Goal: Information Seeking & Learning: Learn about a topic

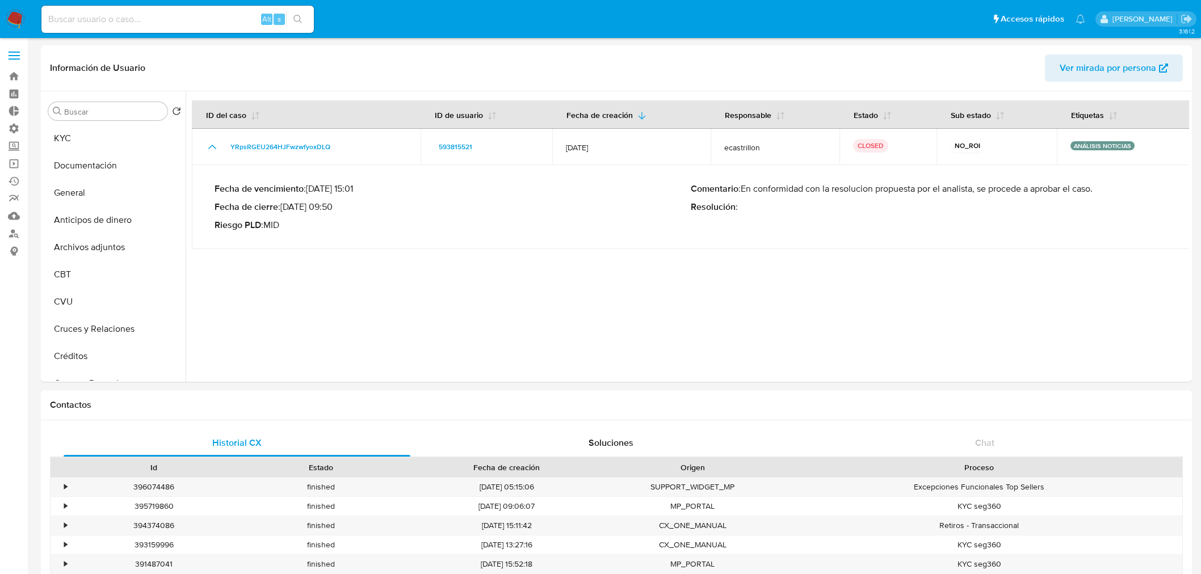
select select "10"
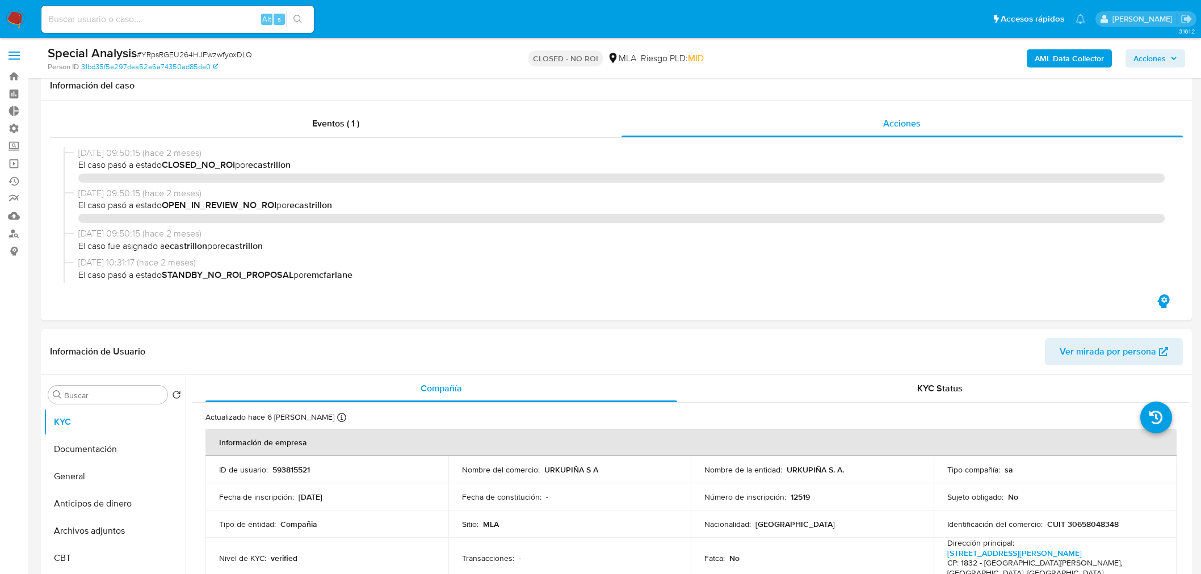
select select "10"
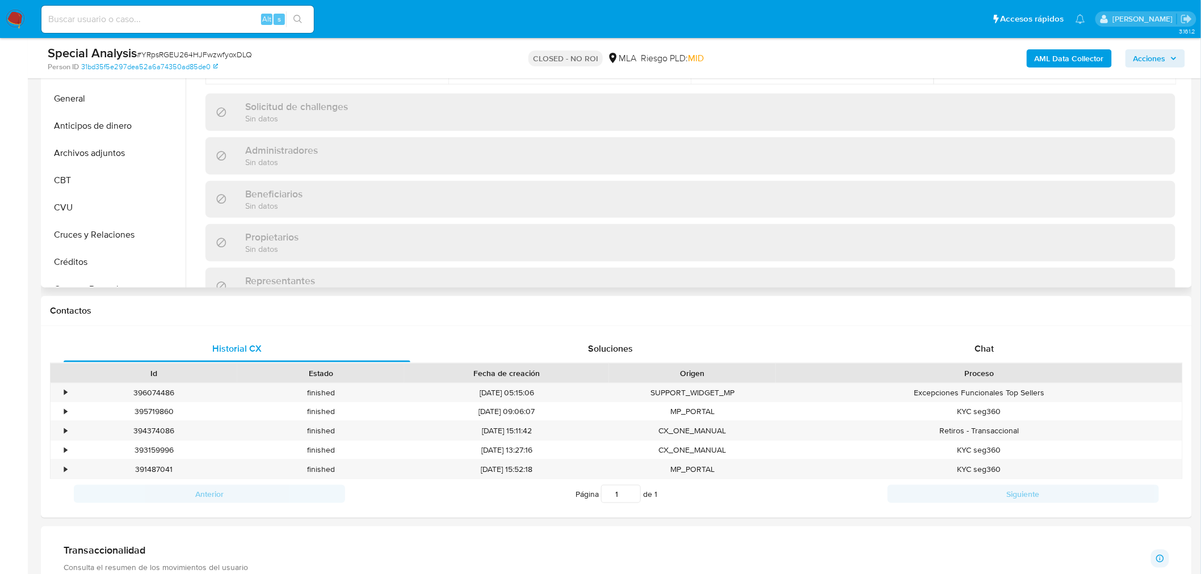
scroll to position [504, 0]
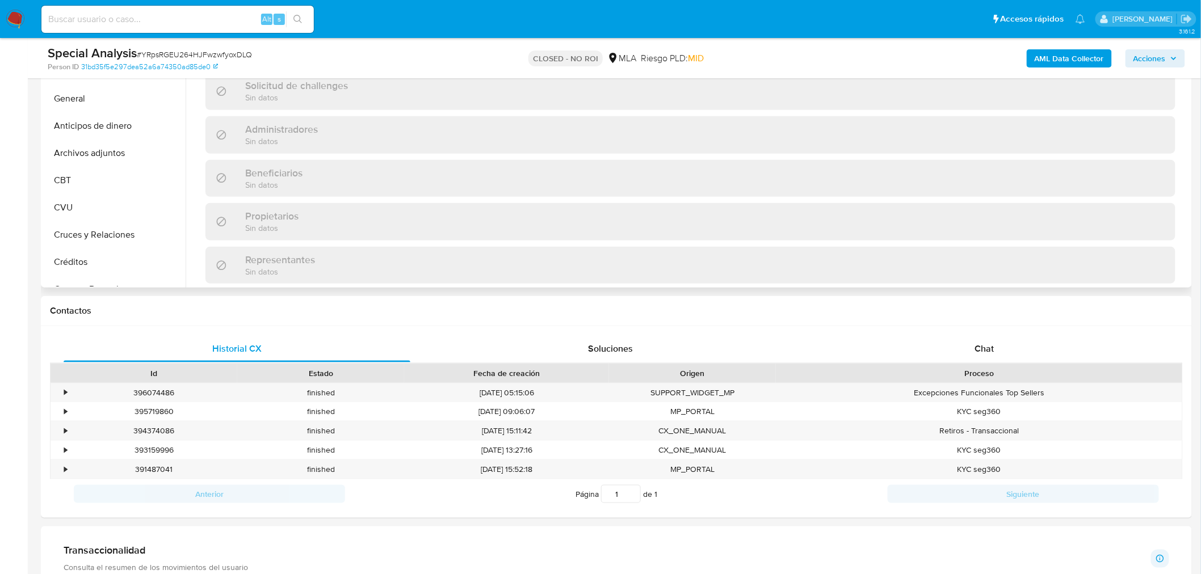
click at [258, 297] on h3 "Accionistas" at bounding box center [259, 303] width 51 height 12
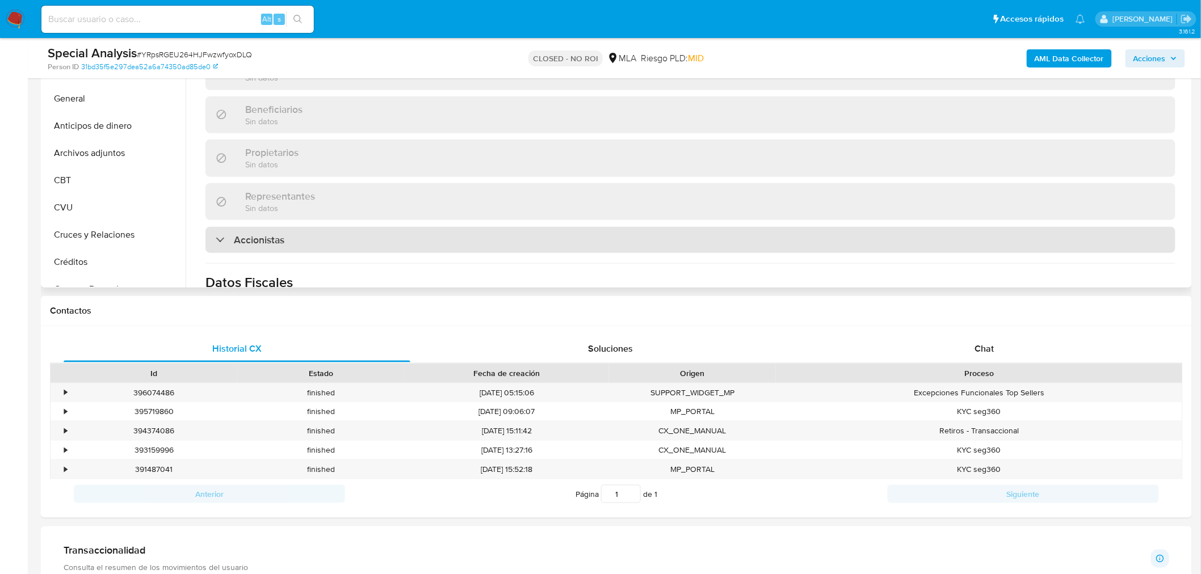
click at [268, 234] on h3 "Accionistas" at bounding box center [259, 240] width 51 height 12
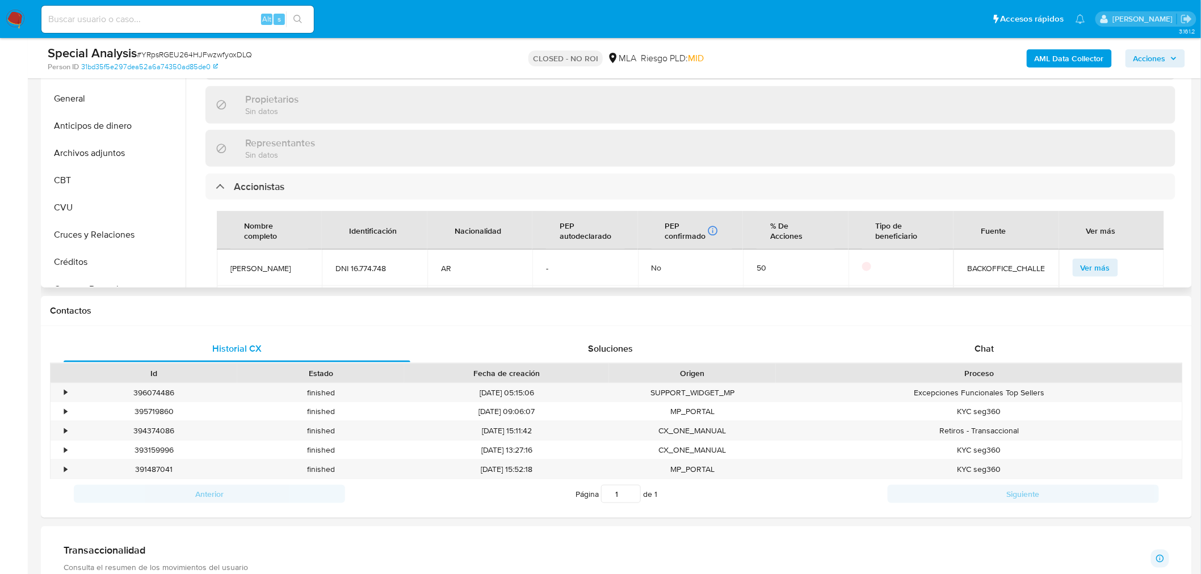
scroll to position [694, 0]
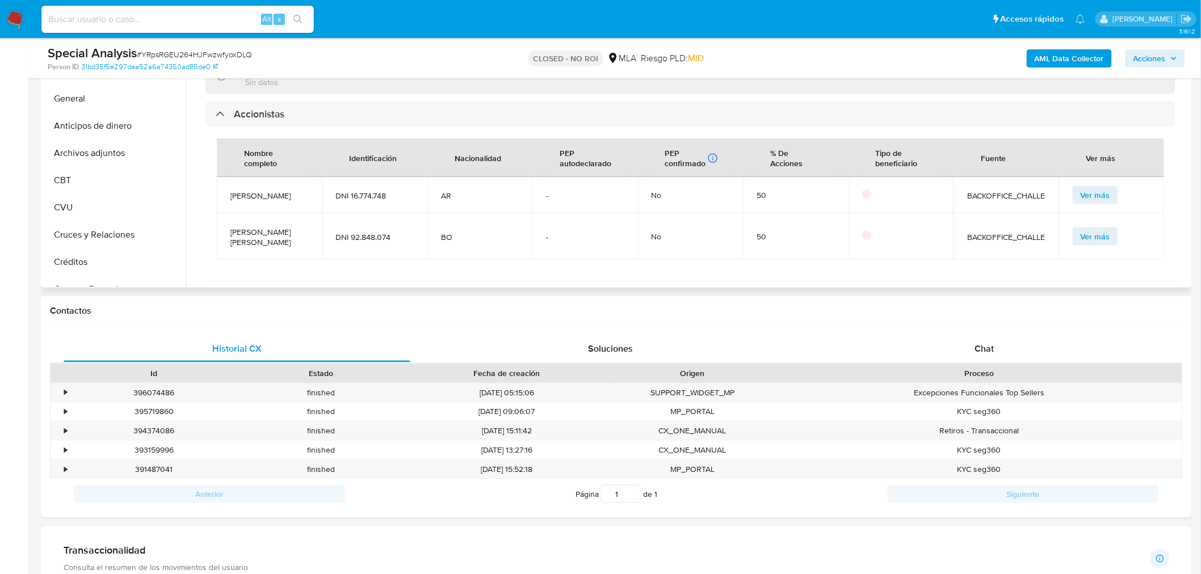
drag, startPoint x: 299, startPoint y: 233, endPoint x: 224, endPoint y: 223, distance: 75.5
click at [224, 223] on td "[PERSON_NAME]" at bounding box center [269, 236] width 105 height 47
copy span "[PERSON_NAME]"
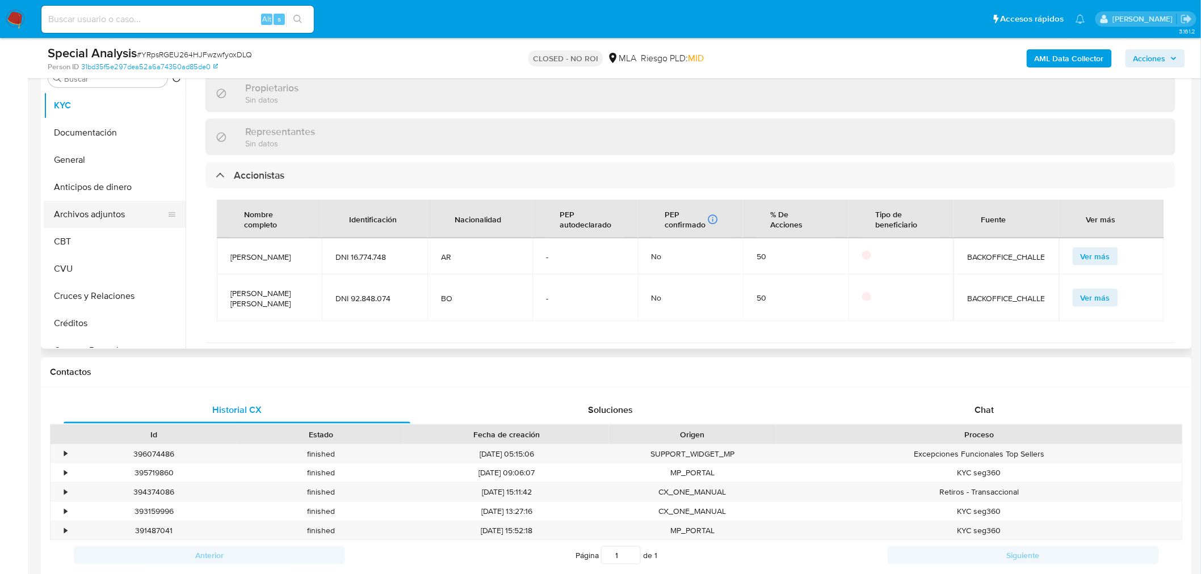
scroll to position [126, 0]
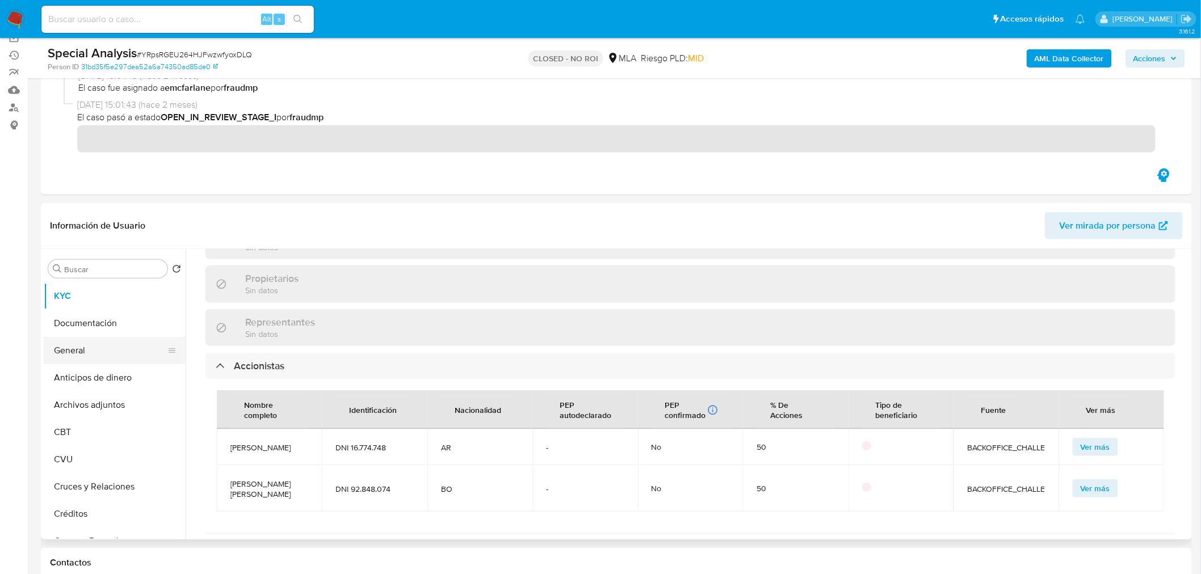
click at [98, 344] on button "General" at bounding box center [110, 350] width 133 height 27
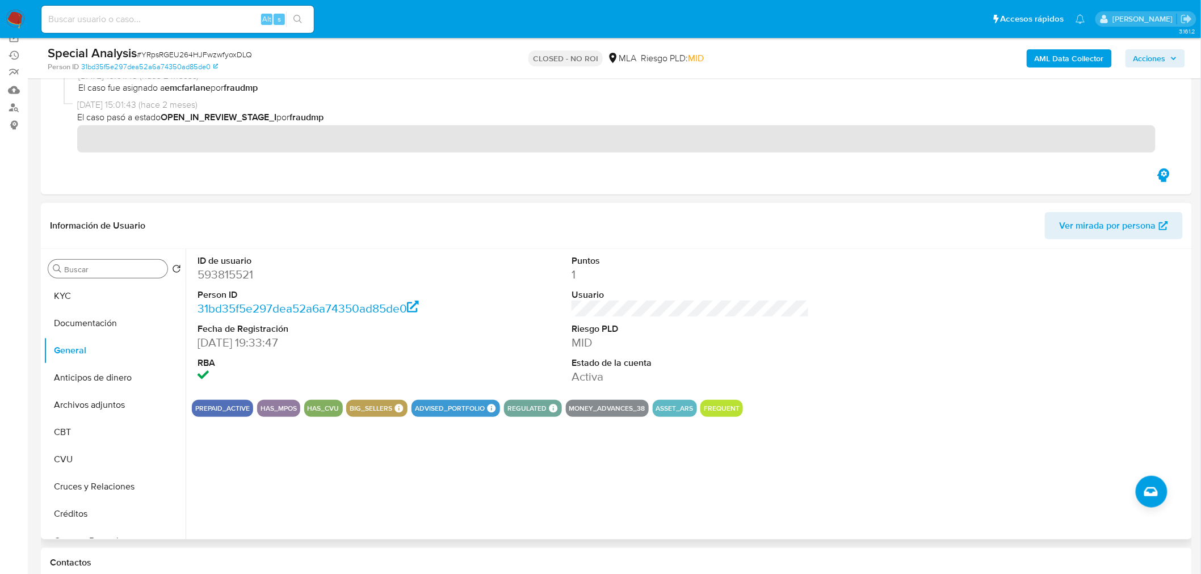
click at [87, 275] on div "Buscar" at bounding box center [107, 269] width 119 height 18
click at [93, 269] on input "Buscar" at bounding box center [113, 269] width 99 height 10
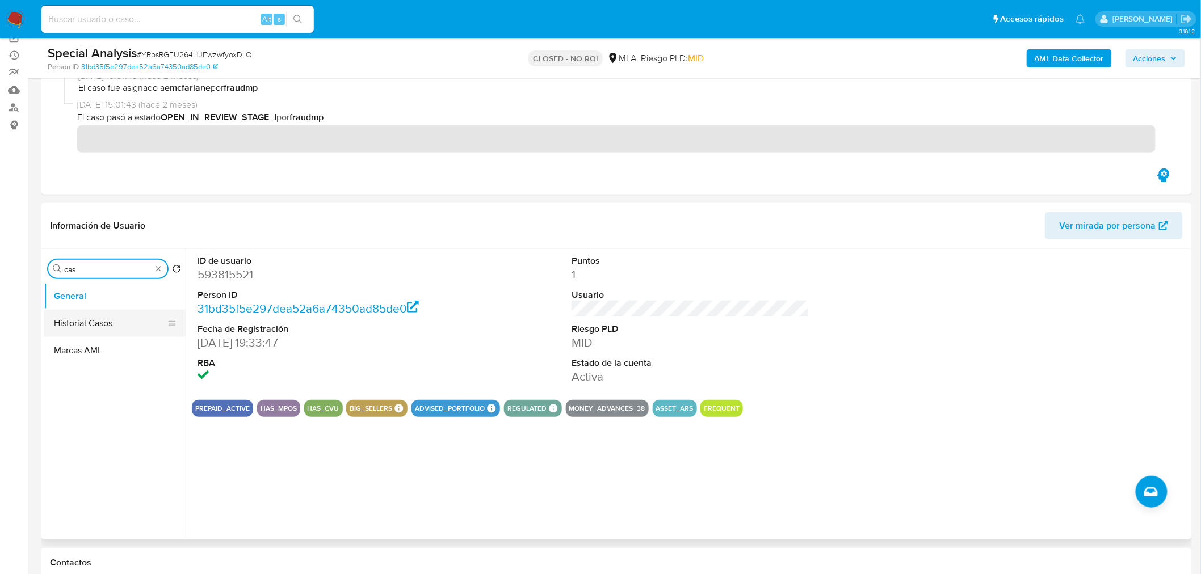
type input "cas"
click at [100, 330] on button "Historial Casos" at bounding box center [110, 323] width 133 height 27
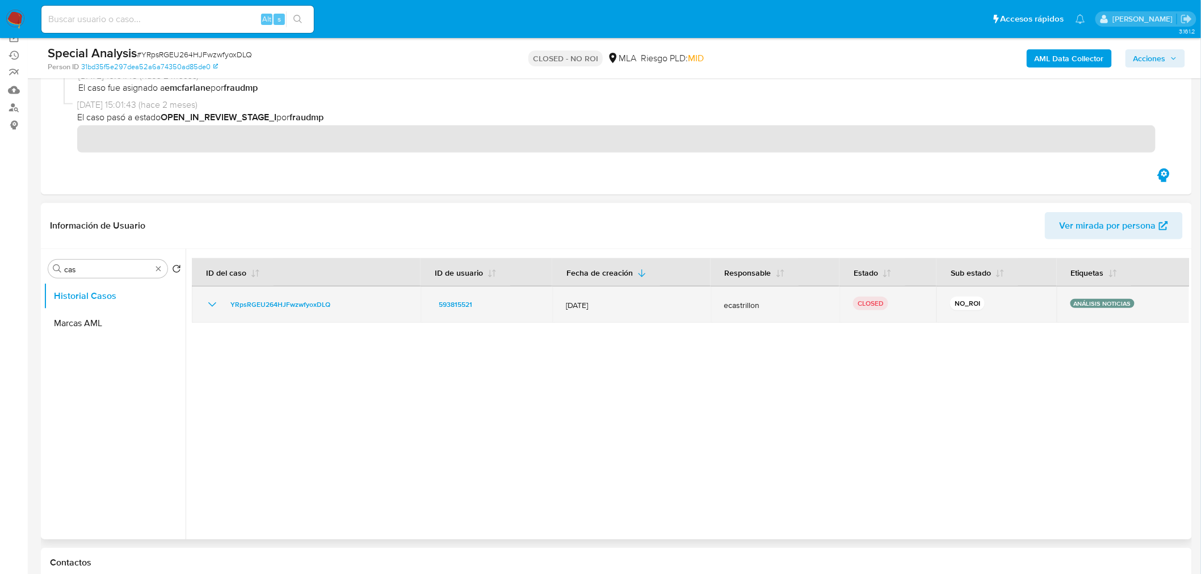
click at [209, 304] on icon "Mostrar/Ocultar" at bounding box center [212, 305] width 14 height 14
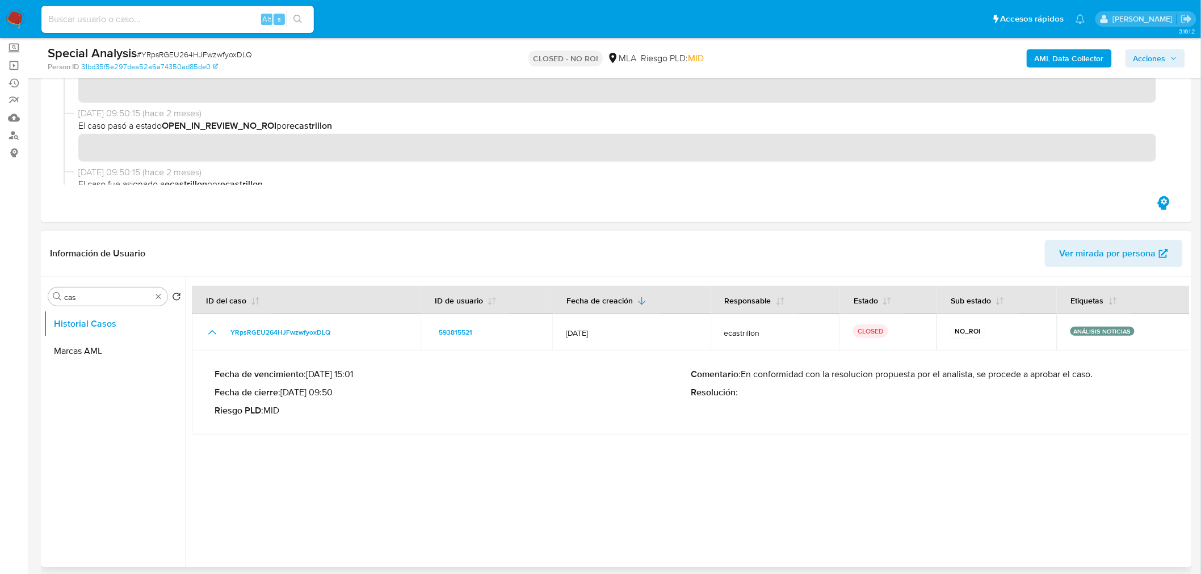
scroll to position [63, 0]
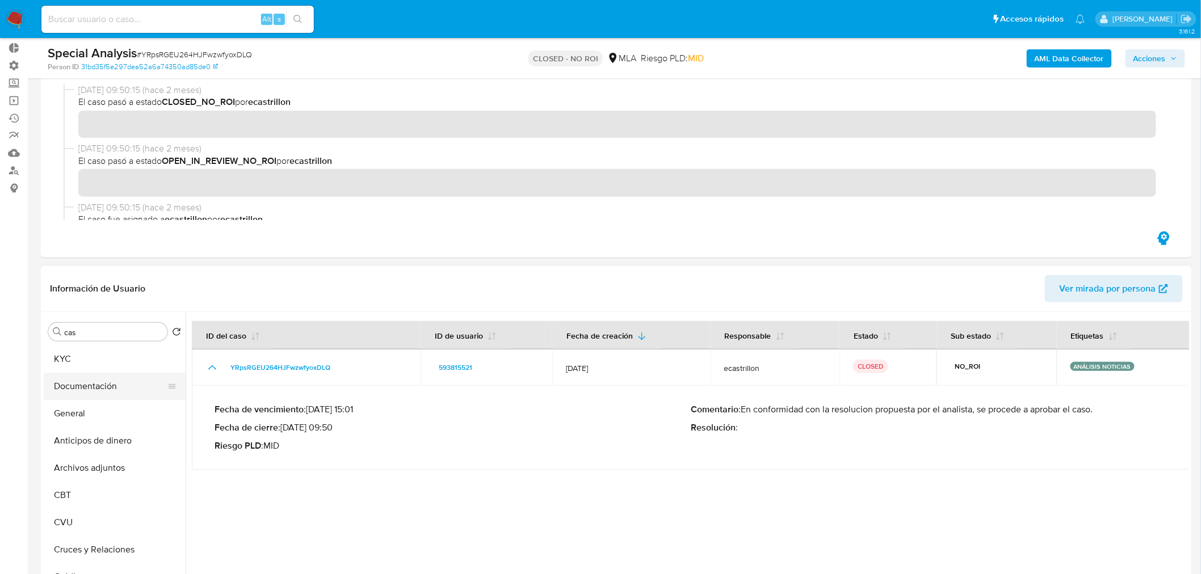
click at [109, 387] on button "Documentación" at bounding box center [110, 386] width 133 height 27
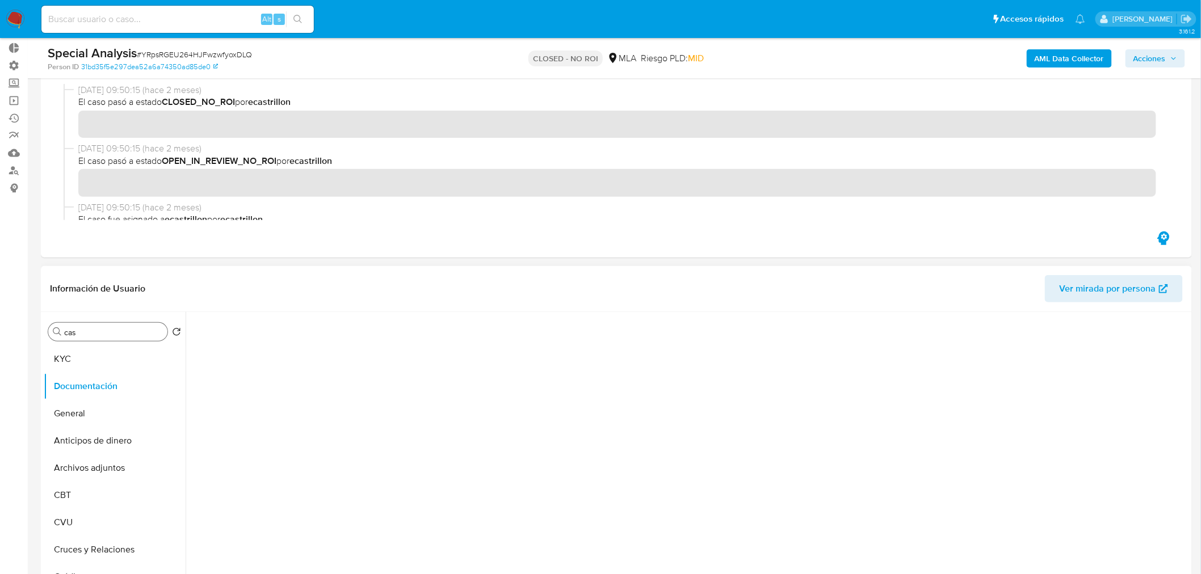
scroll to position [0, 0]
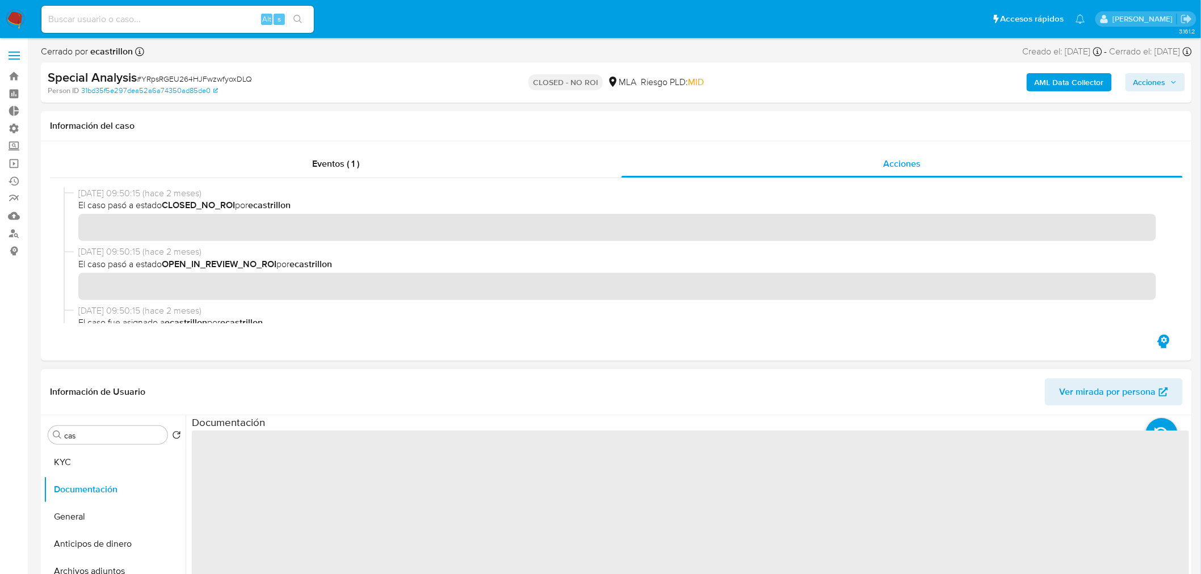
click at [84, 421] on div "Buscar cas Volver al orden por defecto KYC Documentación General Anticipos de d…" at bounding box center [115, 561] width 142 height 289
click at [75, 464] on button "KYC" at bounding box center [110, 462] width 133 height 27
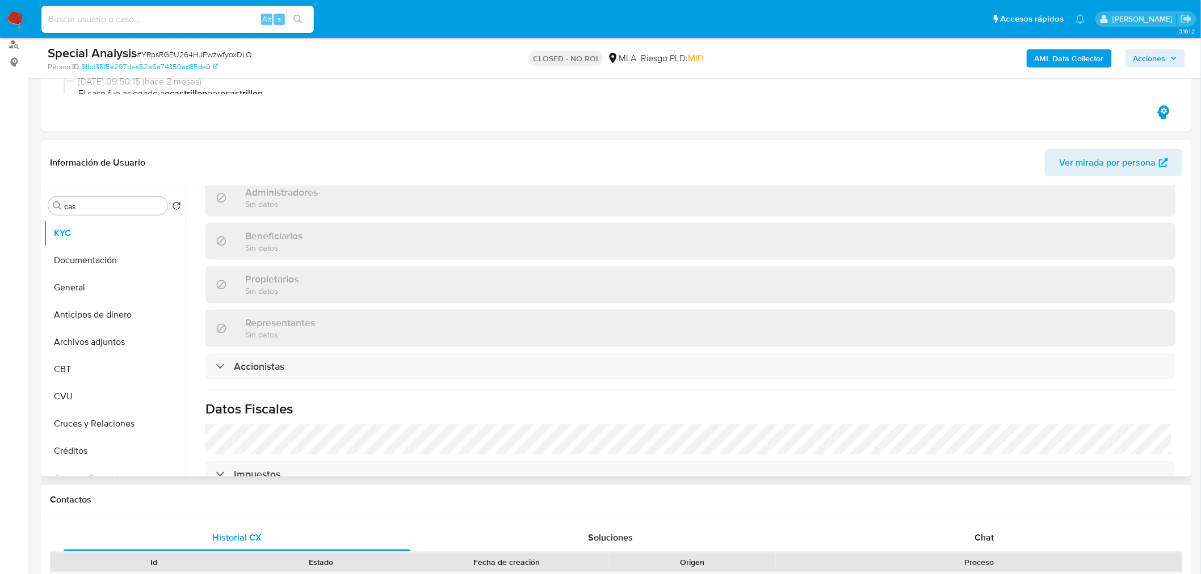
scroll to position [631, 0]
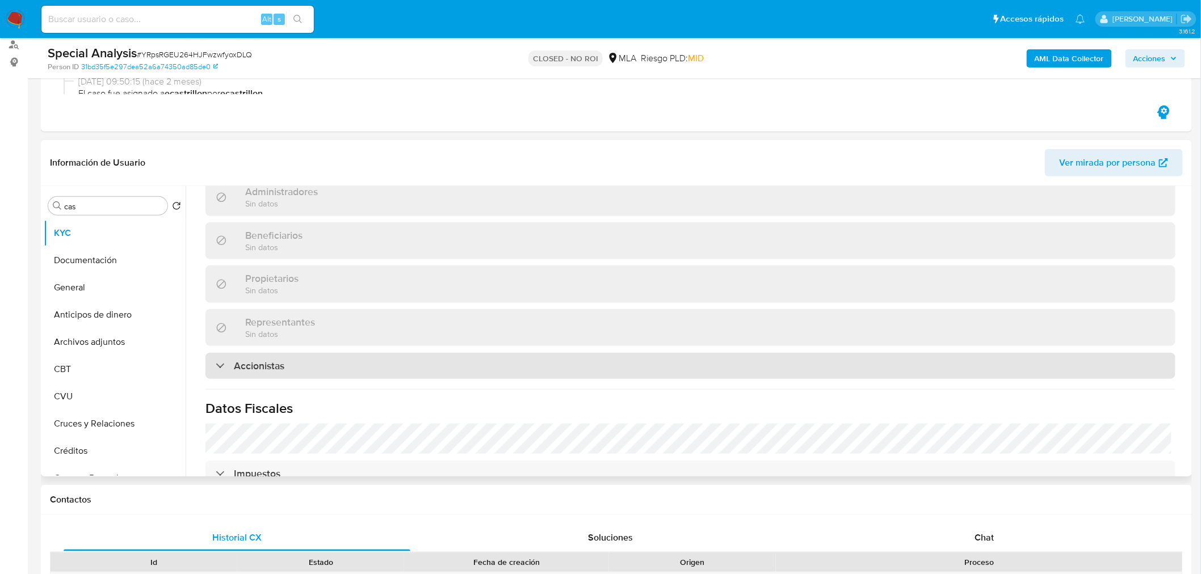
click at [299, 355] on div "Accionistas" at bounding box center [690, 366] width 970 height 26
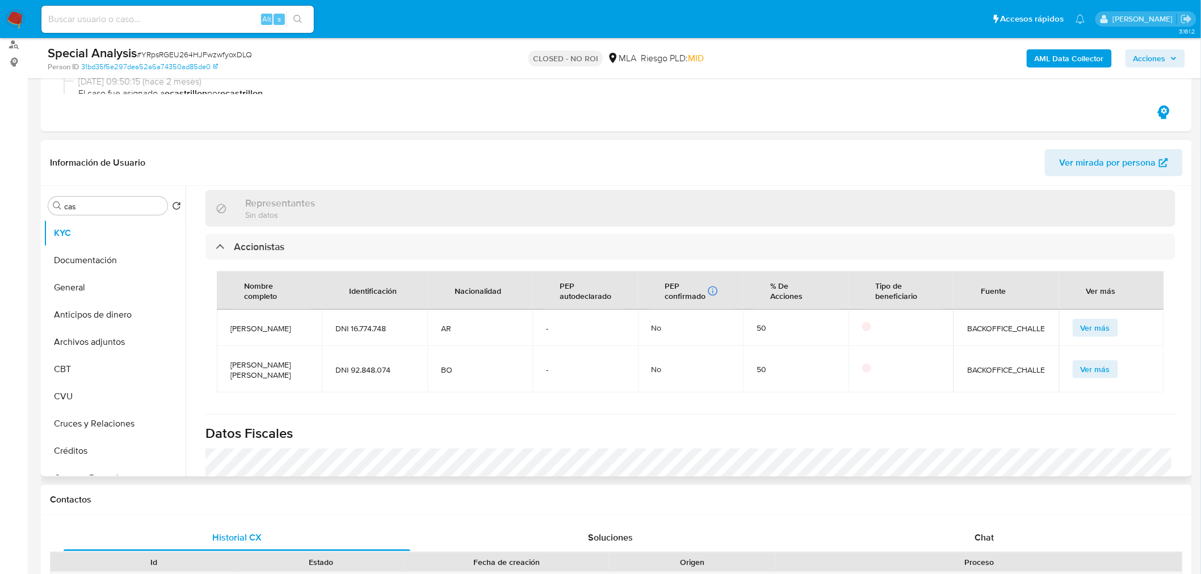
scroll to position [757, 0]
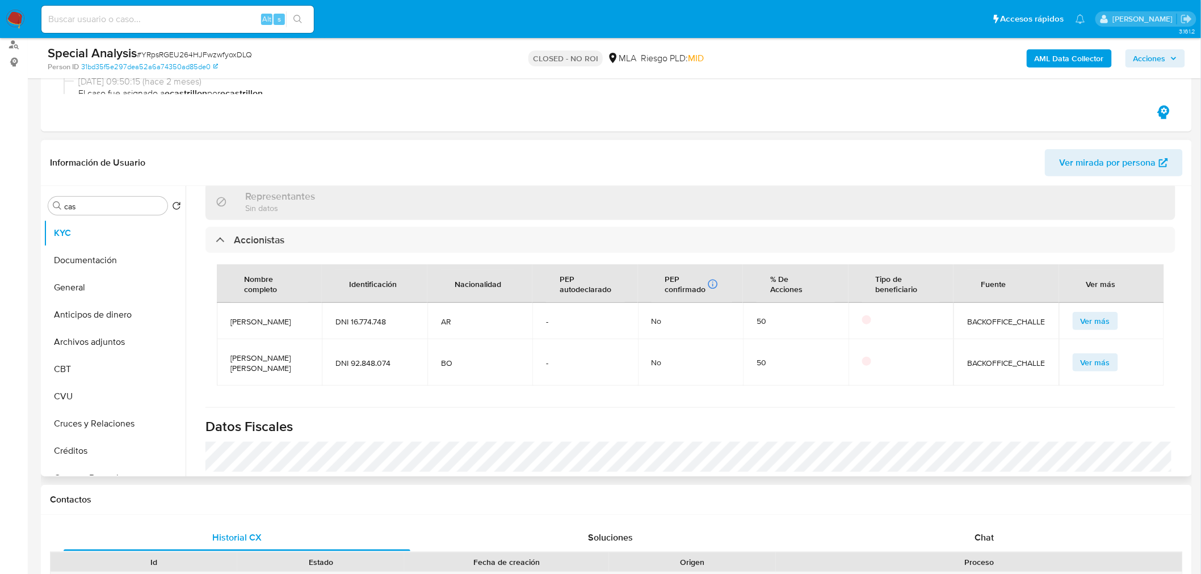
drag, startPoint x: 297, startPoint y: 358, endPoint x: 224, endPoint y: 346, distance: 74.2
click at [224, 346] on td "[PERSON_NAME]" at bounding box center [269, 362] width 105 height 47
copy span "[PERSON_NAME]"
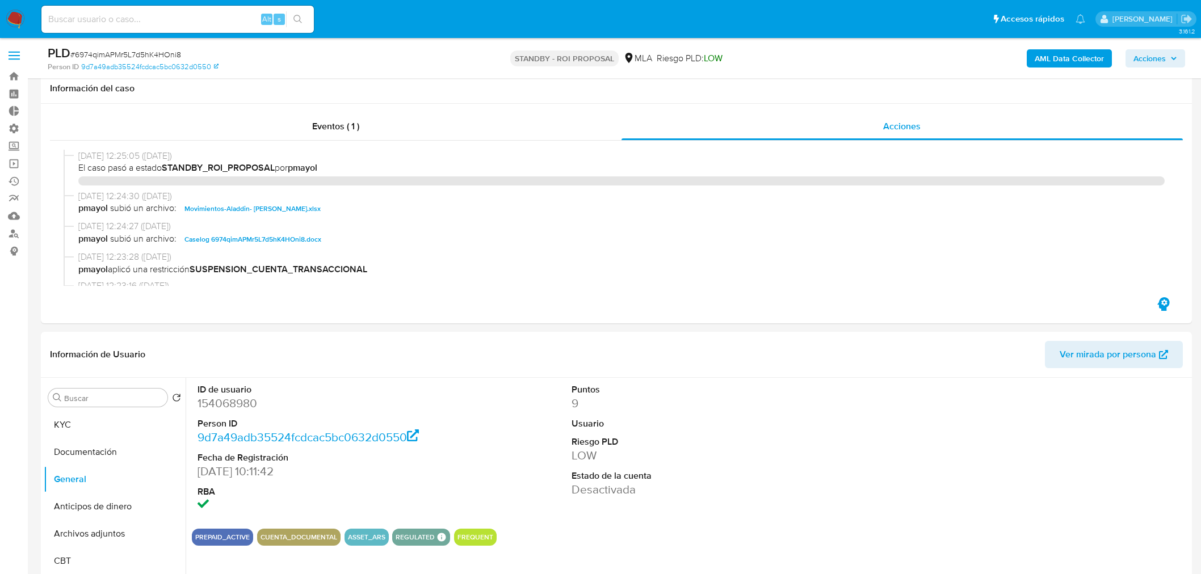
select select "10"
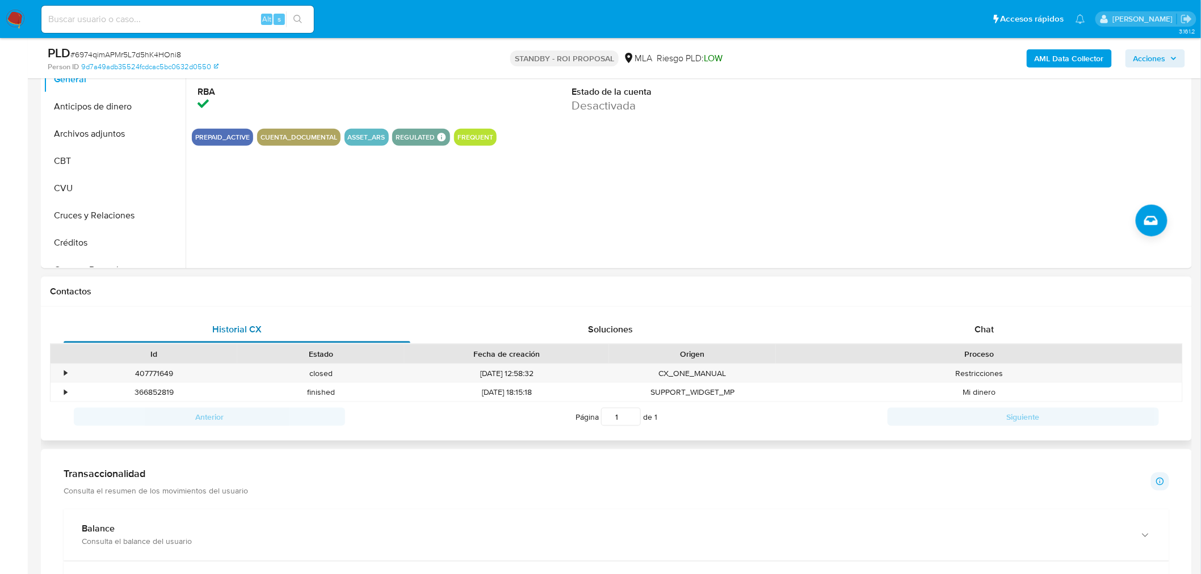
scroll to position [504, 0]
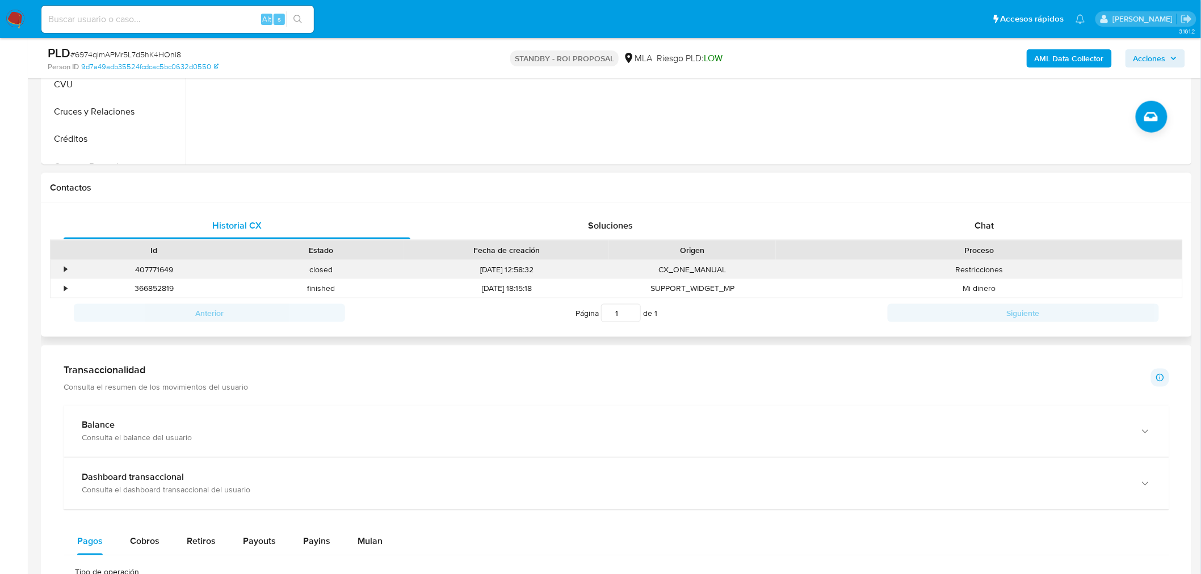
click at [65, 265] on div "•" at bounding box center [65, 269] width 3 height 11
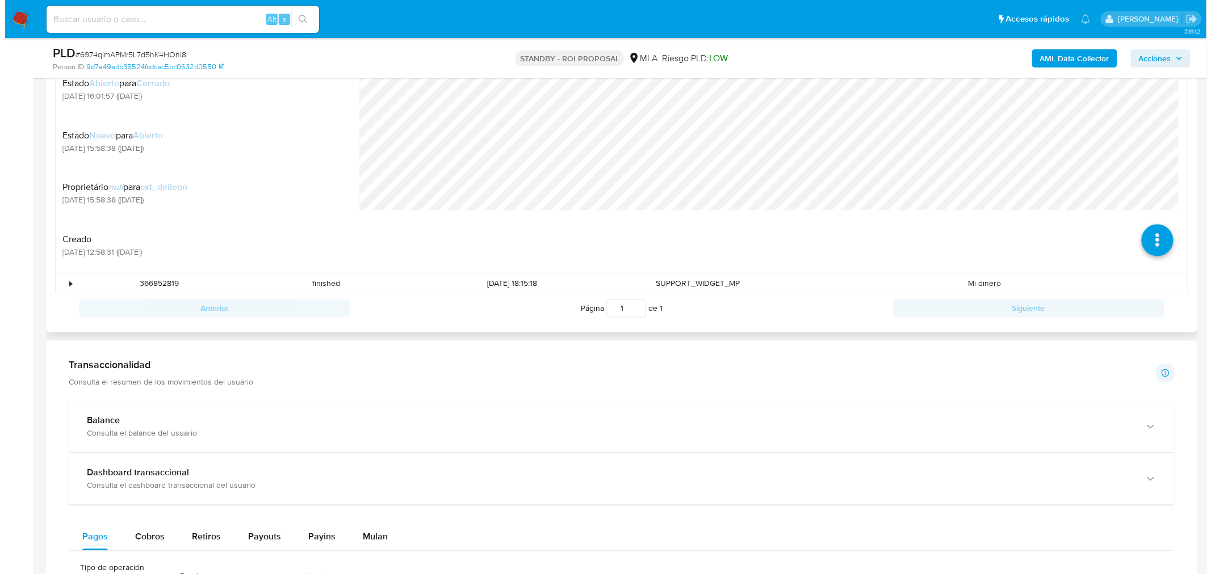
scroll to position [757, 0]
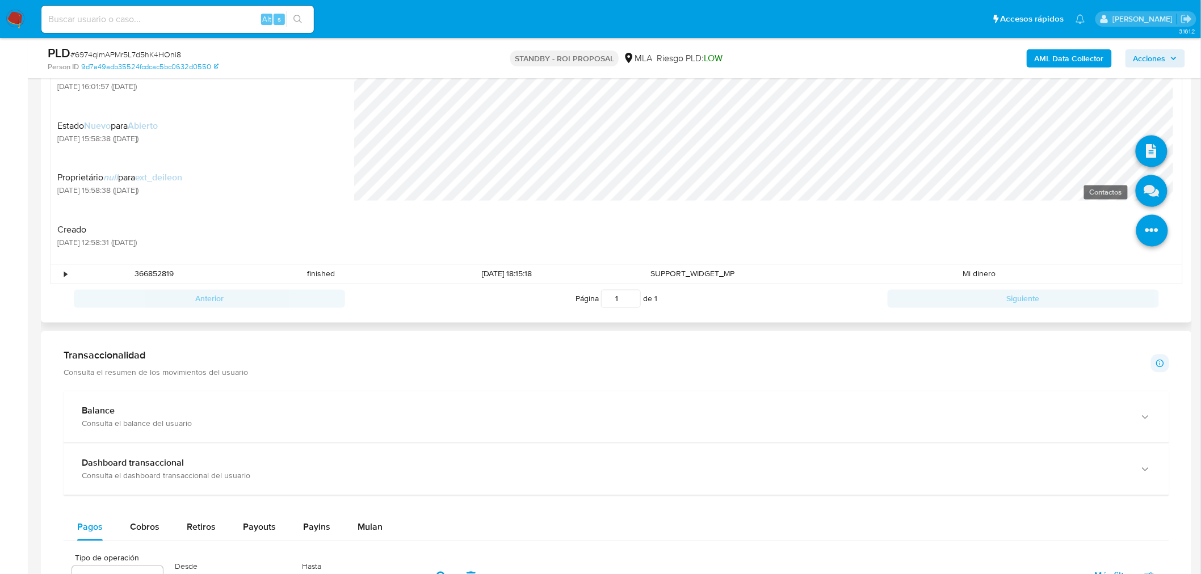
click at [1145, 197] on icon at bounding box center [1152, 191] width 32 height 32
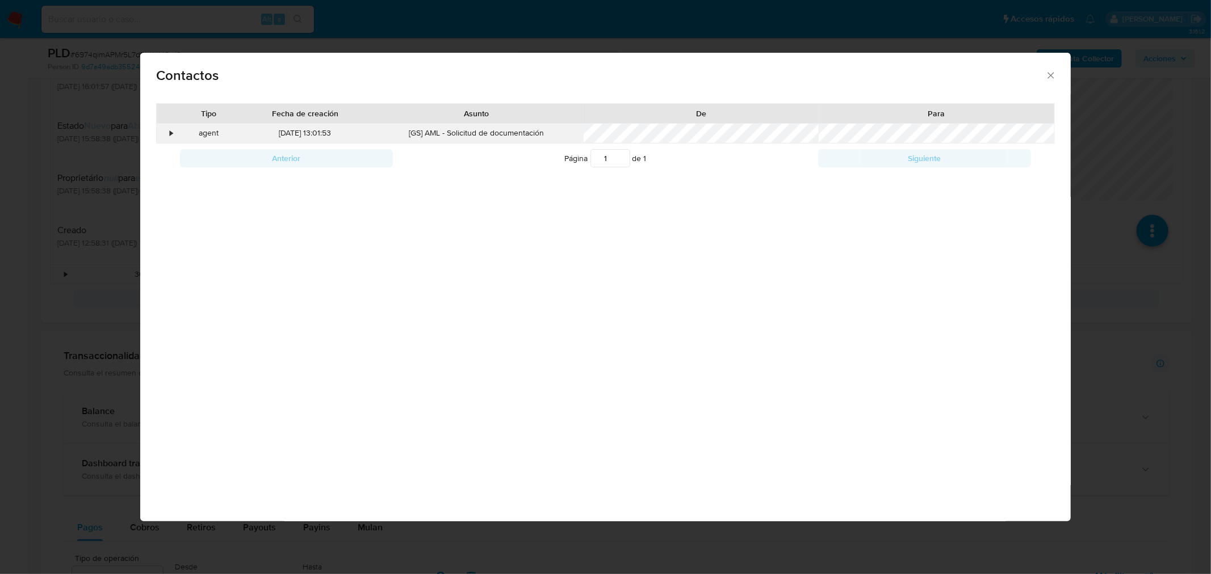
click at [171, 133] on div "•" at bounding box center [171, 133] width 3 height 11
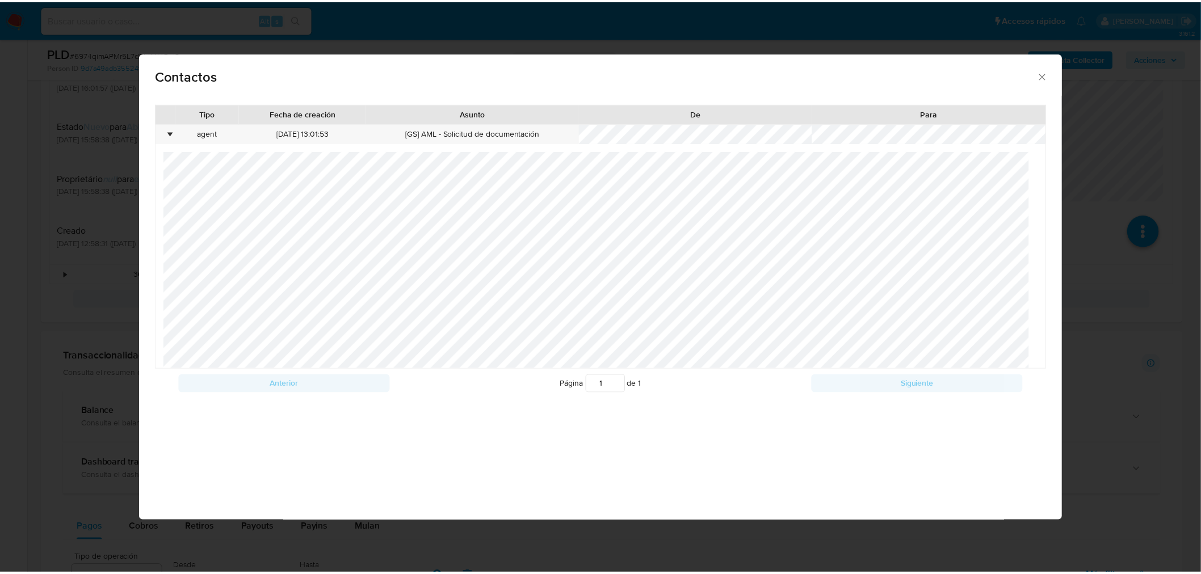
scroll to position [15, 0]
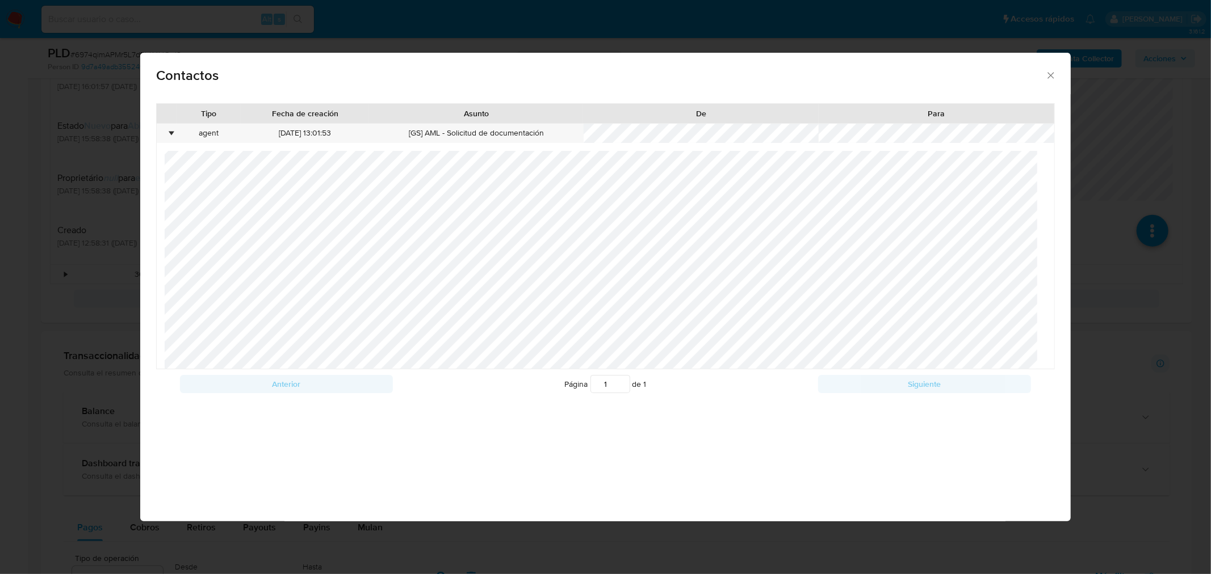
click at [1043, 77] on span "Contactos" at bounding box center [600, 76] width 889 height 14
click at [1052, 72] on icon "close" at bounding box center [1050, 75] width 11 height 11
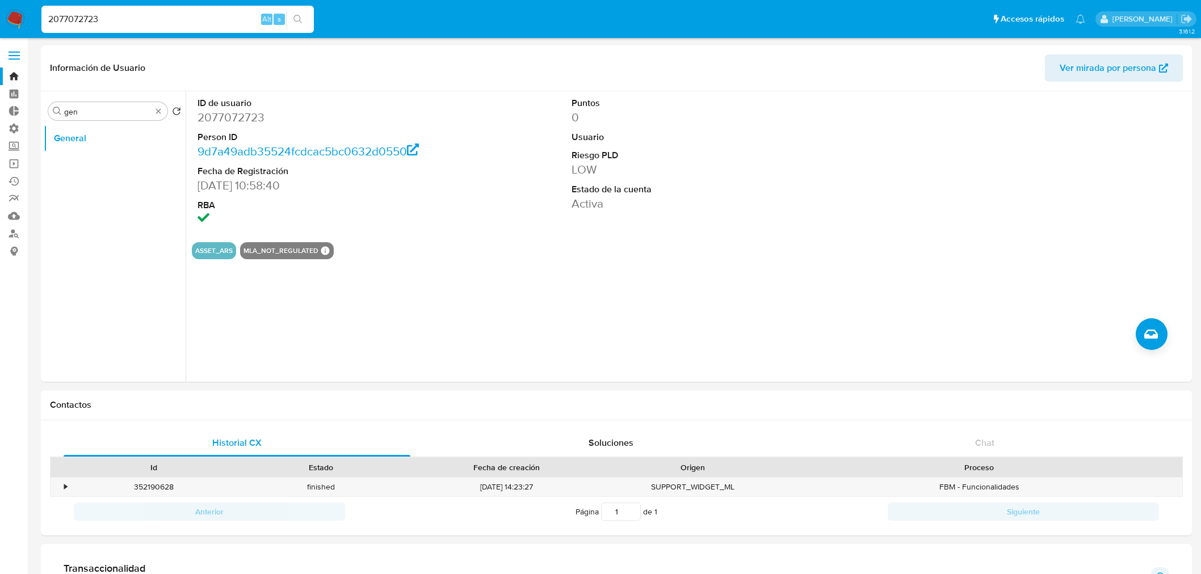
select select "10"
click at [0, 23] on nav "Pausado Ver notificaciones 2077072723 Alt s Accesos rápidos Presiona las siguie…" at bounding box center [600, 19] width 1201 height 38
type input "1089129183"
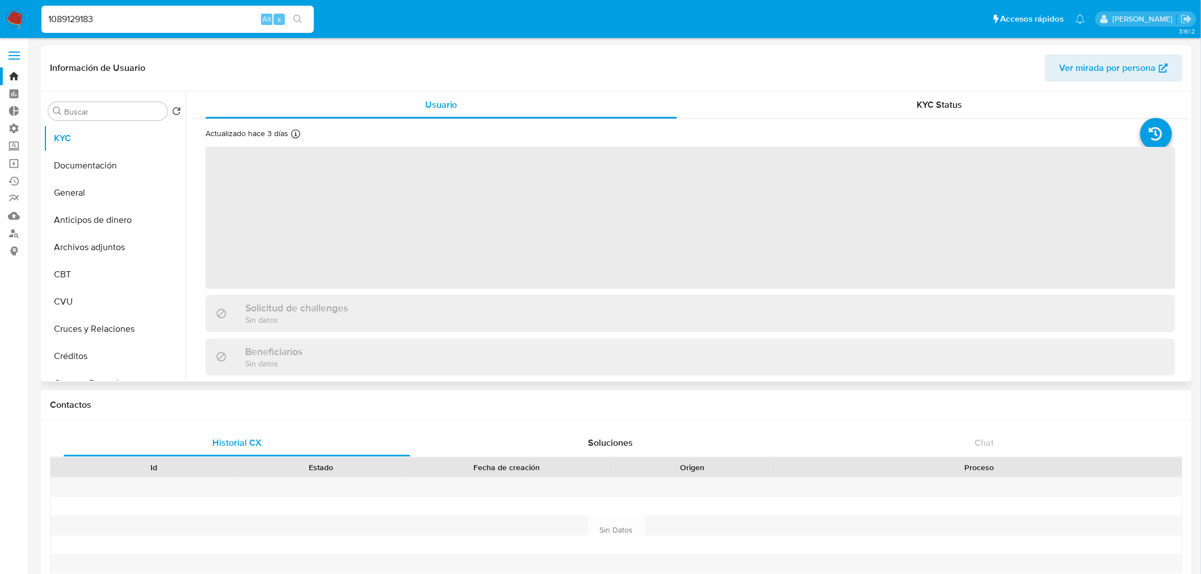
select select "10"
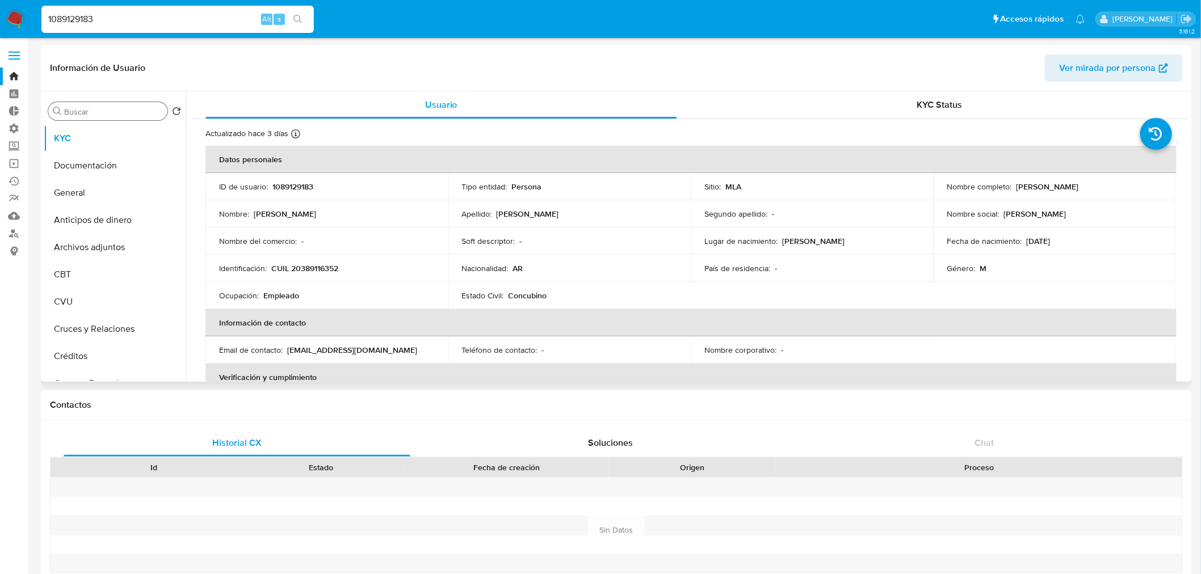
click at [103, 115] on input "Buscar" at bounding box center [113, 112] width 99 height 10
click at [94, 159] on button "Lista Interna" at bounding box center [110, 165] width 133 height 27
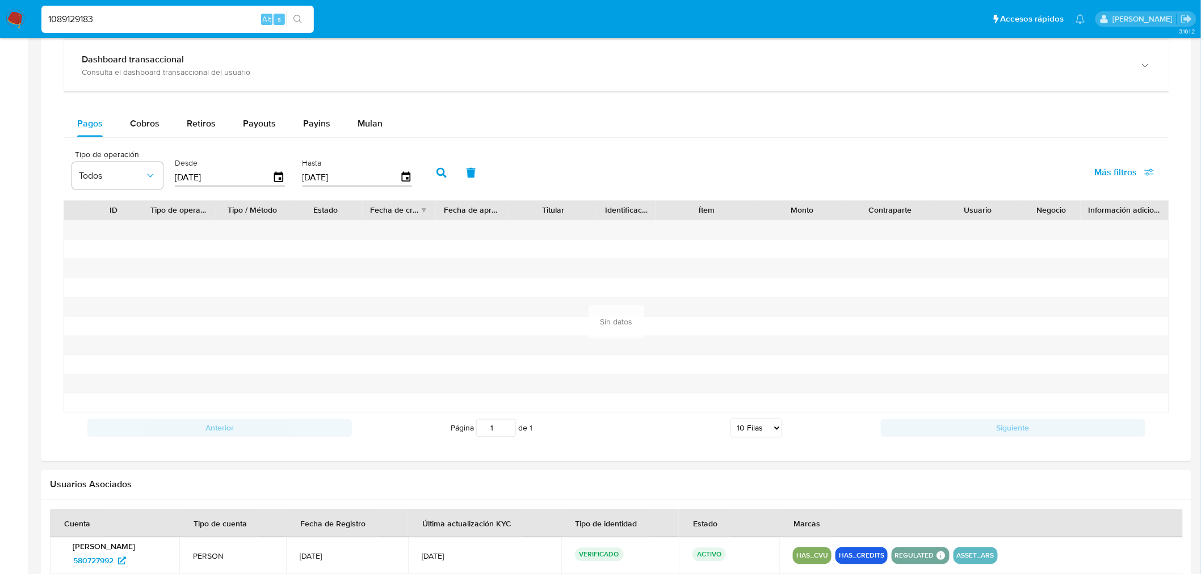
scroll to position [883, 0]
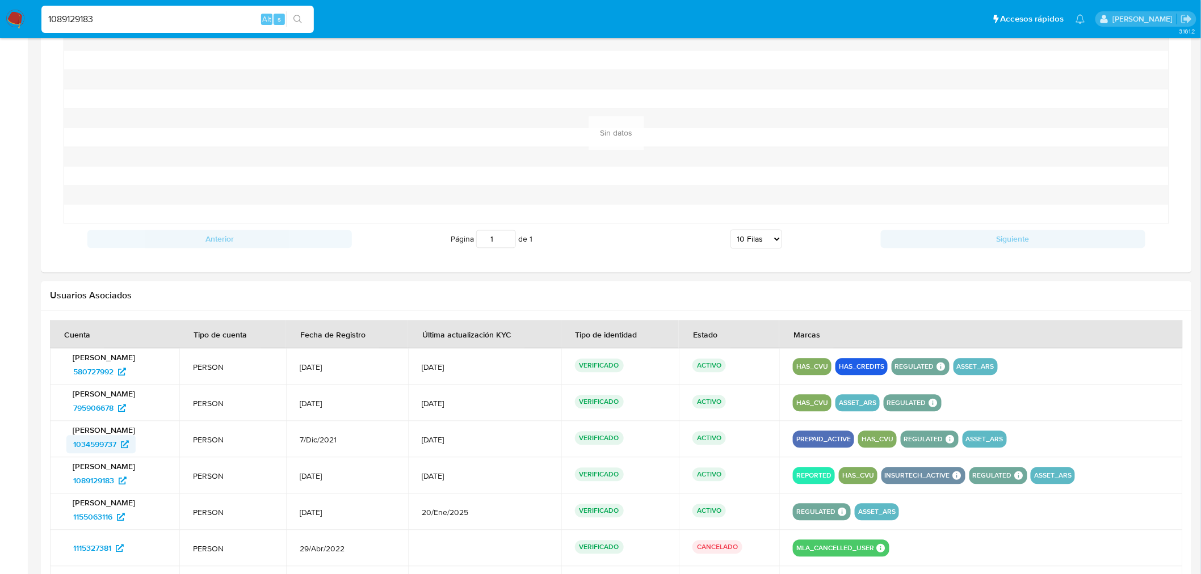
click at [110, 439] on span "1034599737" at bounding box center [94, 445] width 43 height 18
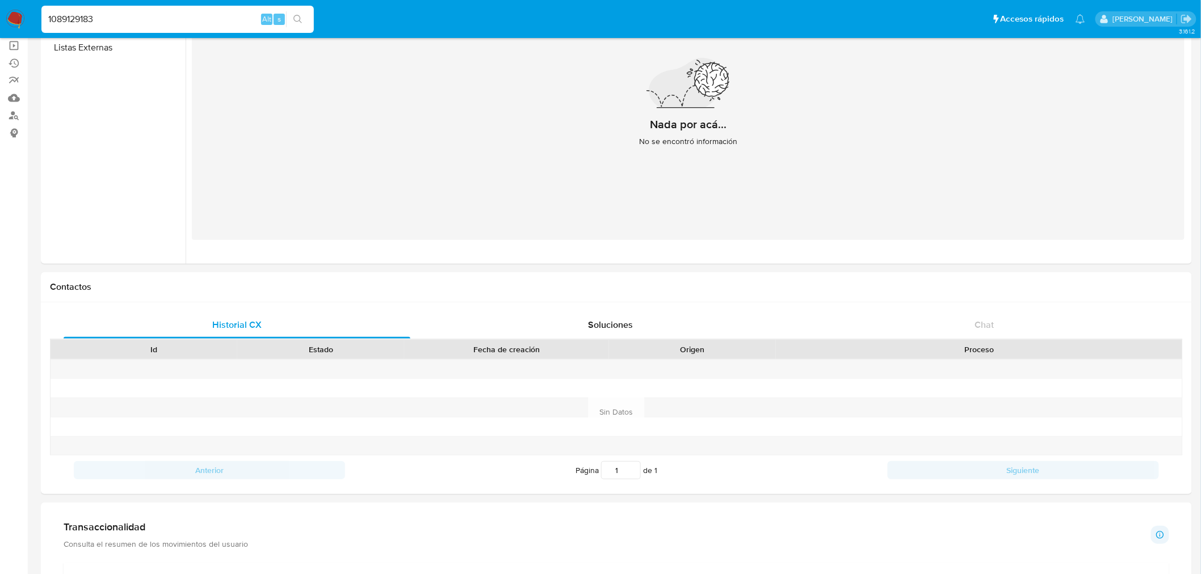
scroll to position [0, 0]
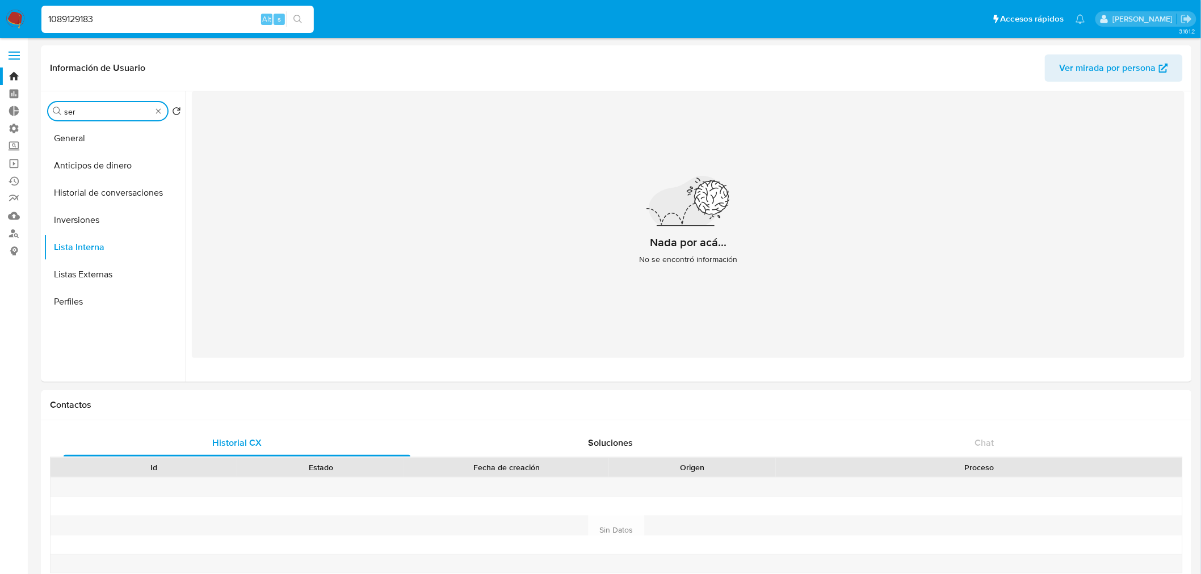
click at [58, 111] on div "Buscar ser" at bounding box center [107, 111] width 119 height 18
drag, startPoint x: 98, startPoint y: 114, endPoint x: 60, endPoint y: 108, distance: 37.9
click at [60, 108] on div "Buscar ser" at bounding box center [107, 111] width 119 height 18
type input "res"
click at [91, 166] on button "Restricciones Nuevo Mundo" at bounding box center [110, 165] width 133 height 27
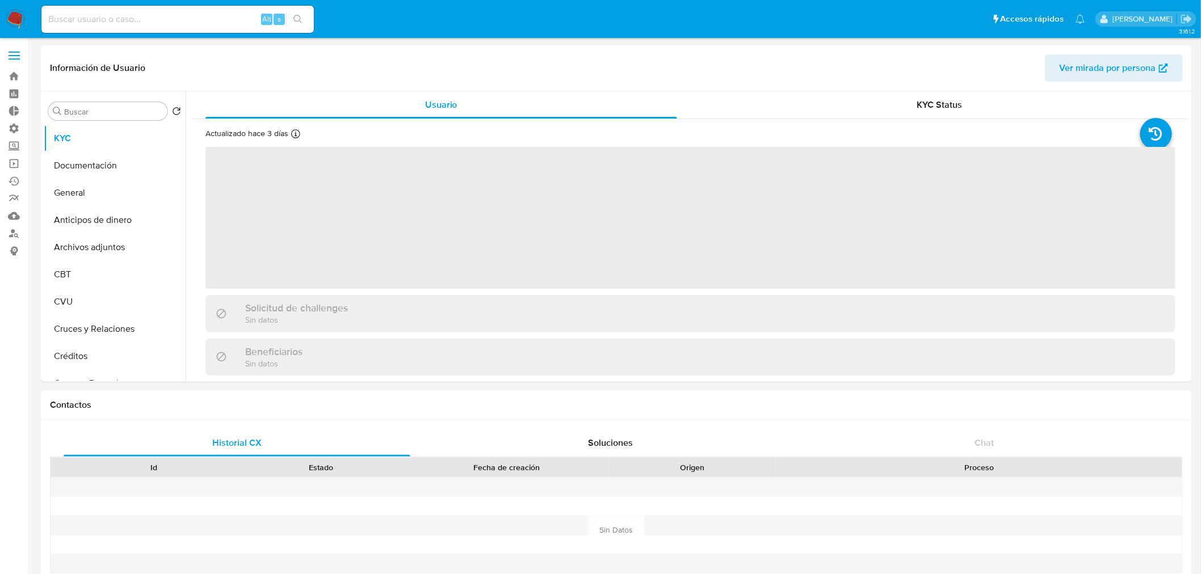
select select "10"
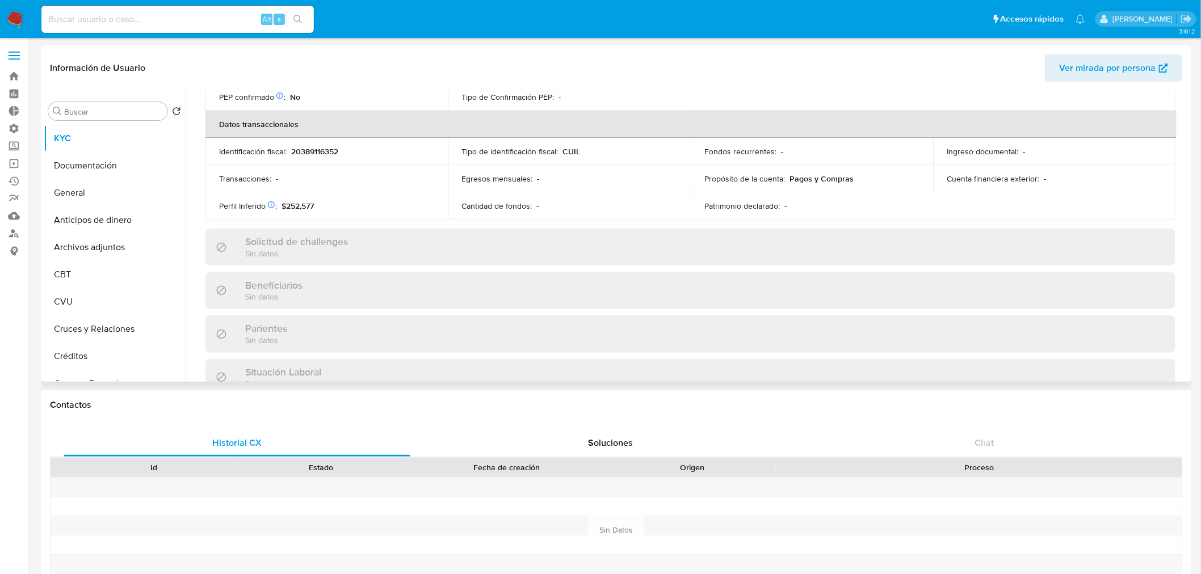
scroll to position [19, 0]
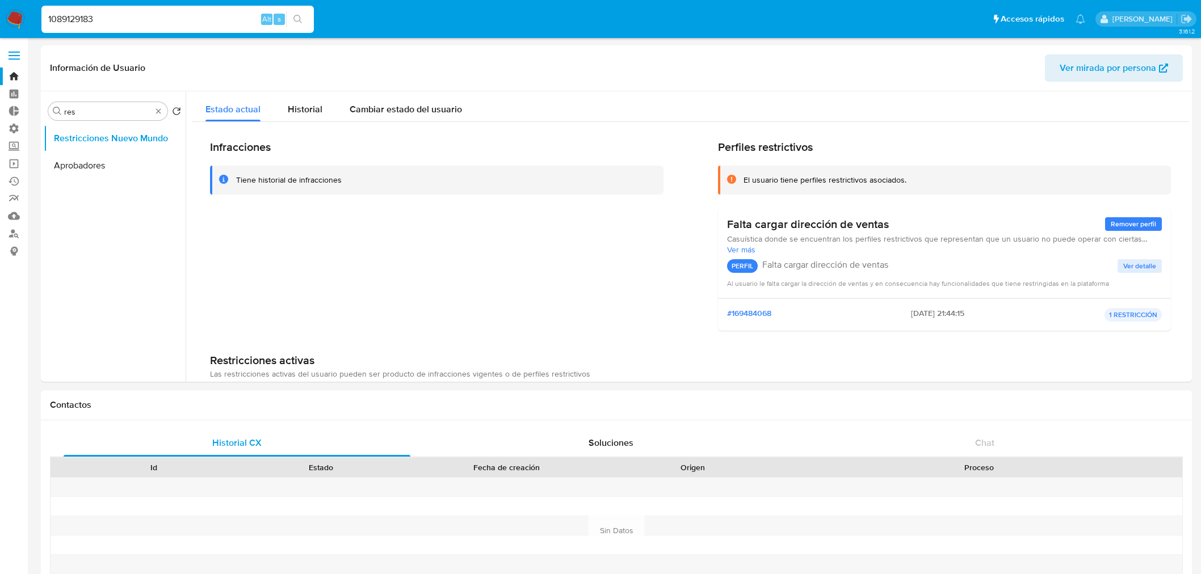
select select "10"
click at [0, 20] on nav "Pausado Ver notificaciones 1089129183 Alt s Accesos rápidos Presiona las siguie…" at bounding box center [600, 19] width 1201 height 38
type input "msolmunoz@hotmail.com"
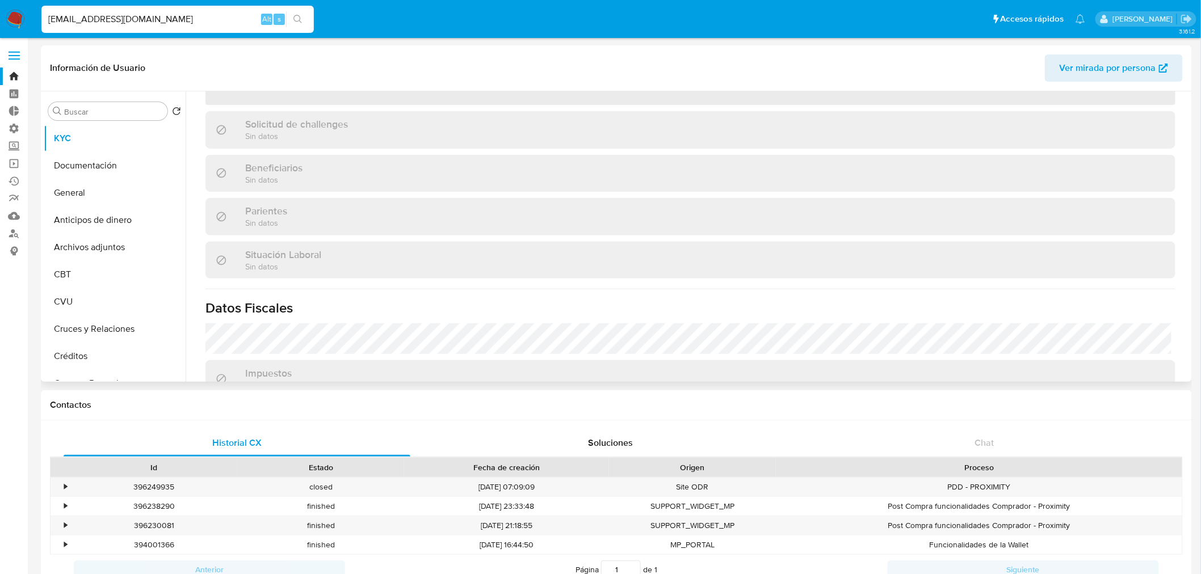
scroll to position [189, 0]
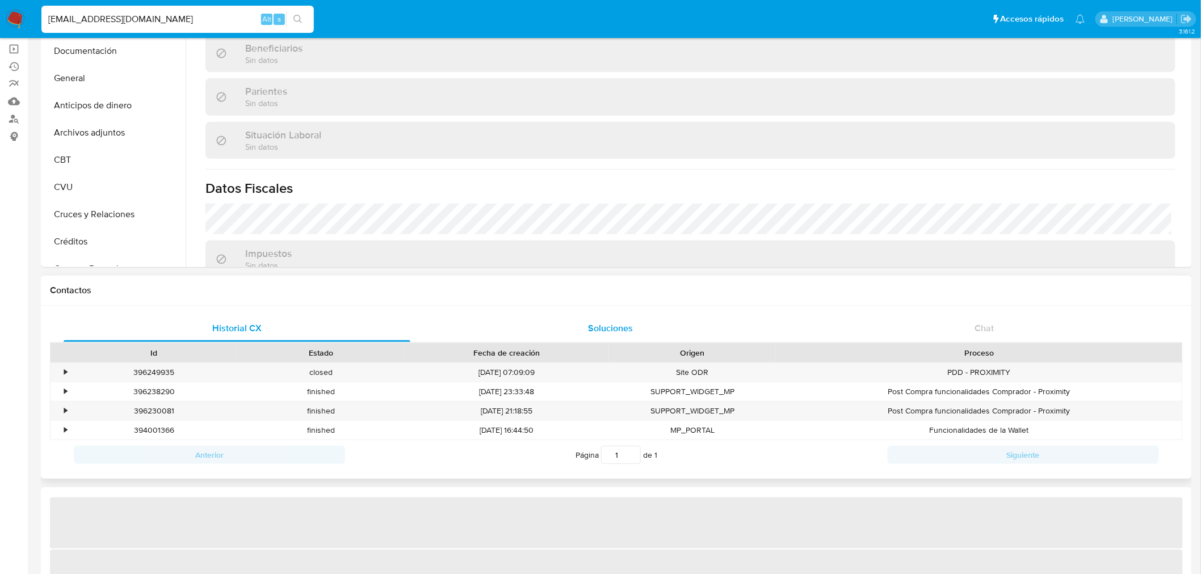
select select "10"
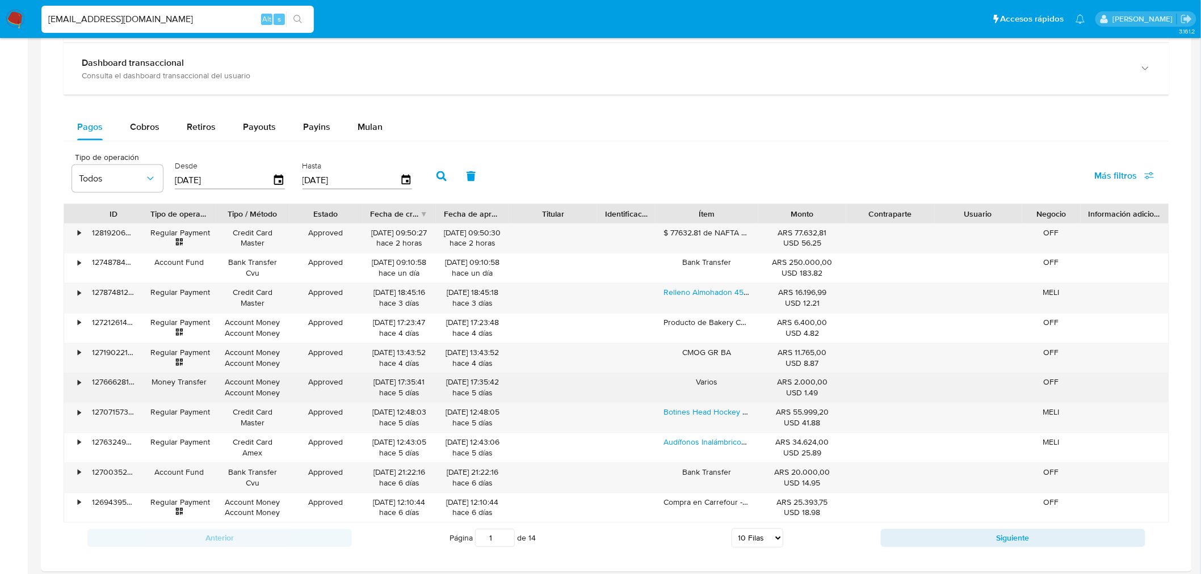
scroll to position [694, 0]
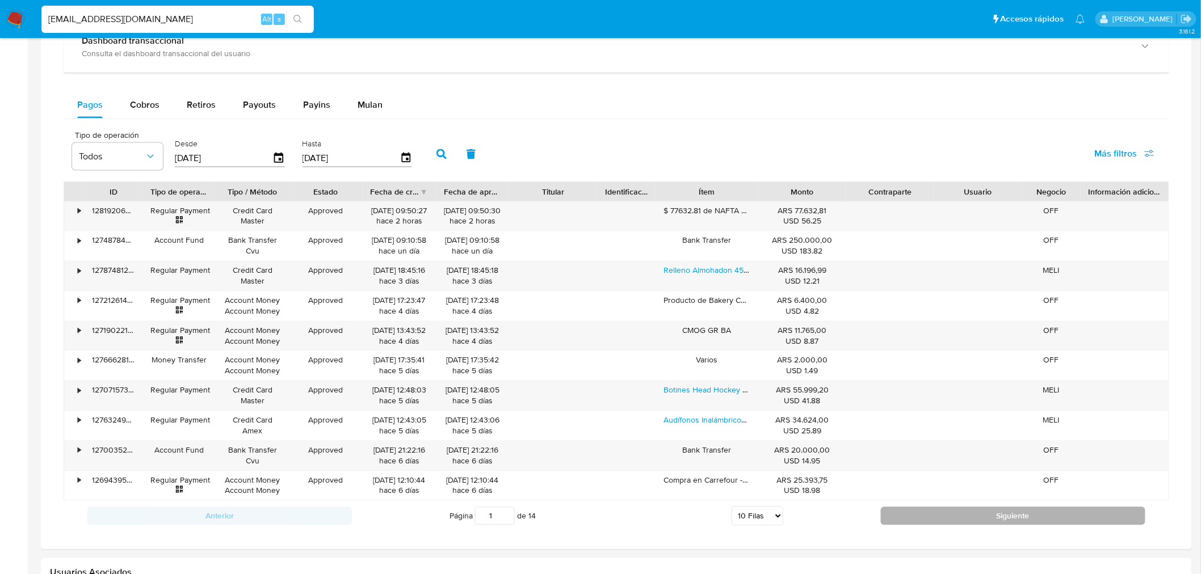
click at [934, 511] on button "Siguiente" at bounding box center [1013, 516] width 264 height 18
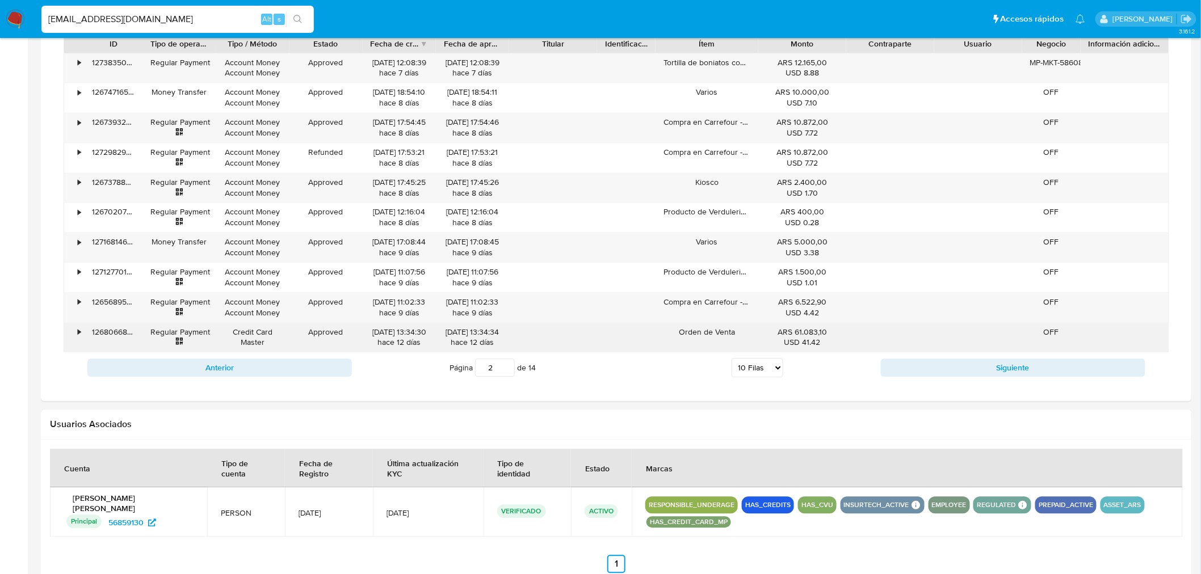
scroll to position [820, 0]
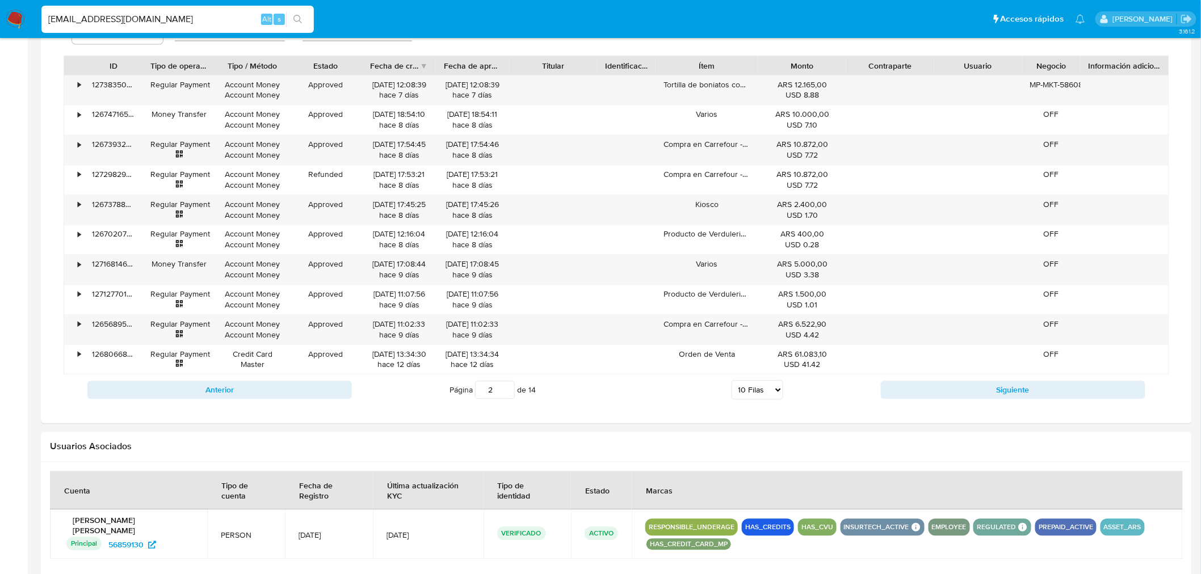
click at [946, 381] on div "Anterior Página 2 de 14 5 Filas 10 Filas 20 Filas 25 Filas 50 Filas 100 Filas S…" at bounding box center [617, 390] width 1106 height 31
click at [942, 398] on button "Siguiente" at bounding box center [1013, 390] width 264 height 18
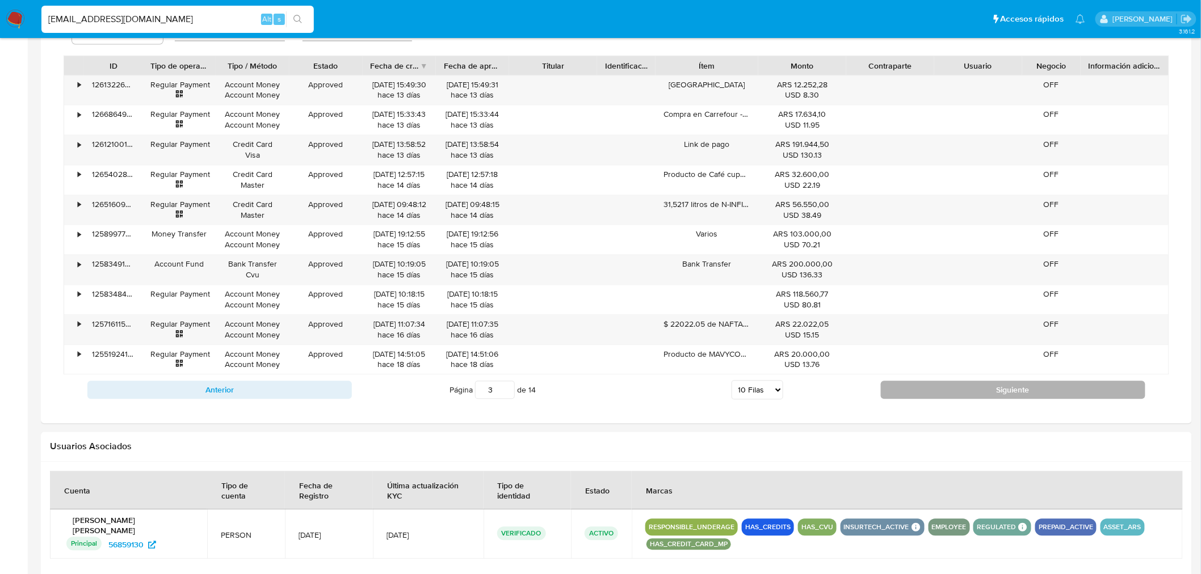
click at [910, 394] on button "Siguiente" at bounding box center [1013, 390] width 264 height 18
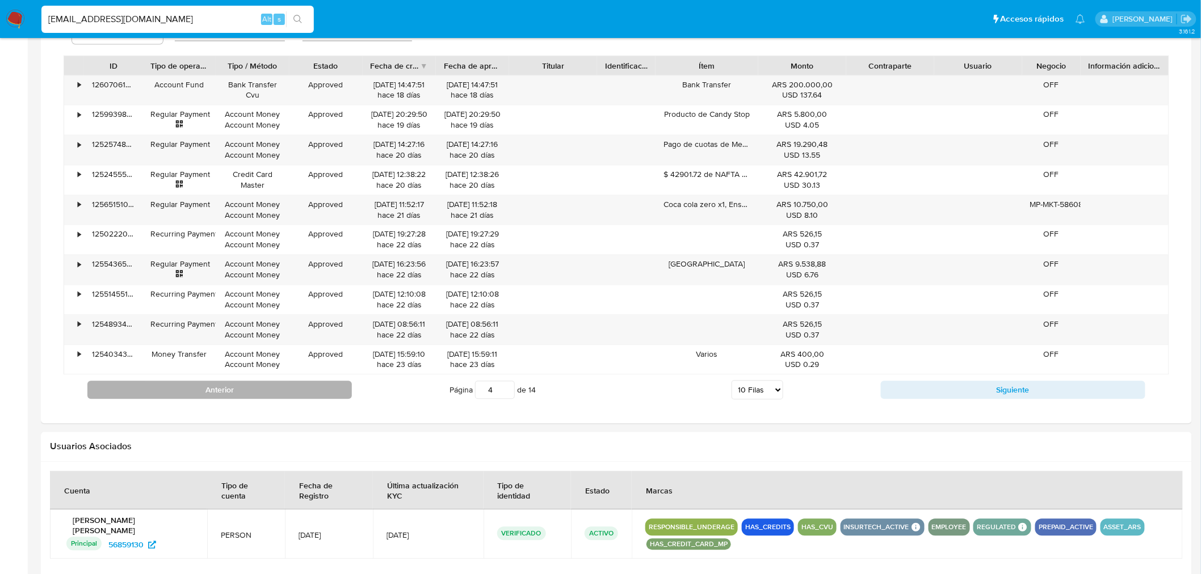
click at [320, 393] on button "Anterior" at bounding box center [219, 390] width 264 height 18
click at [318, 393] on button "Anterior" at bounding box center [219, 390] width 264 height 18
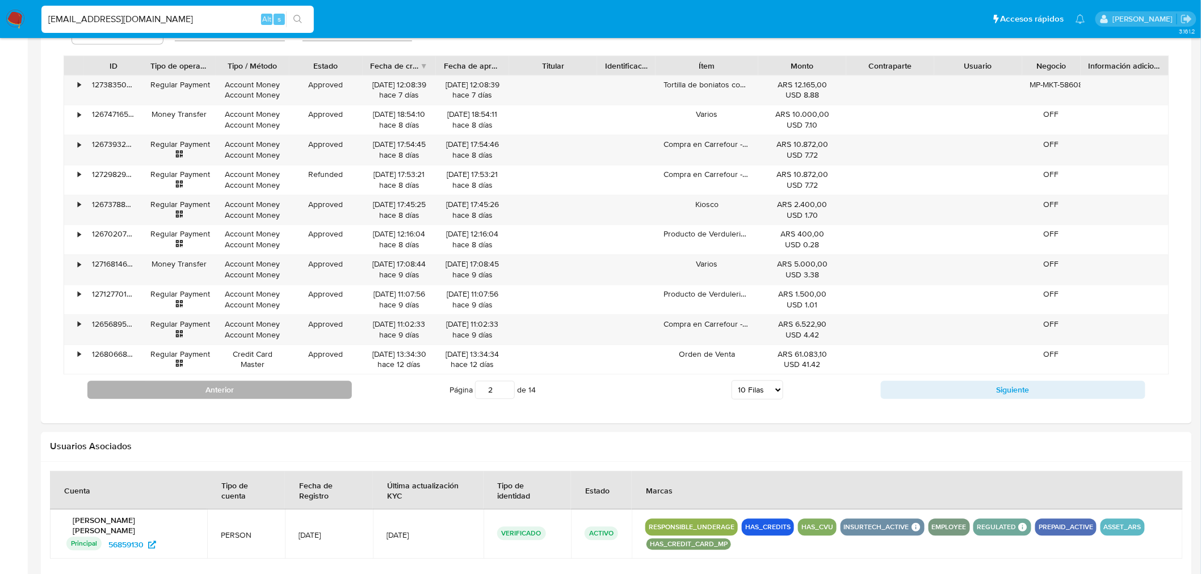
click at [180, 388] on button "Anterior" at bounding box center [219, 390] width 264 height 18
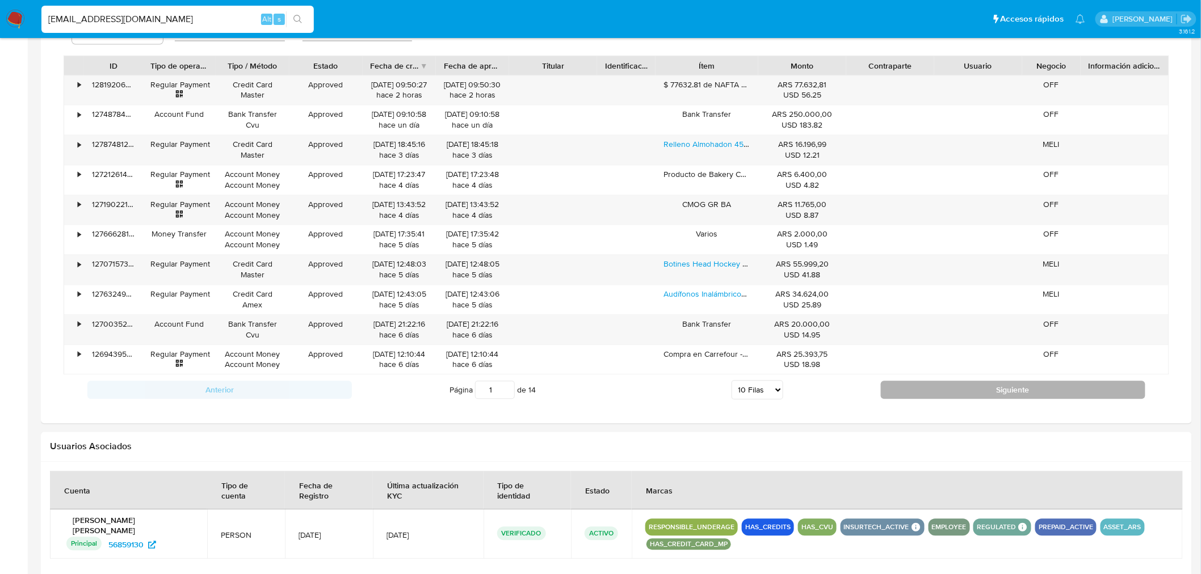
click at [929, 389] on button "Siguiente" at bounding box center [1013, 390] width 264 height 18
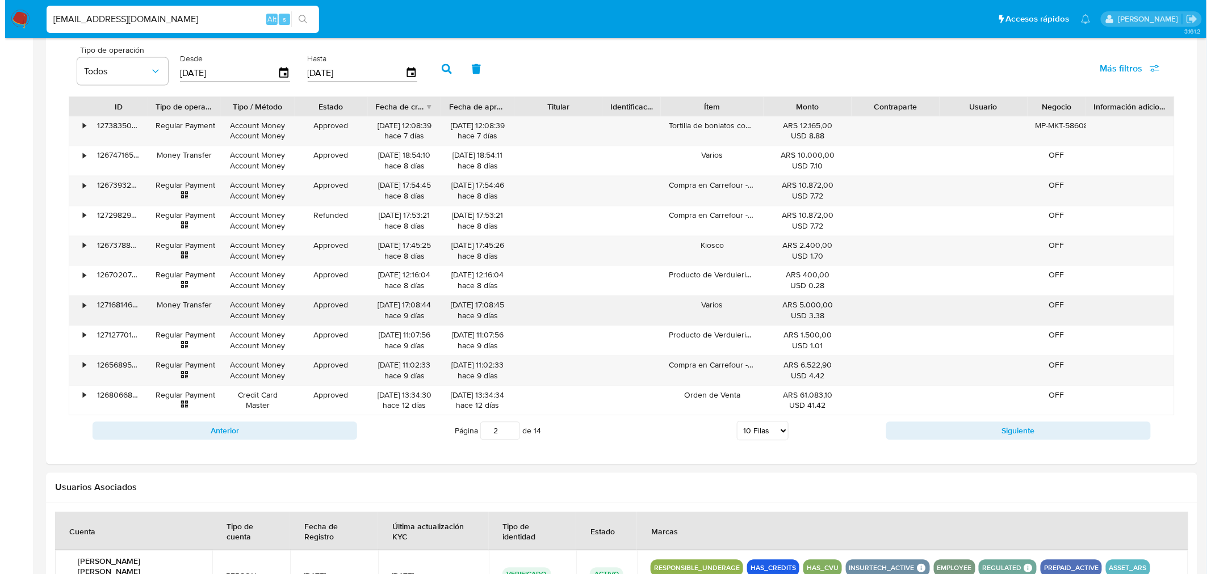
scroll to position [757, 0]
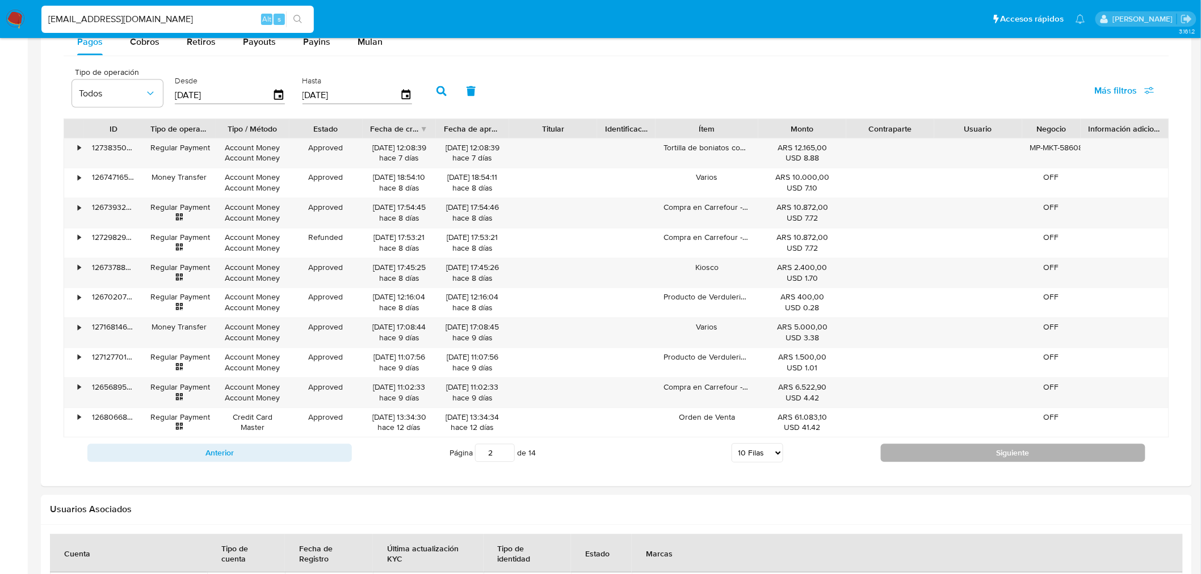
click at [948, 454] on button "Siguiente" at bounding box center [1013, 453] width 264 height 18
type input "3"
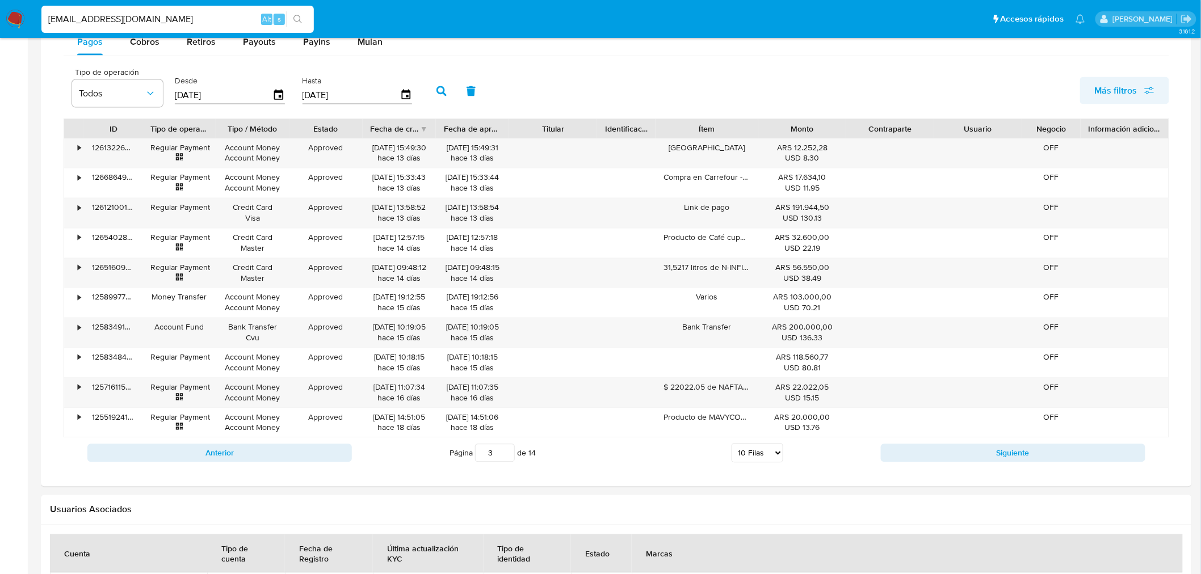
click at [1122, 95] on span "Más filtros" at bounding box center [1116, 90] width 43 height 27
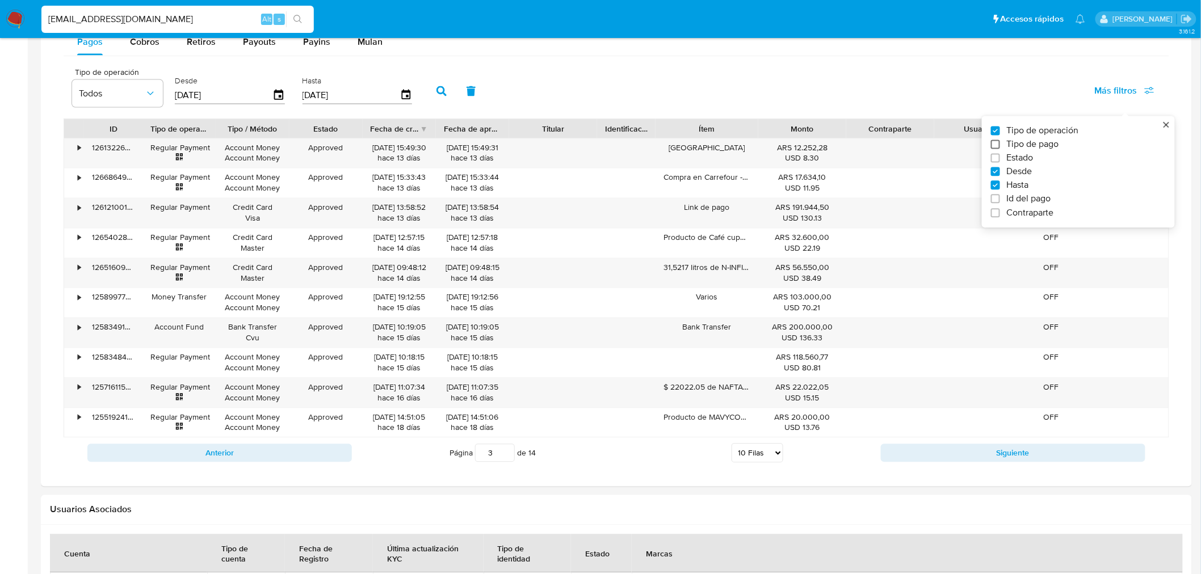
click at [996, 145] on input "Tipo de pago" at bounding box center [995, 144] width 9 height 9
checkbox input "true"
type input "[DATE]"
click at [997, 160] on input "Estado" at bounding box center [995, 158] width 9 height 9
checkbox input "true"
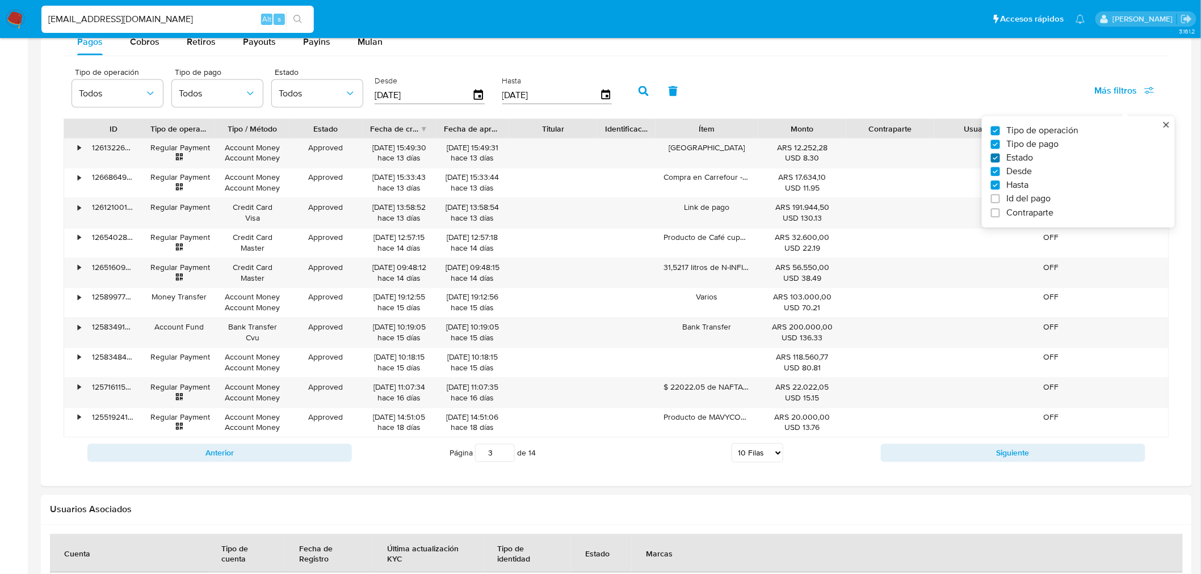
type input "[DATE]"
click at [216, 94] on span "Todos" at bounding box center [212, 93] width 66 height 11
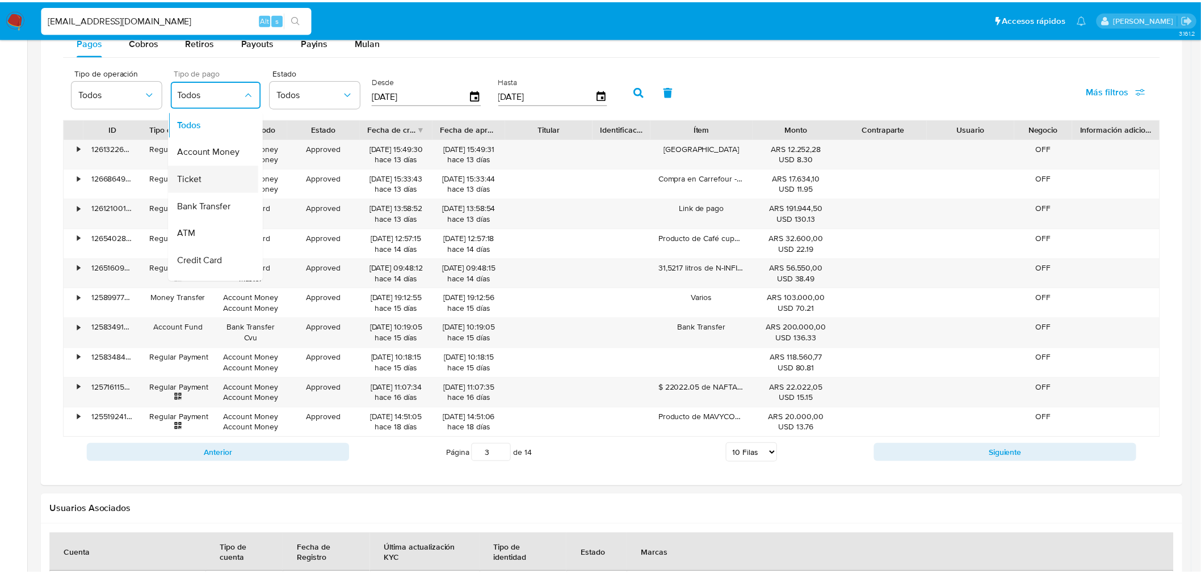
scroll to position [111, 0]
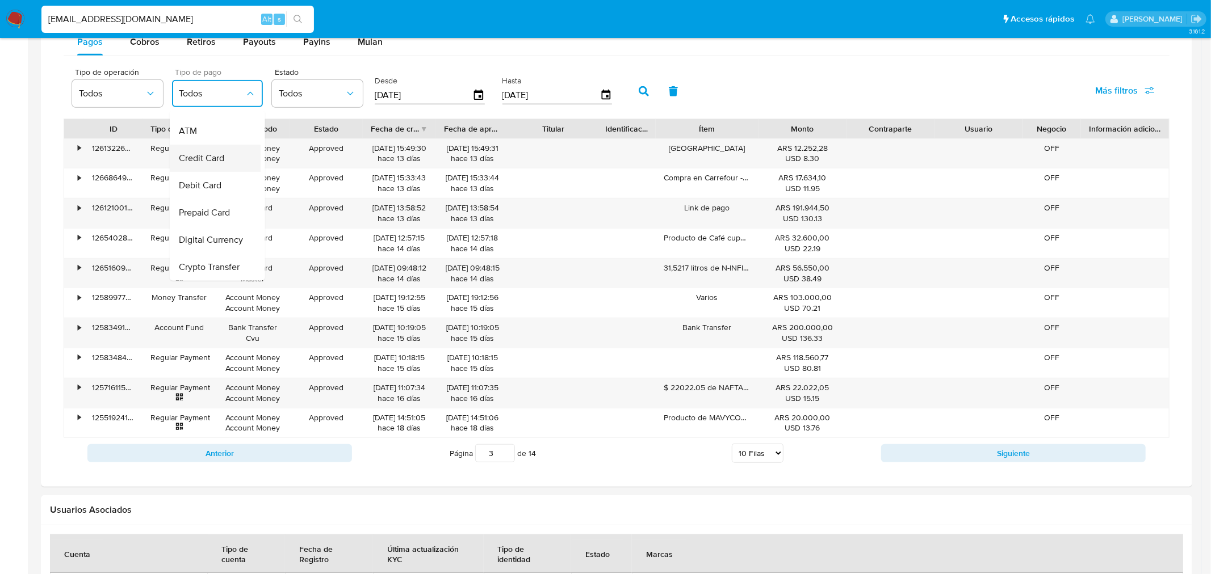
click at [223, 153] on span "Credit Card" at bounding box center [201, 158] width 45 height 11
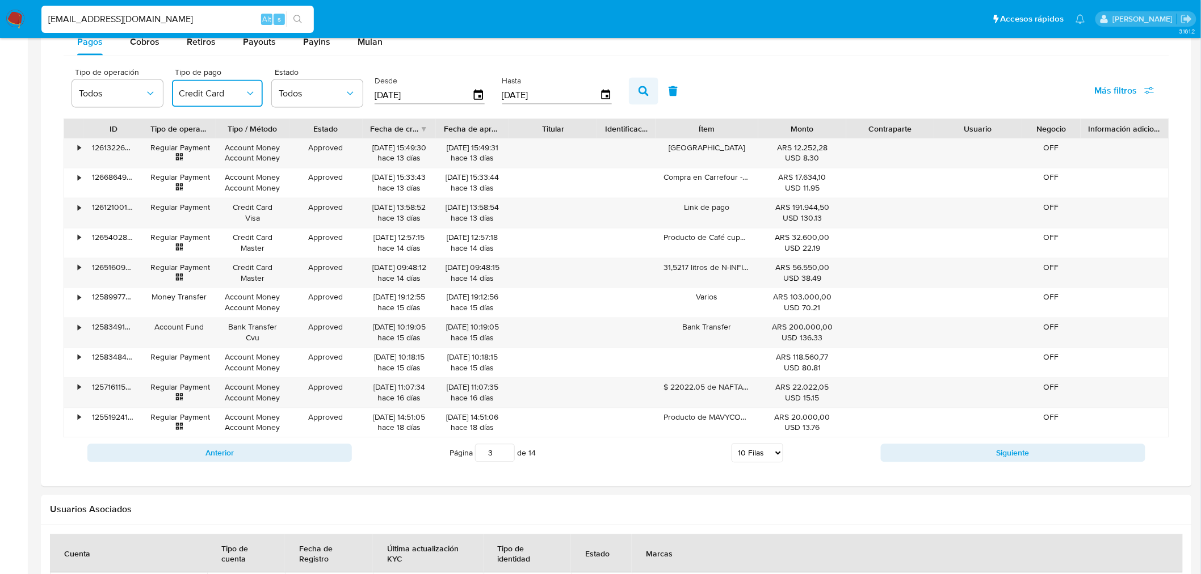
click at [639, 90] on icon "button" at bounding box center [644, 91] width 10 height 10
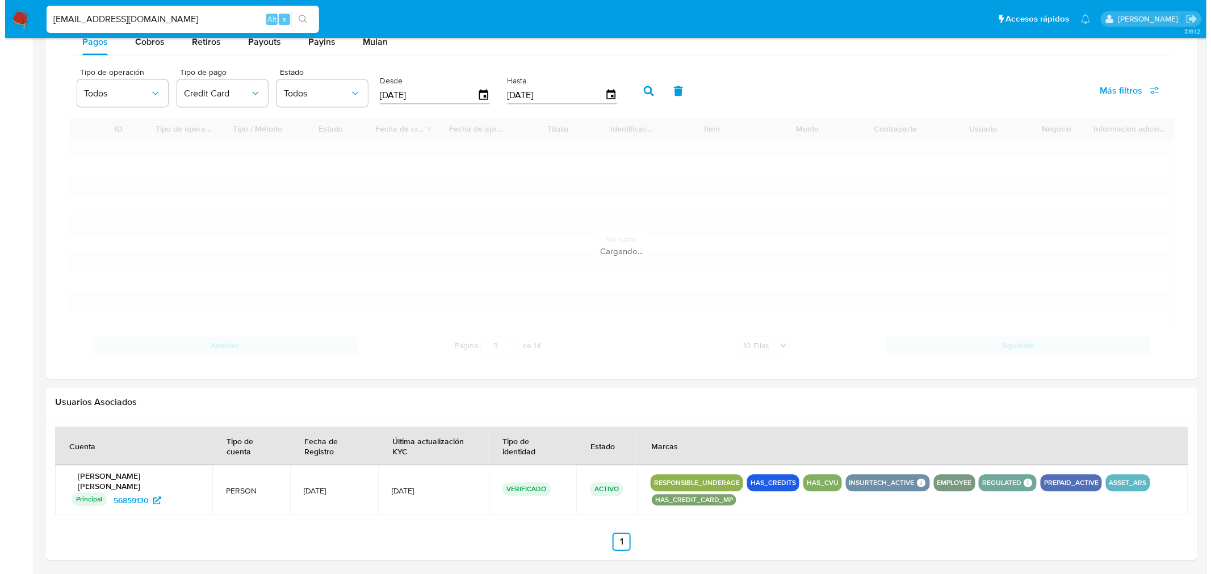
scroll to position [638, 0]
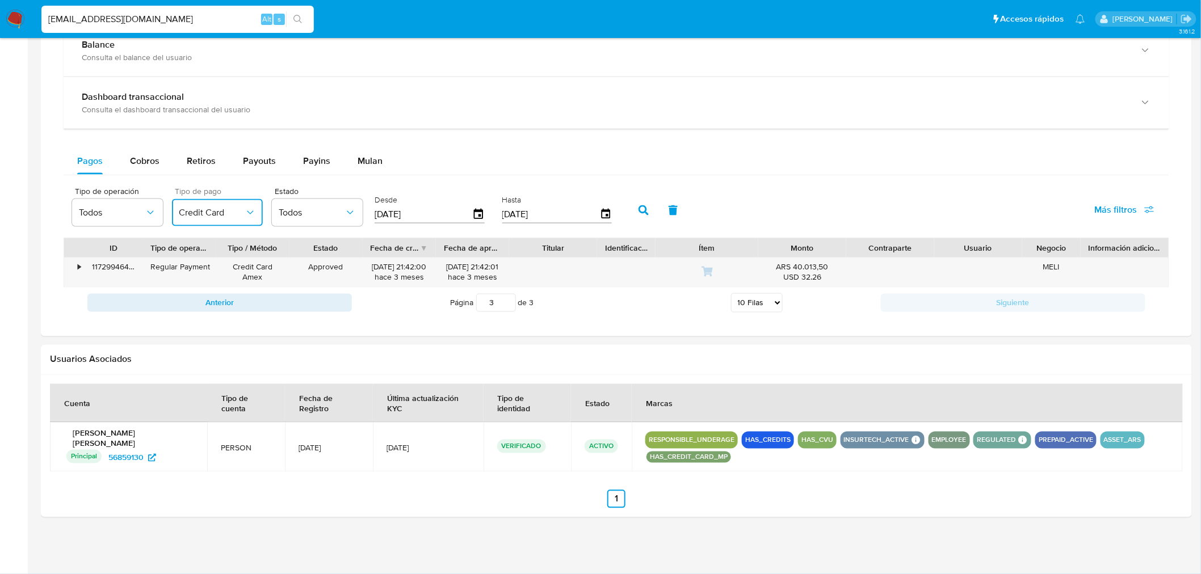
click at [240, 217] on span "Credit Card" at bounding box center [212, 212] width 66 height 11
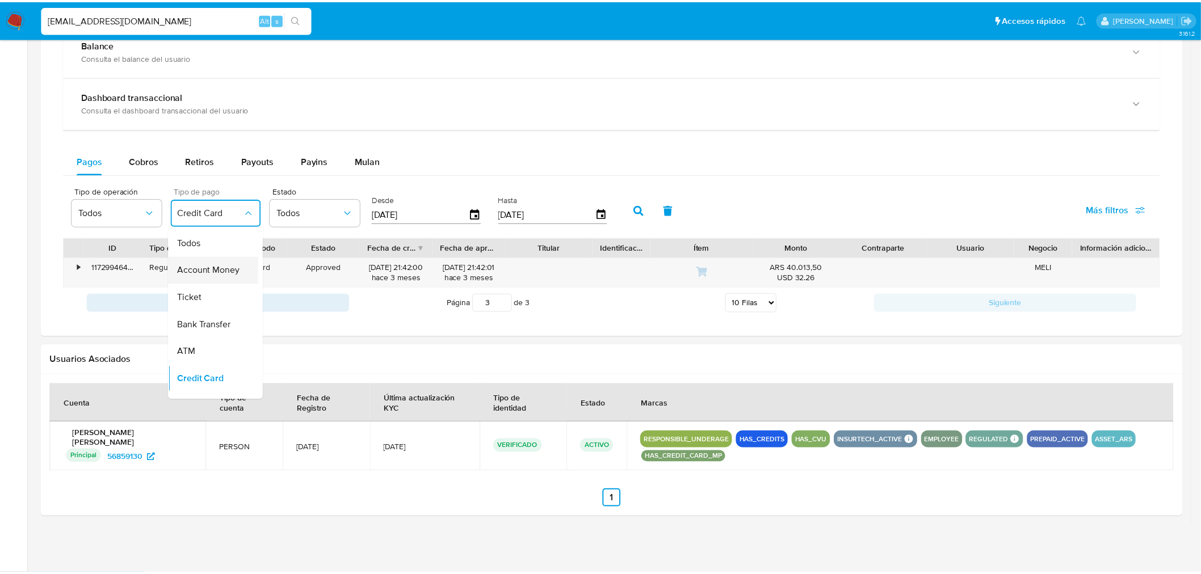
scroll to position [2, 0]
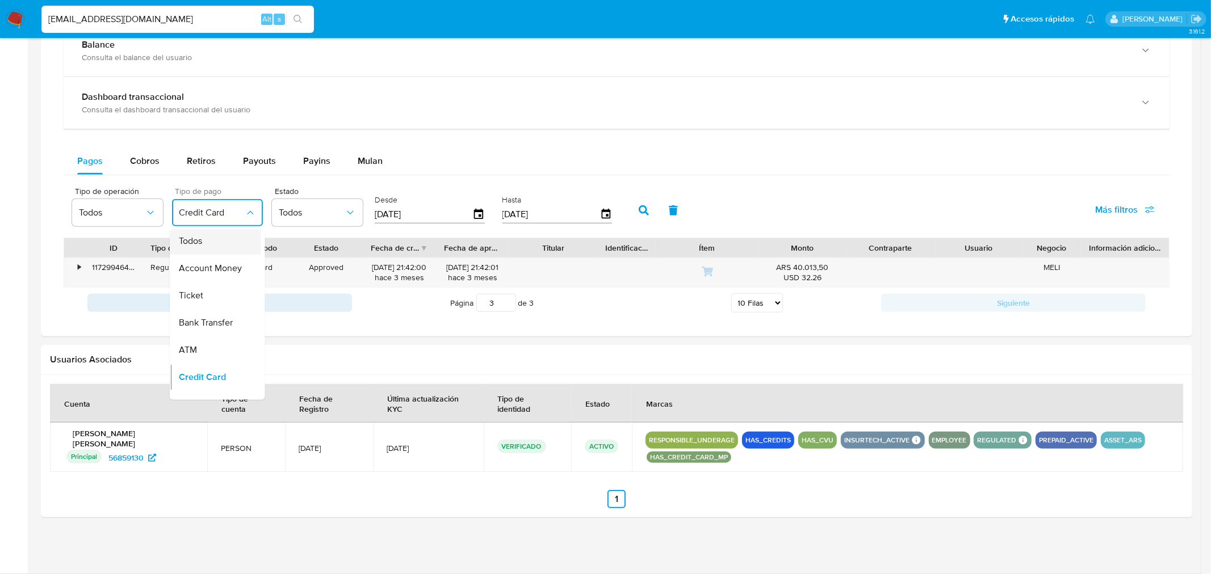
click at [216, 245] on div "Todos" at bounding box center [212, 241] width 66 height 27
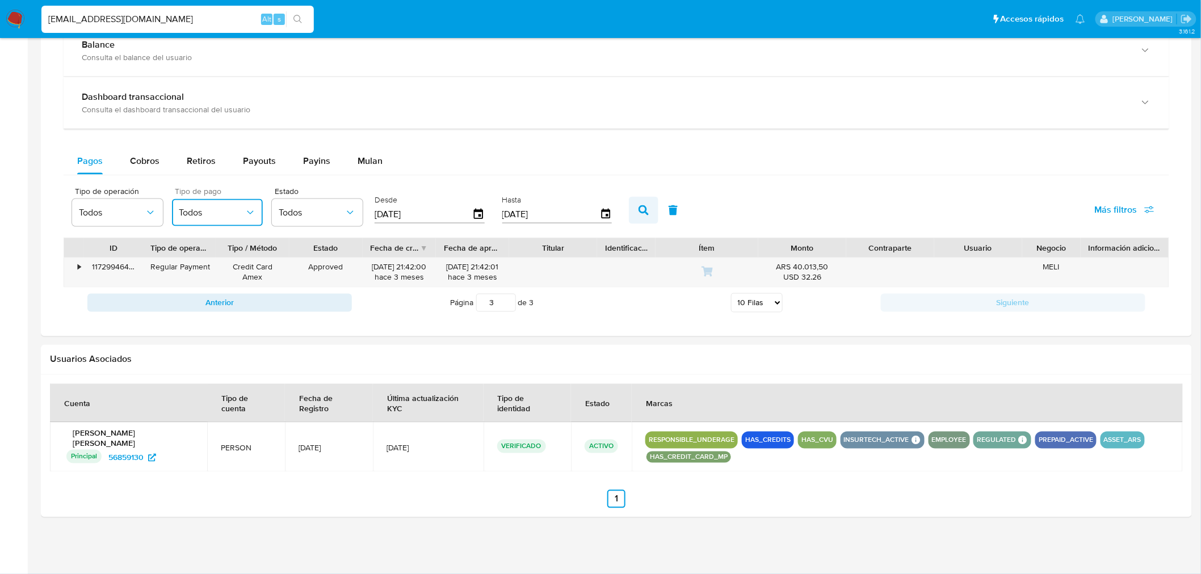
click at [629, 212] on button "button" at bounding box center [644, 210] width 30 height 27
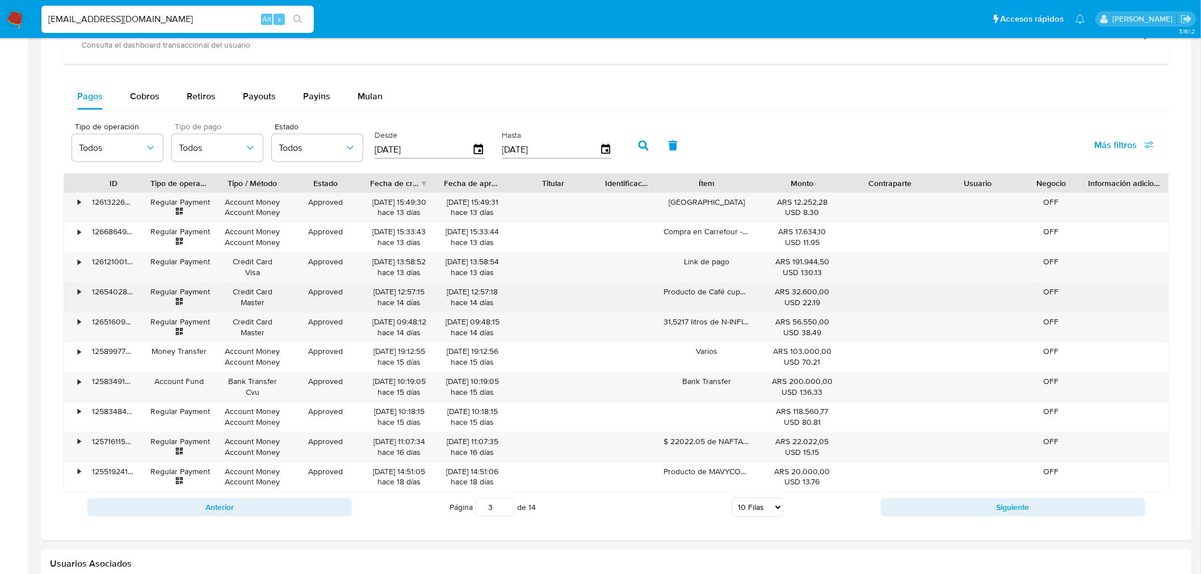
scroll to position [764, 0]
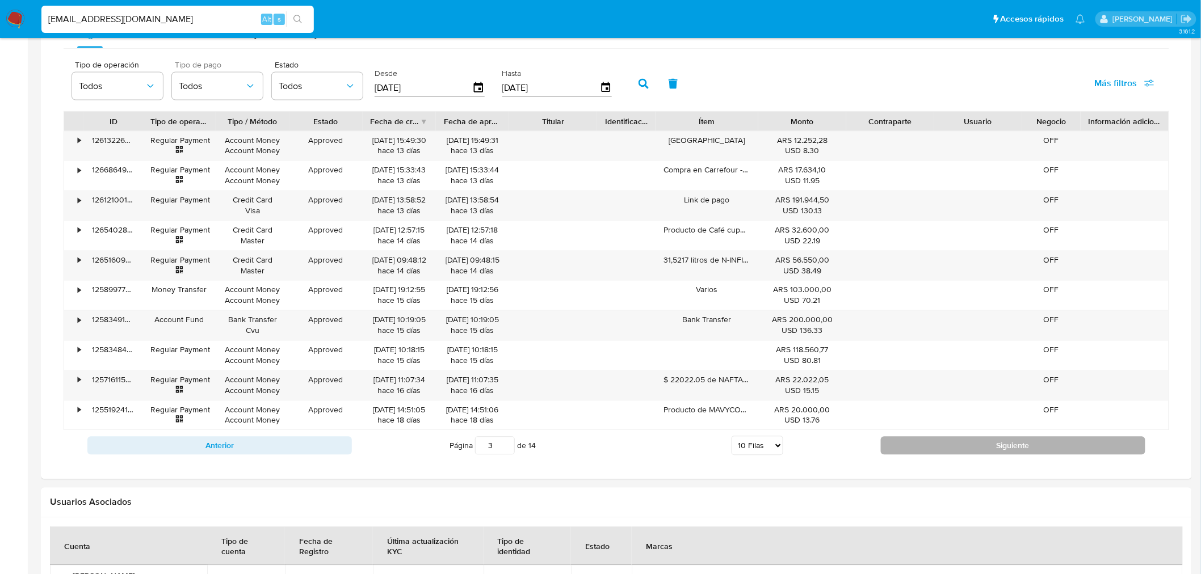
click at [915, 438] on button "Siguiente" at bounding box center [1013, 446] width 264 height 18
click at [904, 443] on button "Siguiente" at bounding box center [1013, 446] width 264 height 18
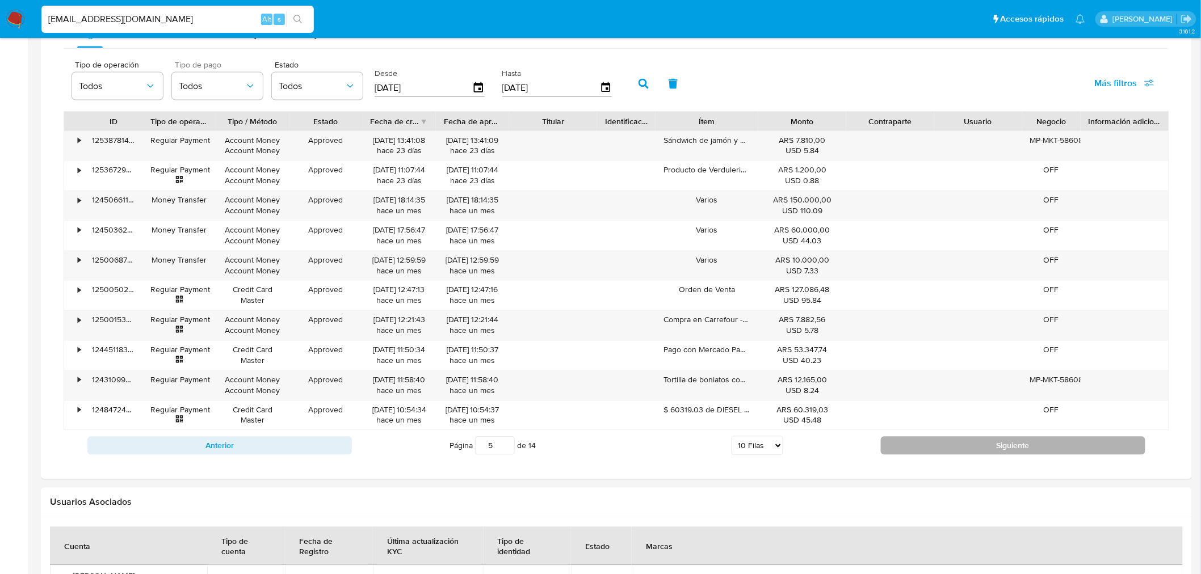
click at [904, 443] on button "Siguiente" at bounding box center [1013, 446] width 264 height 18
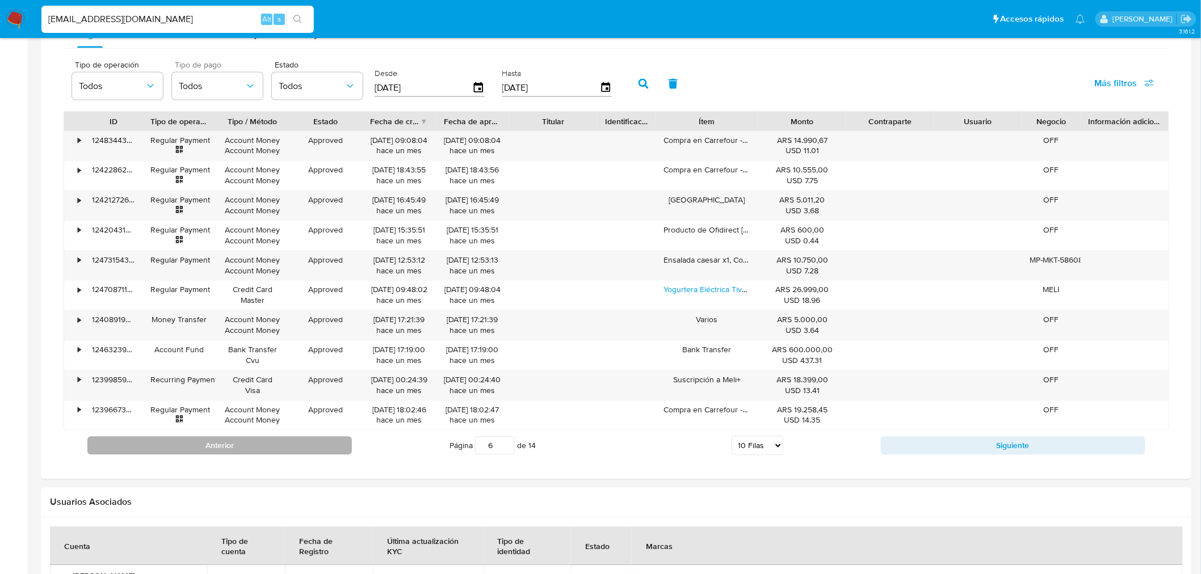
click at [314, 444] on button "Anterior" at bounding box center [219, 446] width 264 height 18
type input "3"
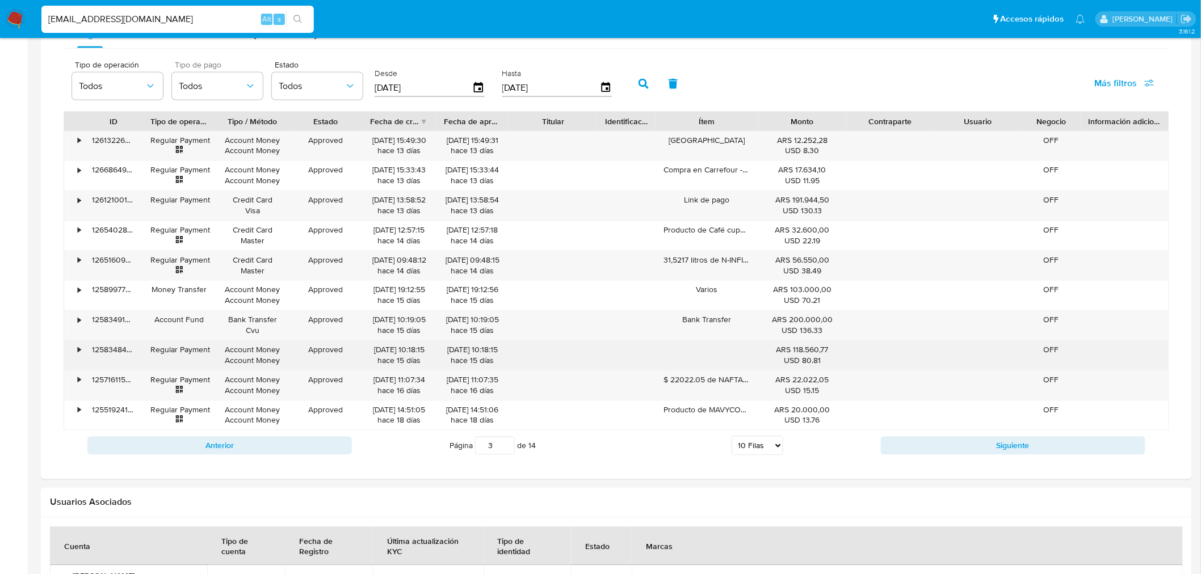
click at [77, 352] on div "•" at bounding box center [74, 356] width 20 height 30
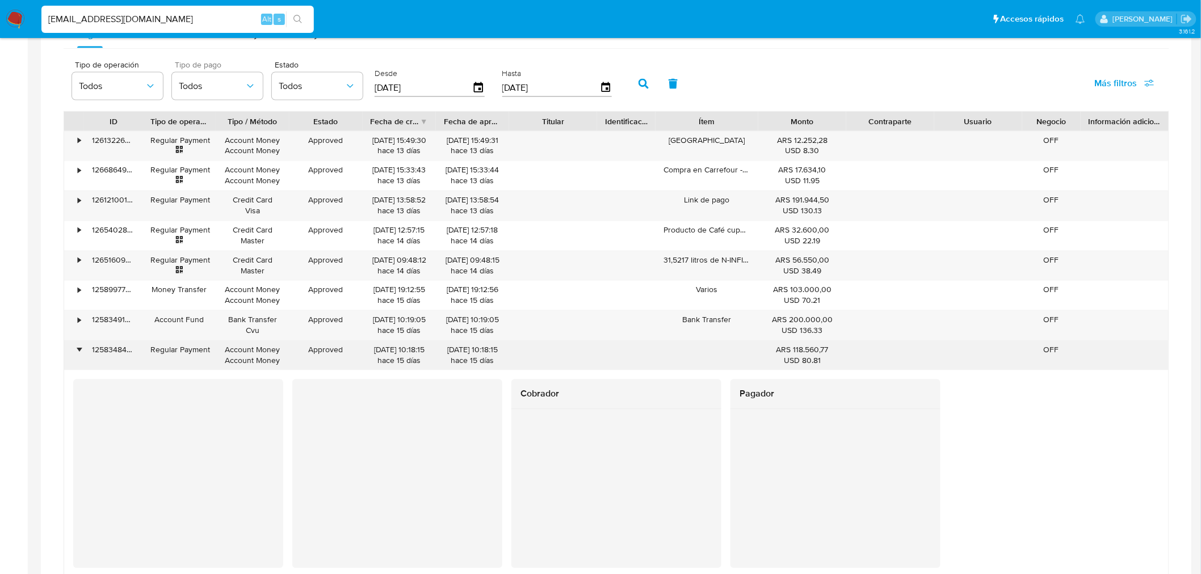
scroll to position [827, 0]
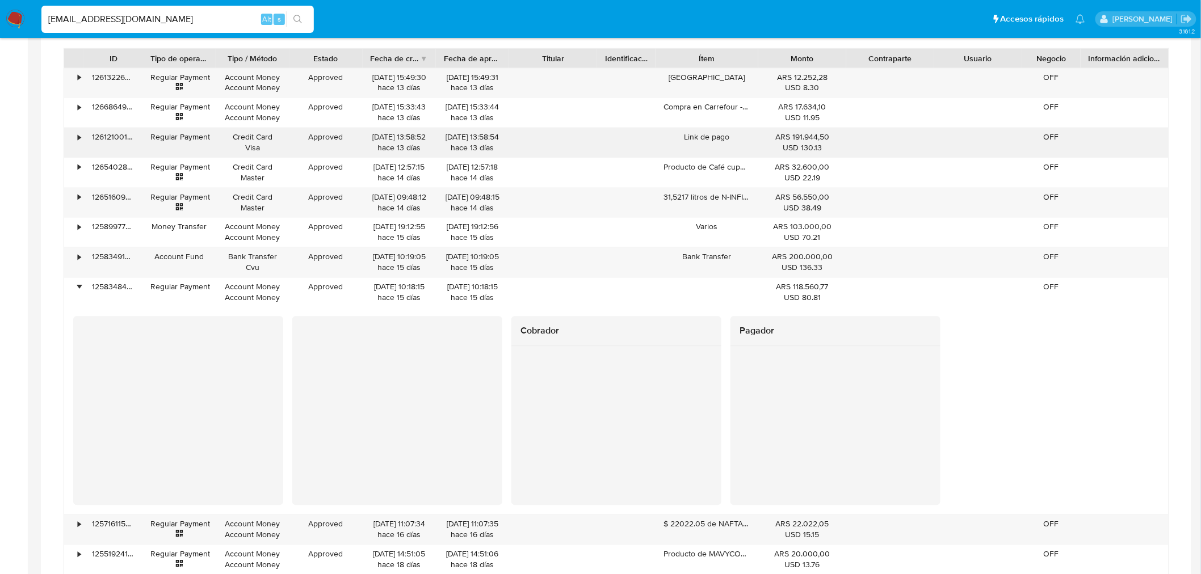
click at [78, 138] on div "•" at bounding box center [79, 137] width 3 height 11
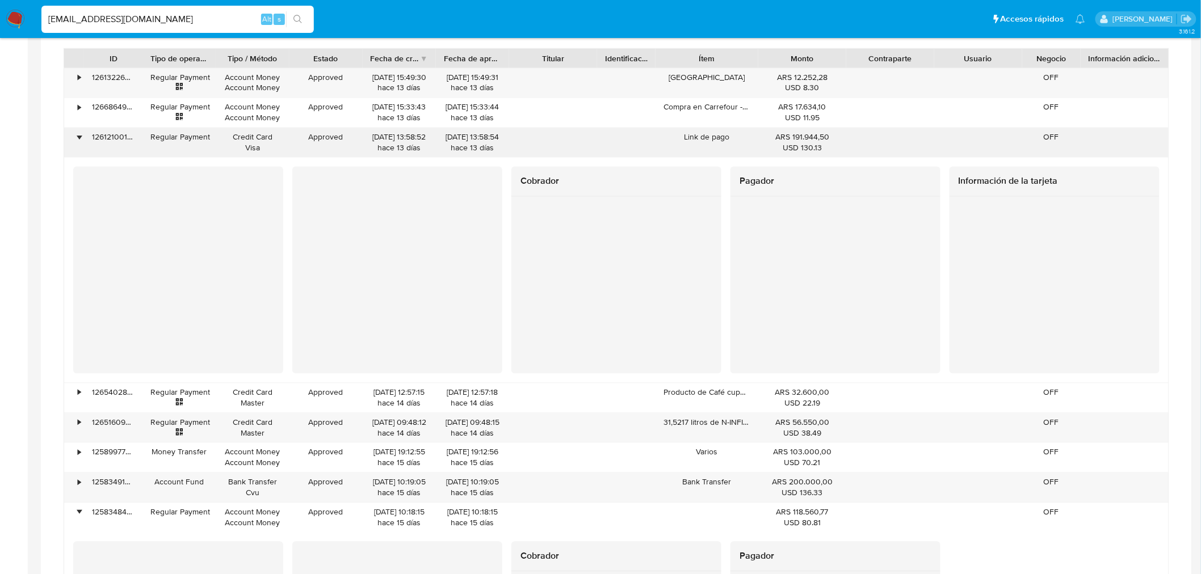
click at [80, 138] on div "•" at bounding box center [79, 137] width 3 height 11
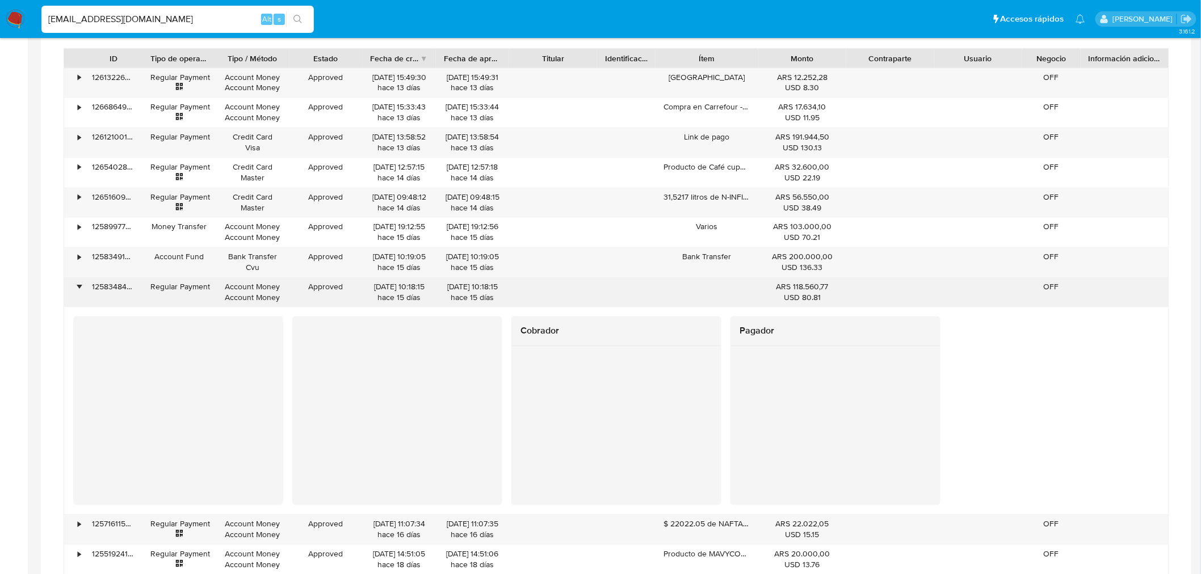
click at [75, 288] on div "•" at bounding box center [74, 293] width 20 height 30
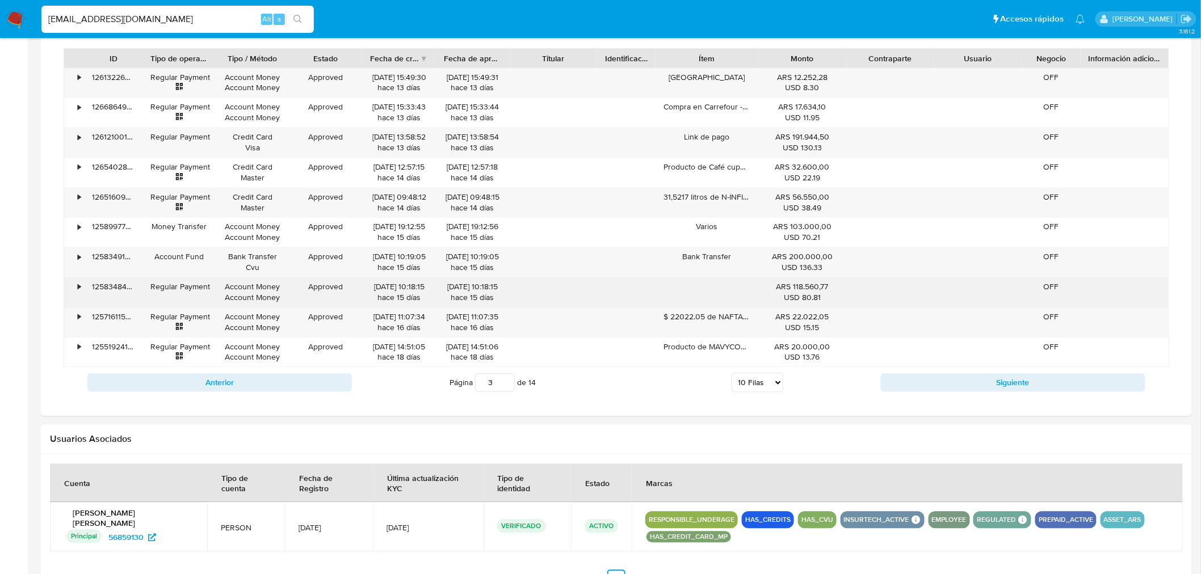
click at [77, 288] on div "•" at bounding box center [74, 293] width 20 height 30
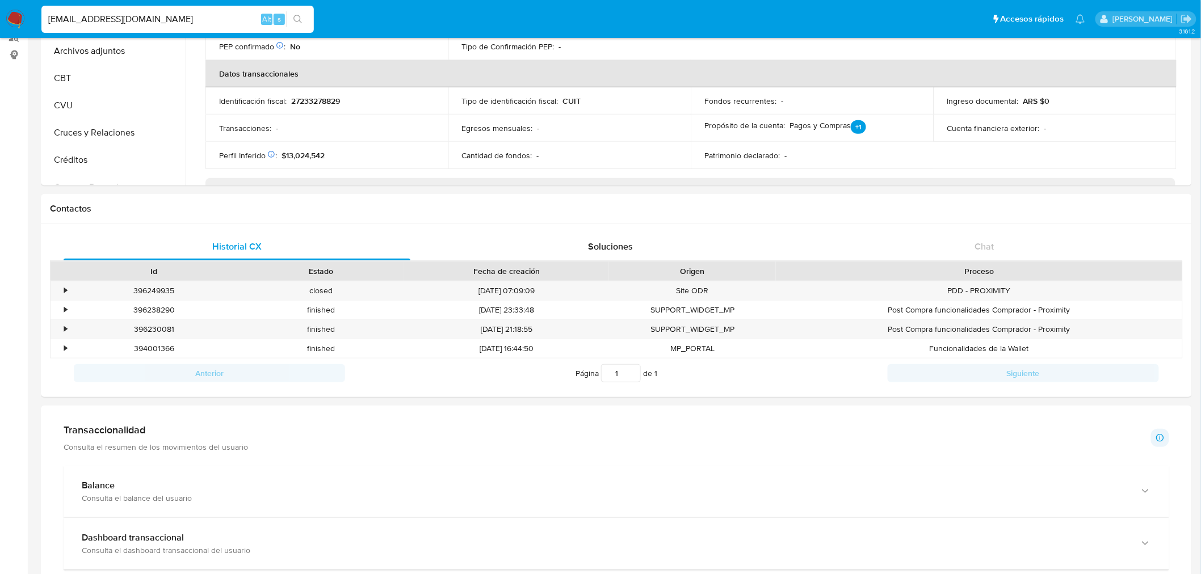
scroll to position [0, 0]
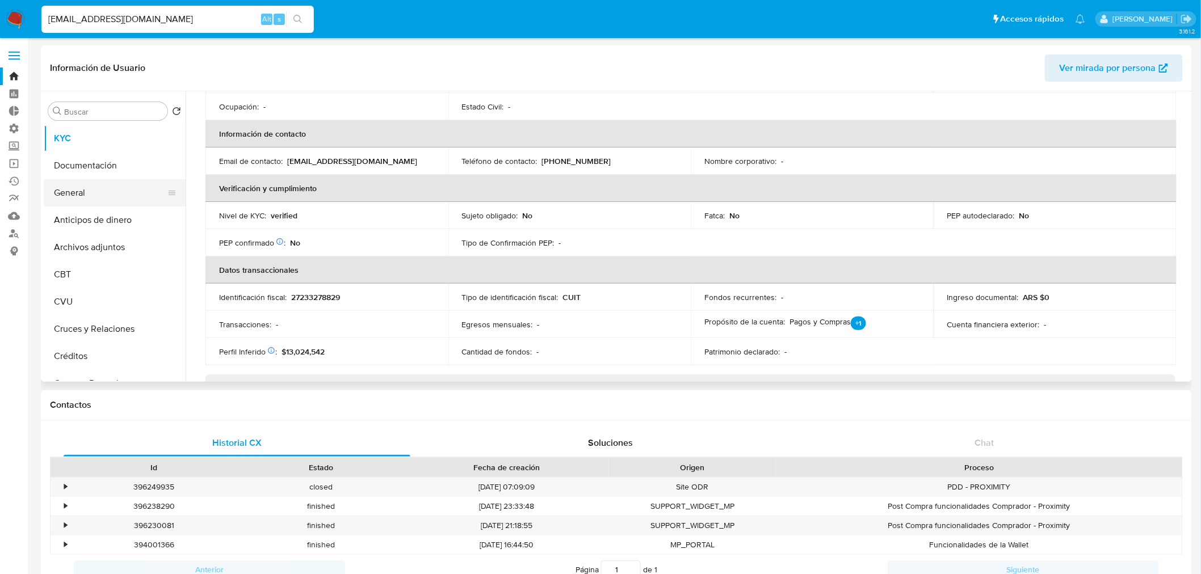
click at [91, 191] on button "General" at bounding box center [110, 192] width 133 height 27
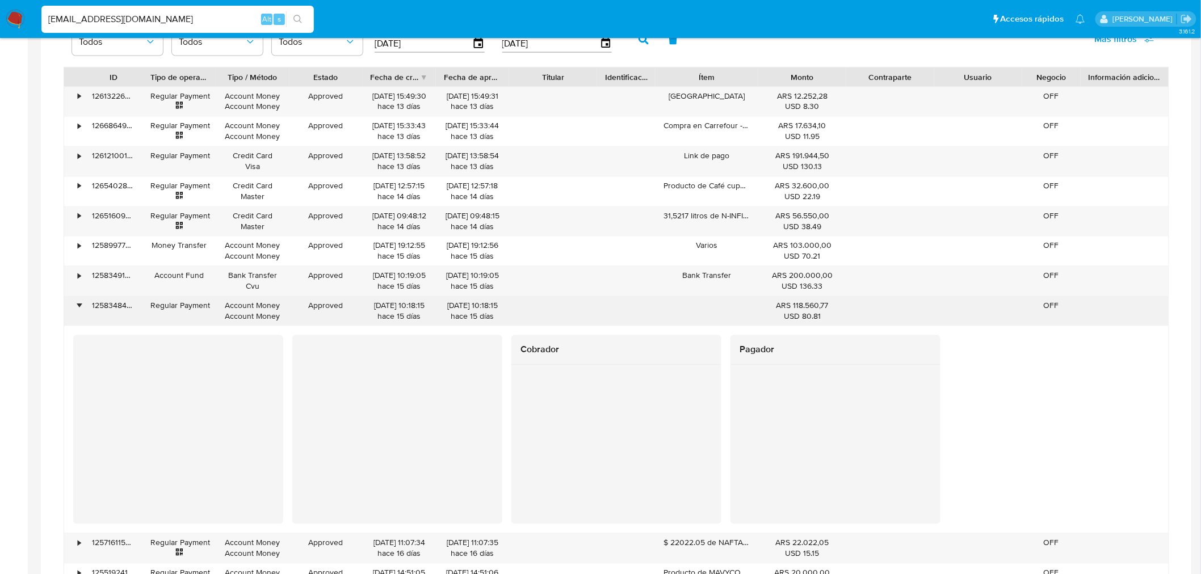
scroll to position [738, 0]
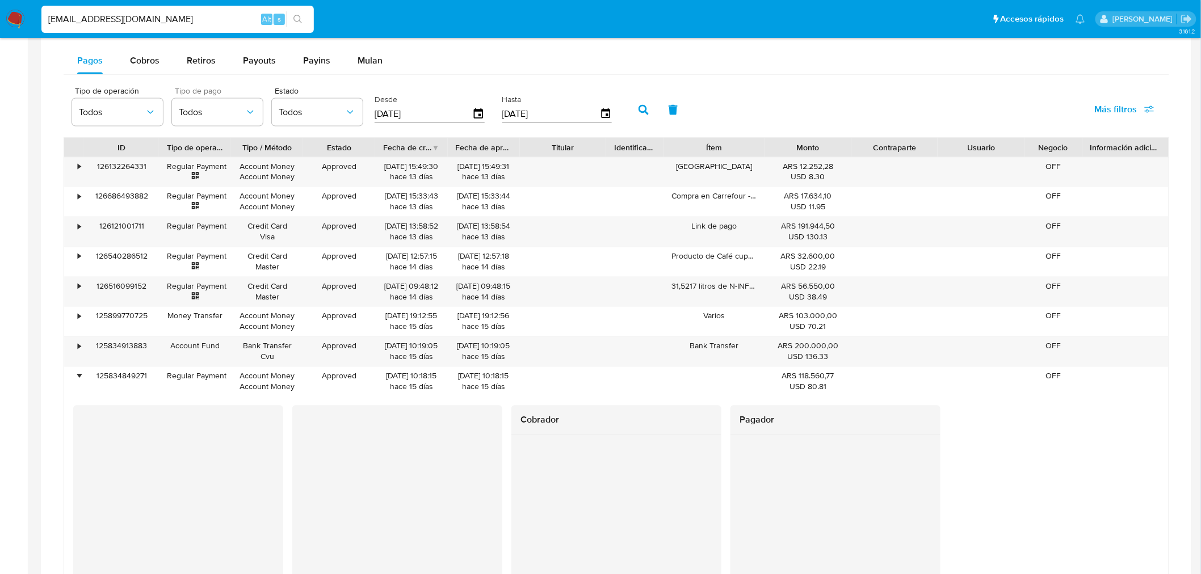
drag, startPoint x: 135, startPoint y: 149, endPoint x: 154, endPoint y: 148, distance: 19.3
click at [154, 148] on div at bounding box center [159, 147] width 20 height 19
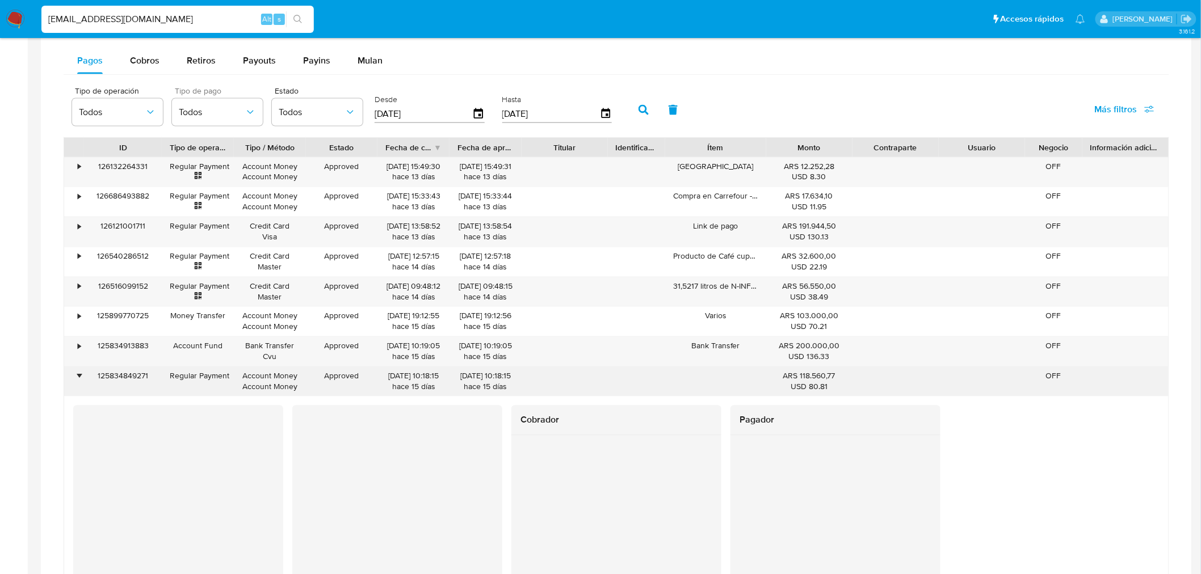
drag, startPoint x: 154, startPoint y: 380, endPoint x: 86, endPoint y: 380, distance: 68.1
click at [86, 380] on div "125834849271" at bounding box center [123, 382] width 78 height 30
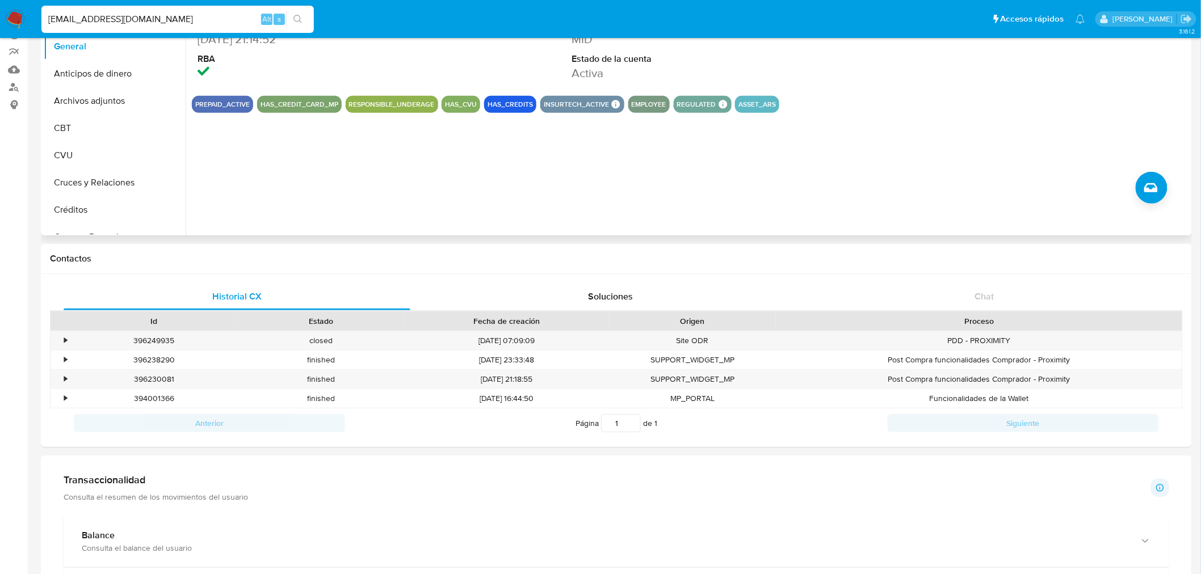
scroll to position [0, 0]
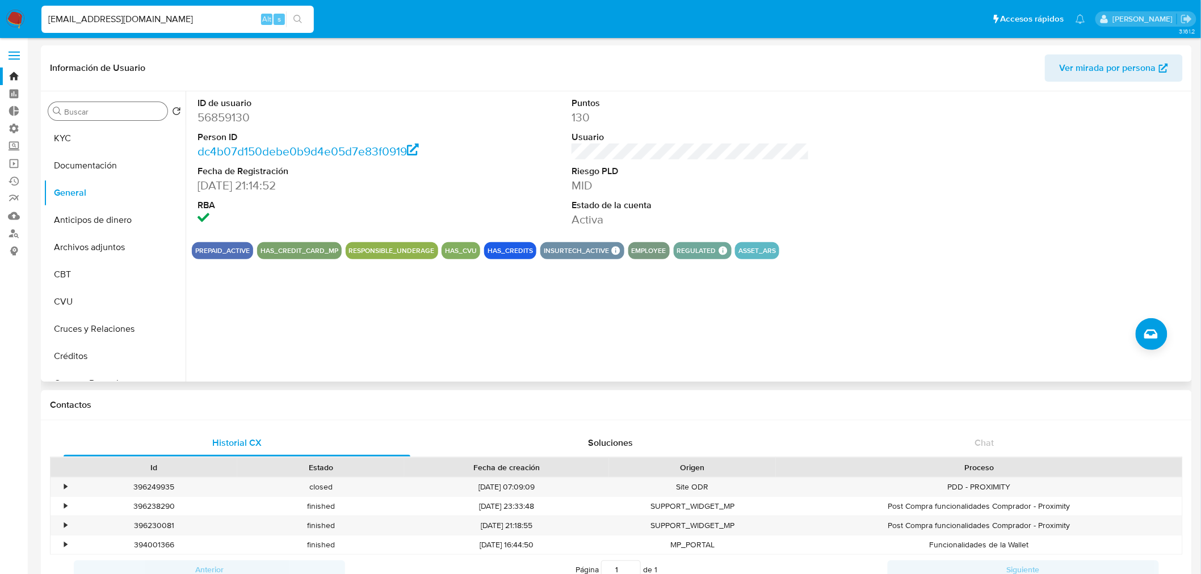
click at [116, 117] on div "Buscar" at bounding box center [107, 111] width 119 height 18
click at [116, 114] on input "Buscar" at bounding box center [113, 112] width 99 height 10
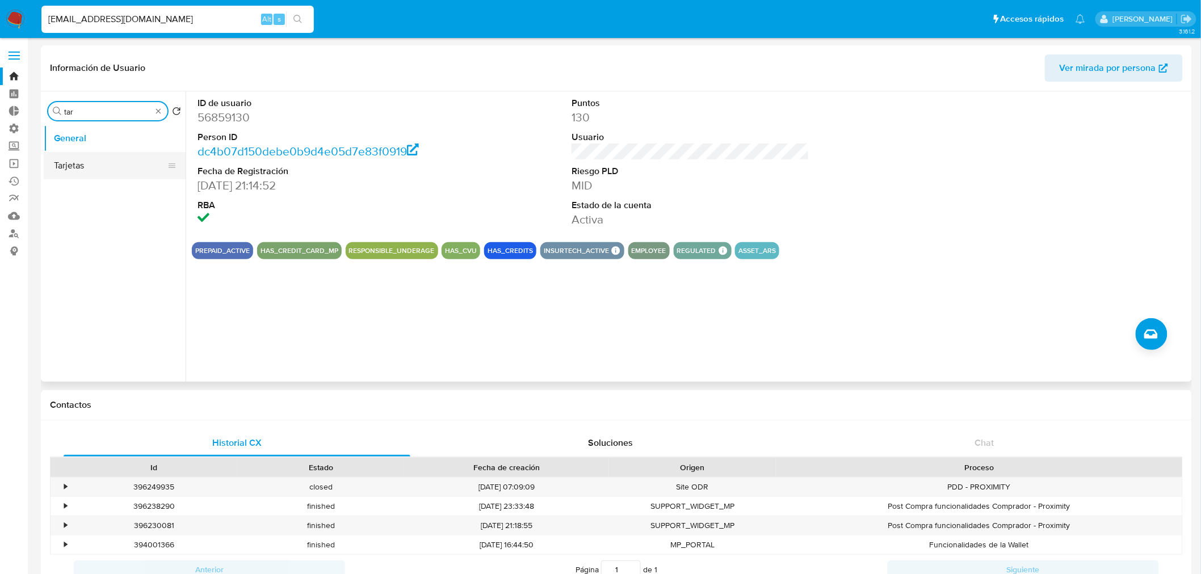
type input "tar"
click at [88, 173] on button "Tarjetas" at bounding box center [110, 165] width 133 height 27
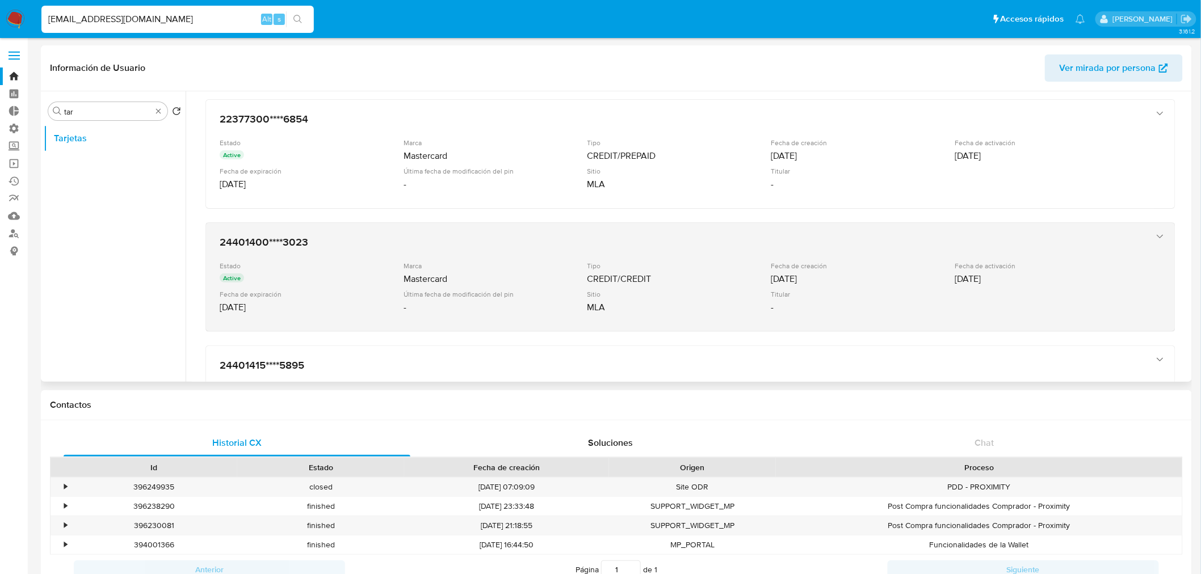
scroll to position [126, 0]
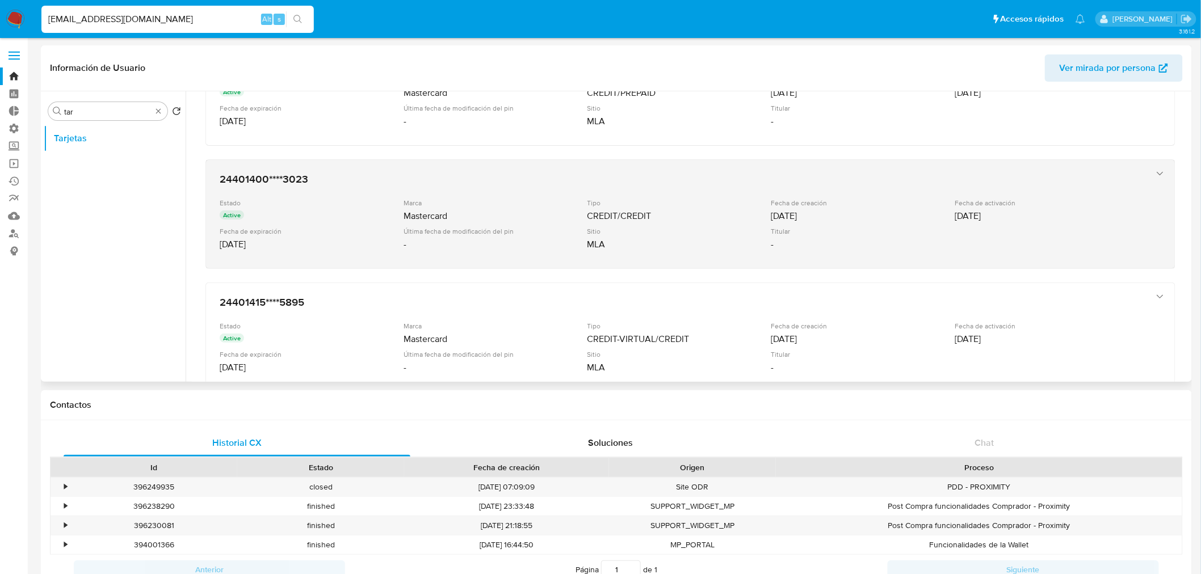
click at [1152, 171] on div "button" at bounding box center [1159, 214] width 14 height 93
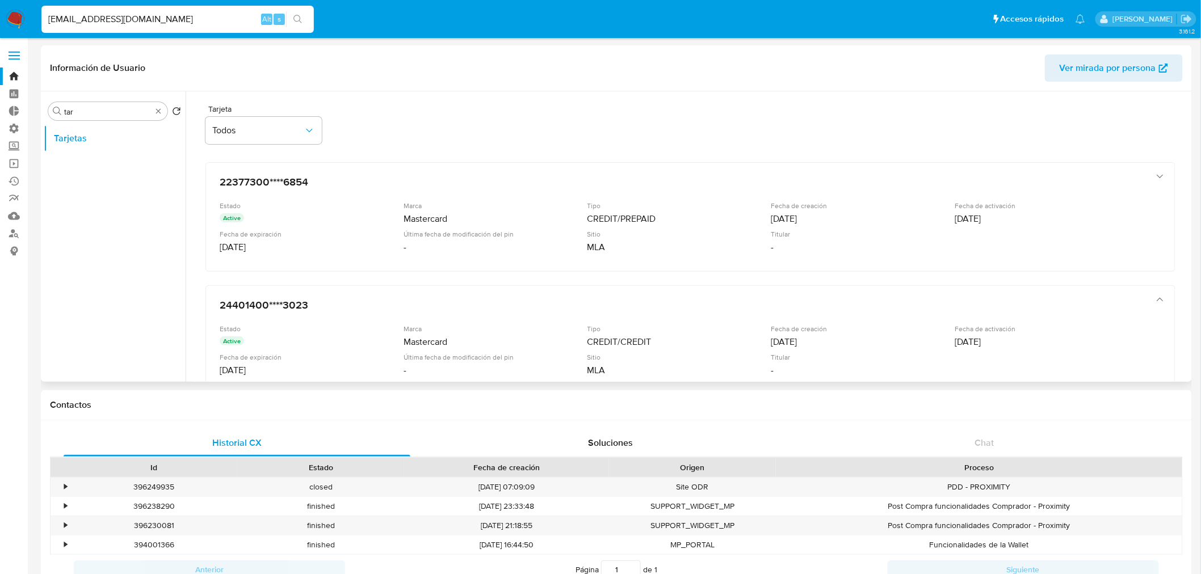
scroll to position [63, 0]
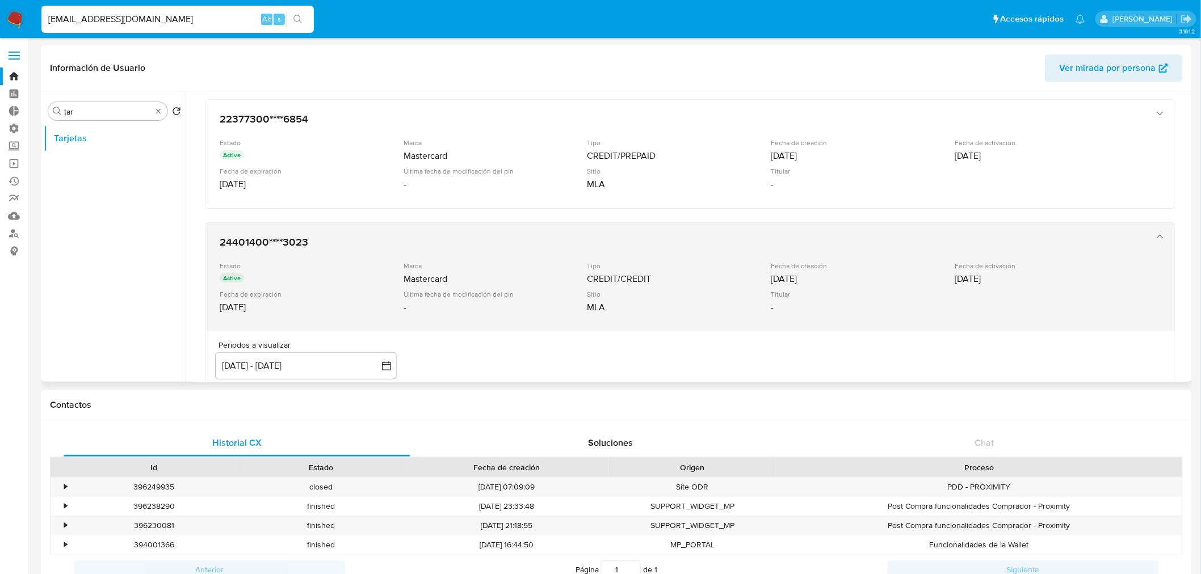
click at [1154, 233] on icon "button" at bounding box center [1159, 236] width 11 height 11
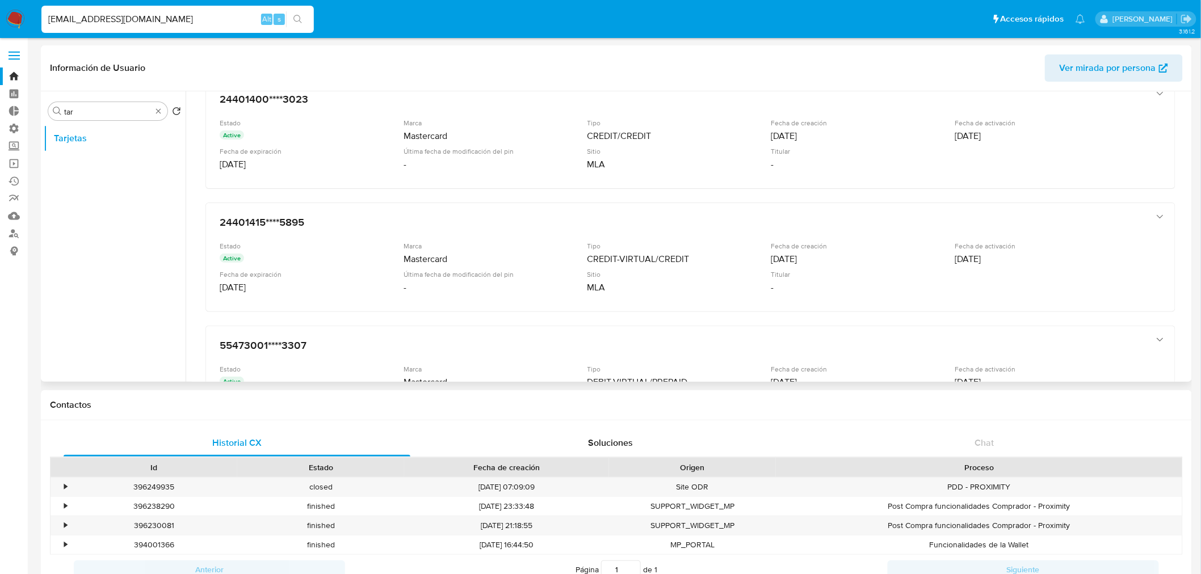
scroll to position [252, 0]
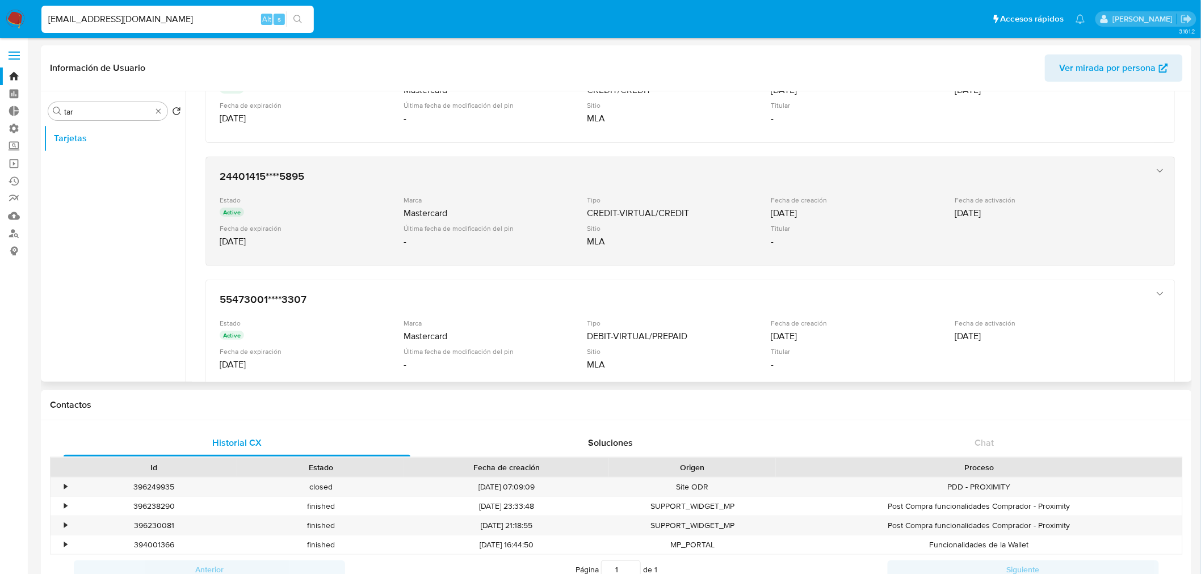
click at [1158, 167] on icon "button" at bounding box center [1159, 170] width 11 height 11
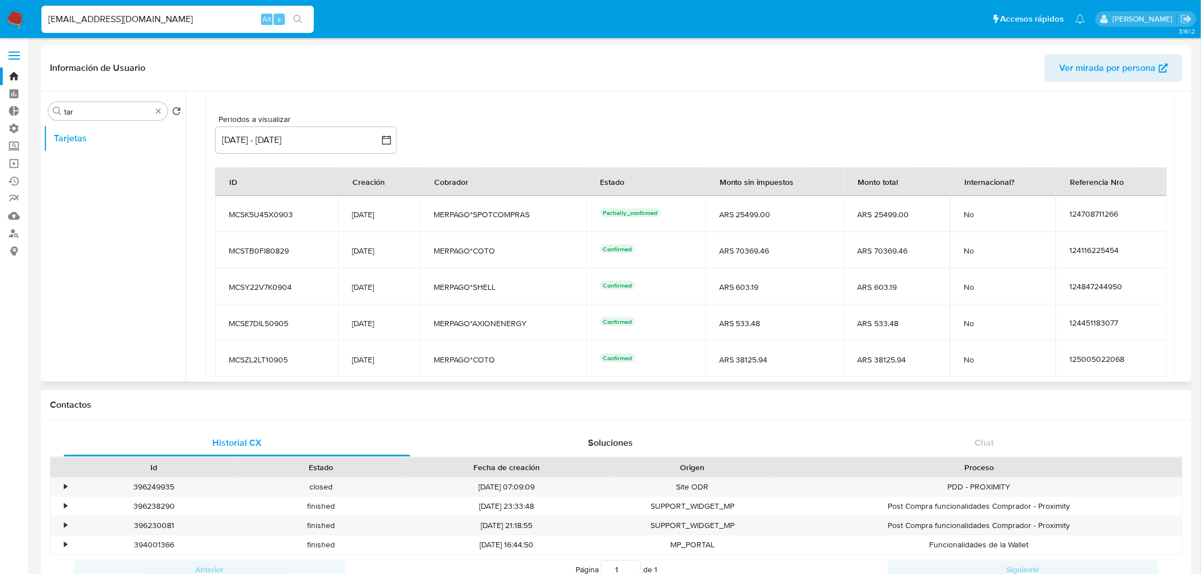
scroll to position [504, 0]
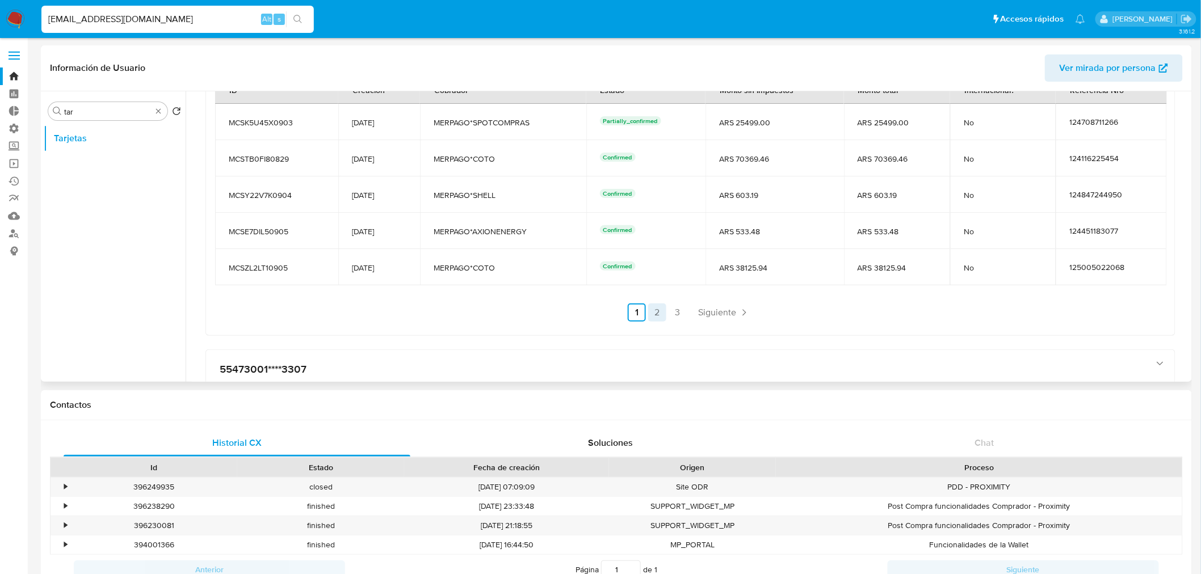
click at [662, 311] on link "2" at bounding box center [657, 313] width 18 height 18
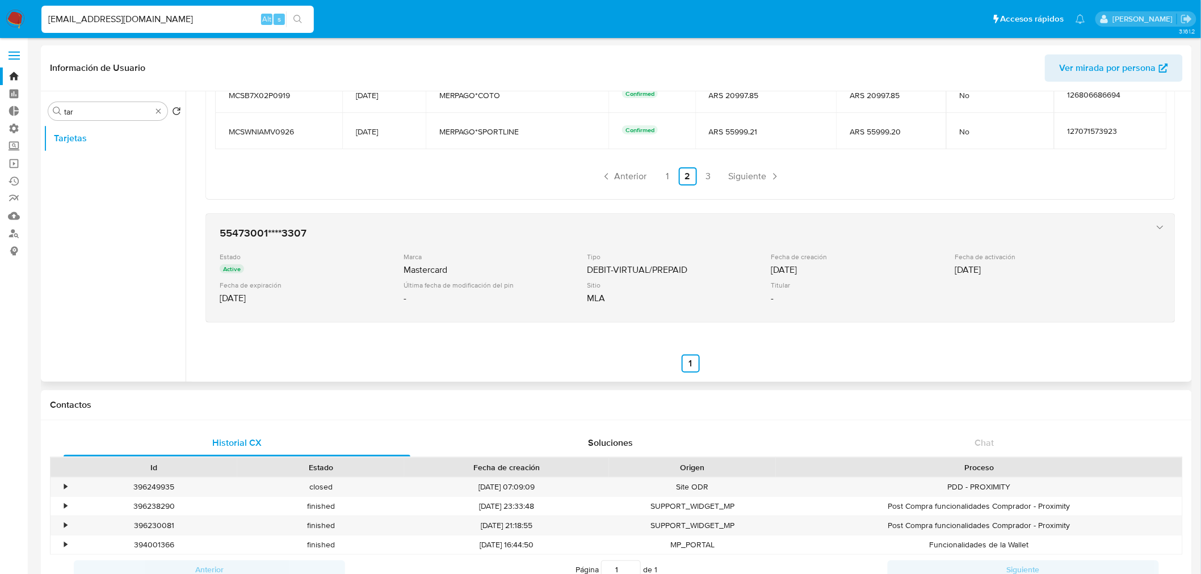
scroll to position [649, 0]
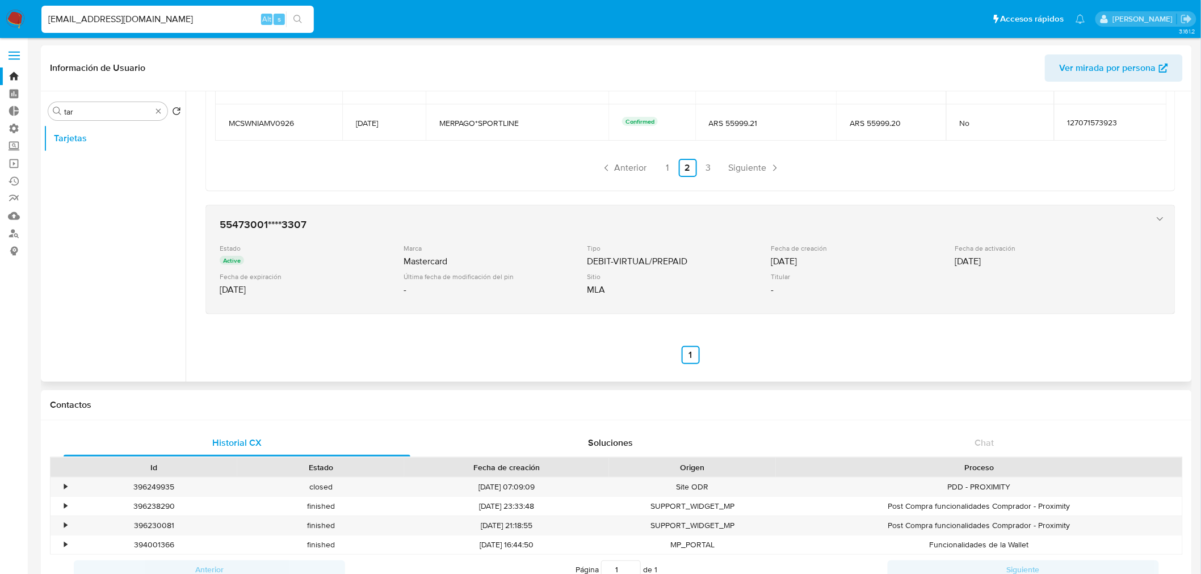
click at [1155, 214] on icon "button" at bounding box center [1159, 218] width 11 height 11
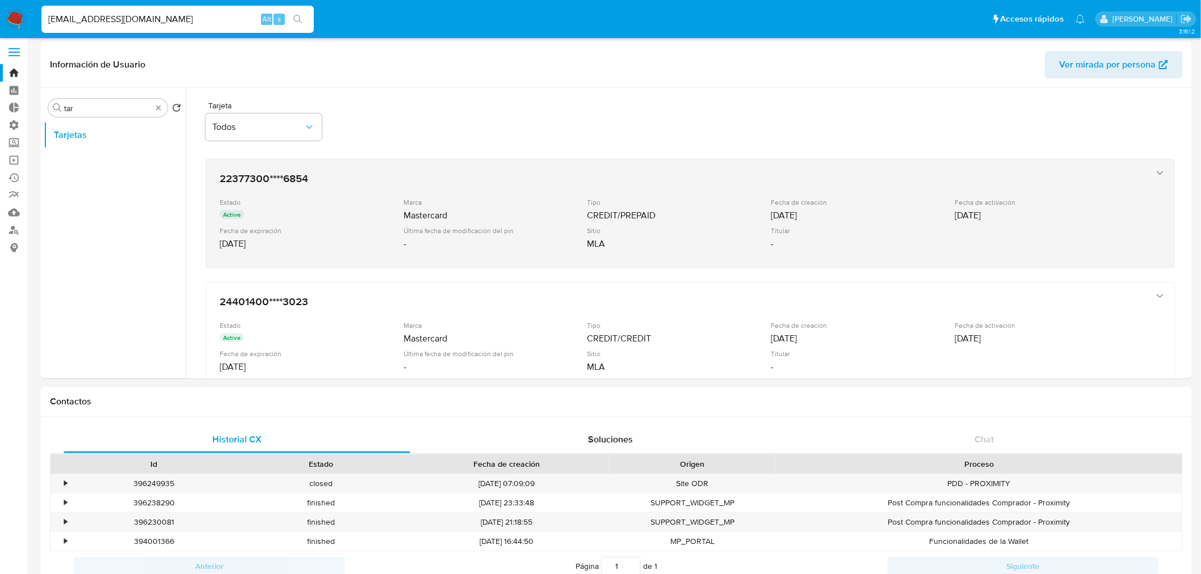
scroll to position [0, 0]
click at [1154, 177] on icon "button" at bounding box center [1159, 176] width 11 height 11
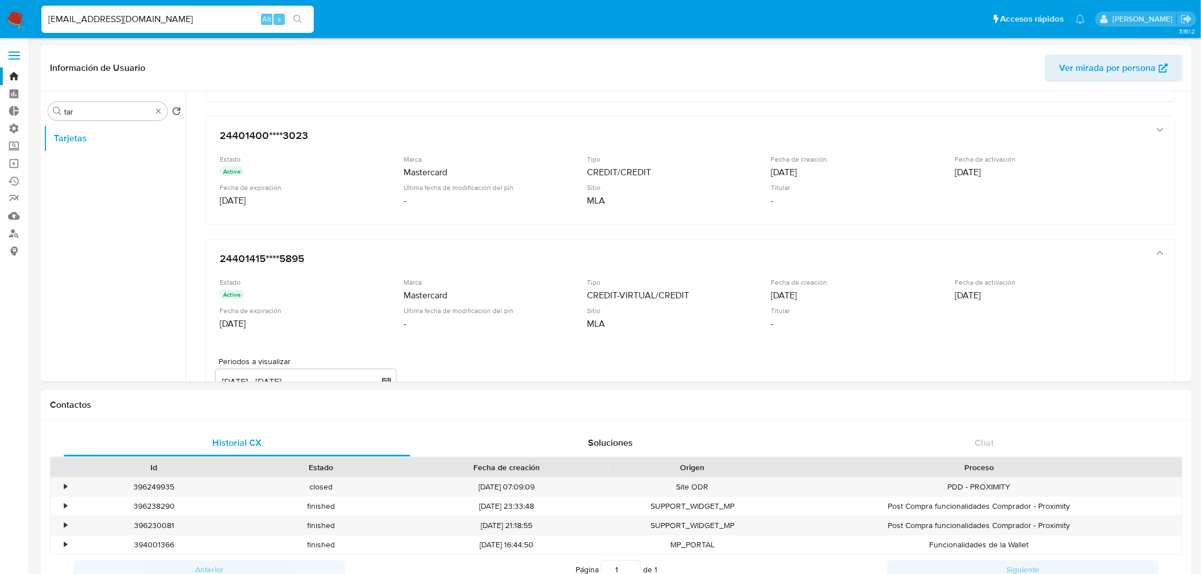
scroll to position [252, 0]
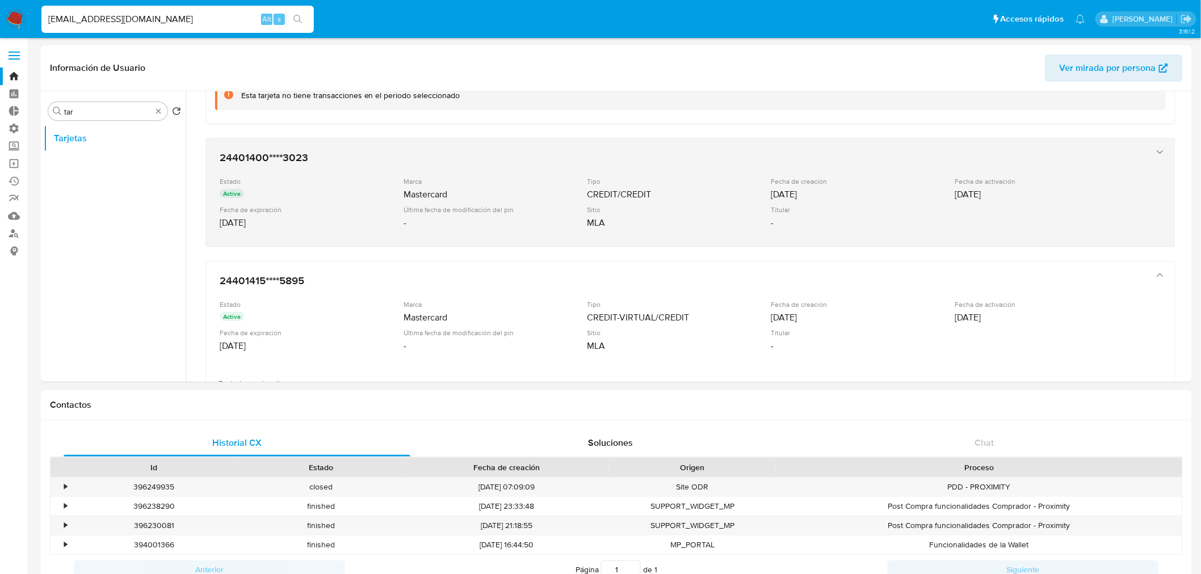
click at [1154, 149] on icon "button" at bounding box center [1159, 151] width 11 height 11
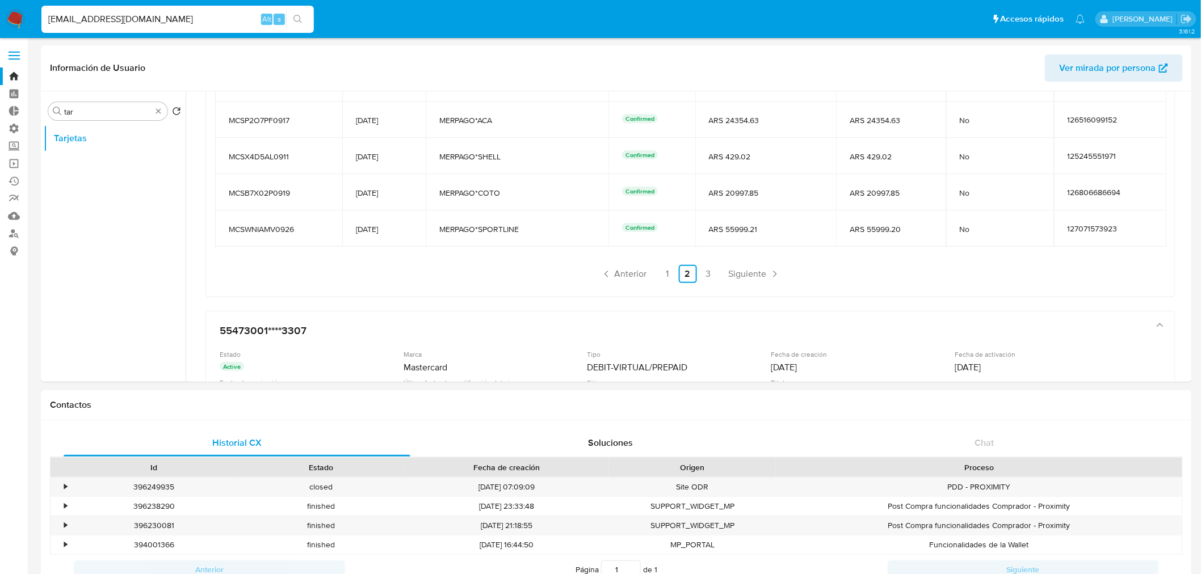
scroll to position [757, 0]
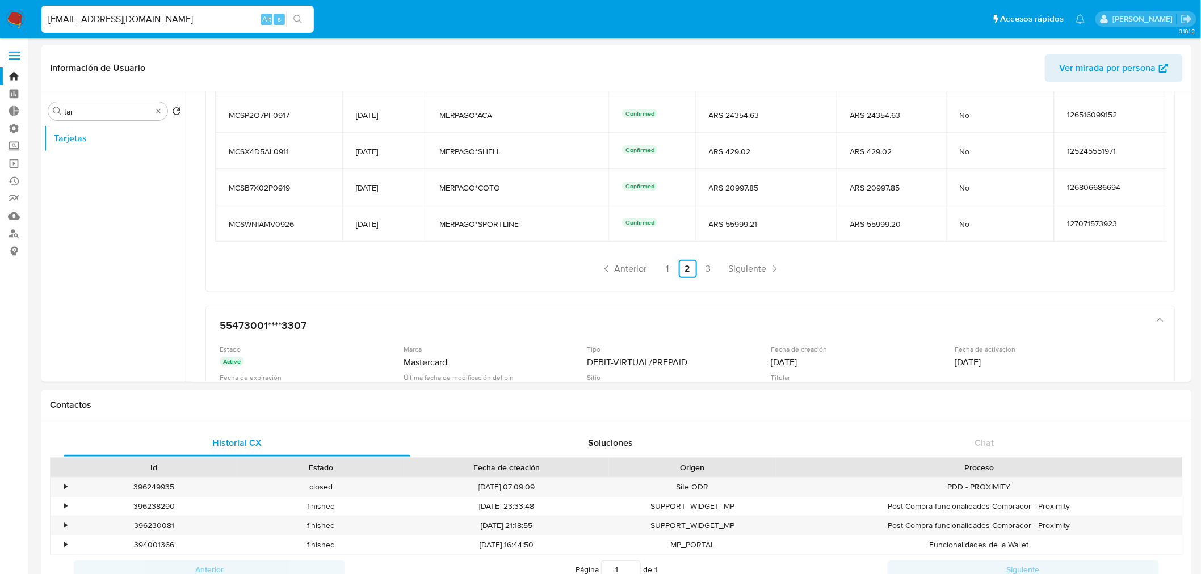
drag, startPoint x: 180, startPoint y: 22, endPoint x: 0, endPoint y: 7, distance: 180.5
click at [0, 7] on nav "Pausado Ver notificaciones msolmunoz@hotmail.com Alt s Accesos rápidos Presiona…" at bounding box center [600, 19] width 1201 height 38
paste input "2052122995"
click at [52, 21] on input "2052122995" at bounding box center [177, 19] width 272 height 15
type input "2052122995"
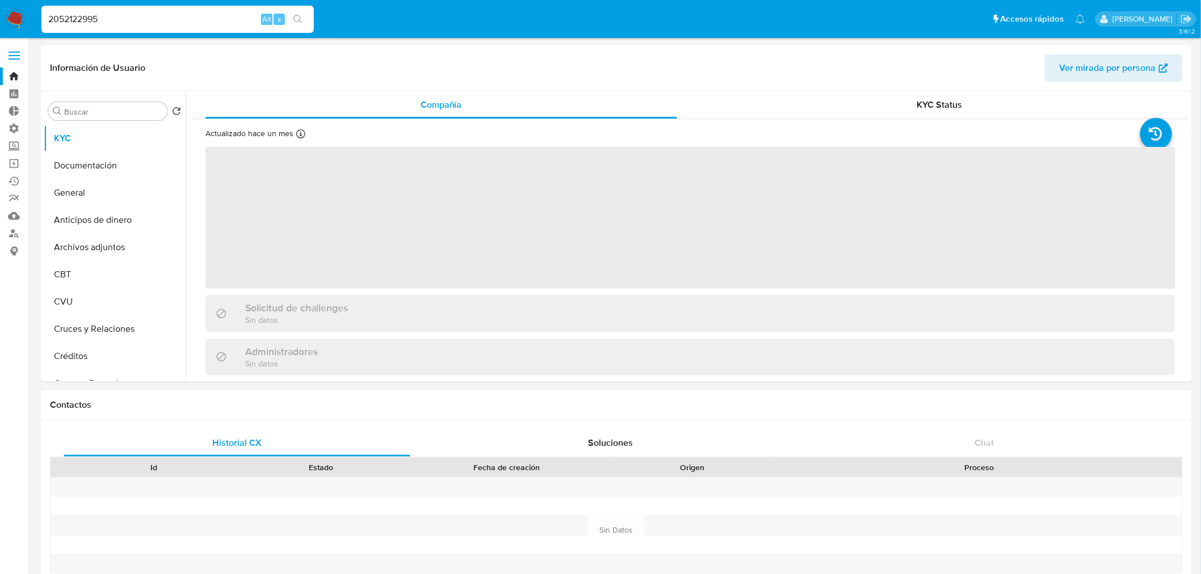
select select "10"
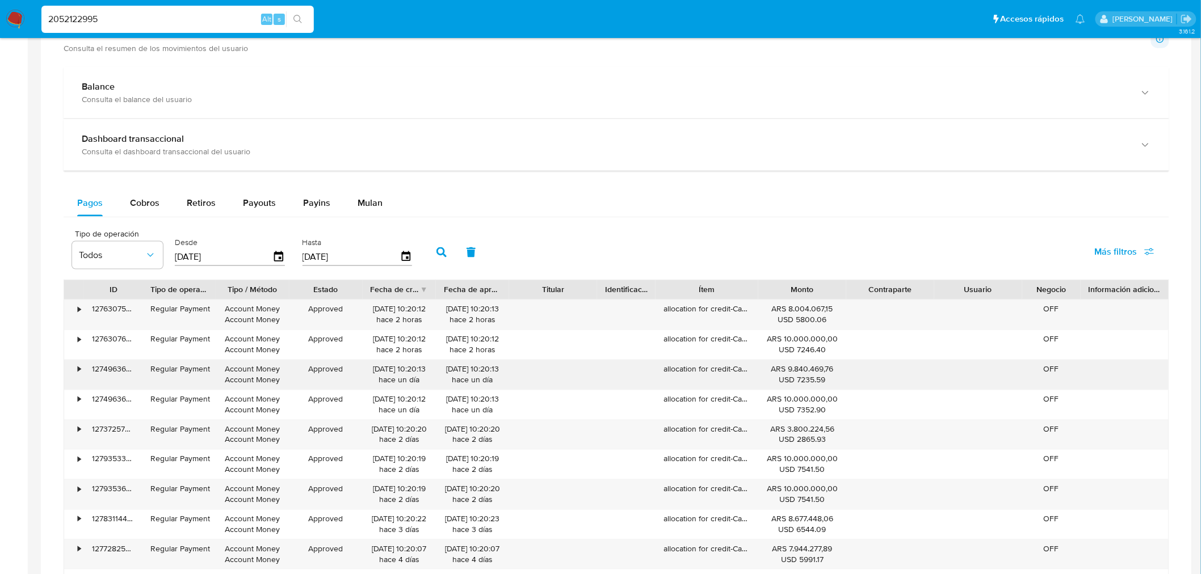
scroll to position [694, 0]
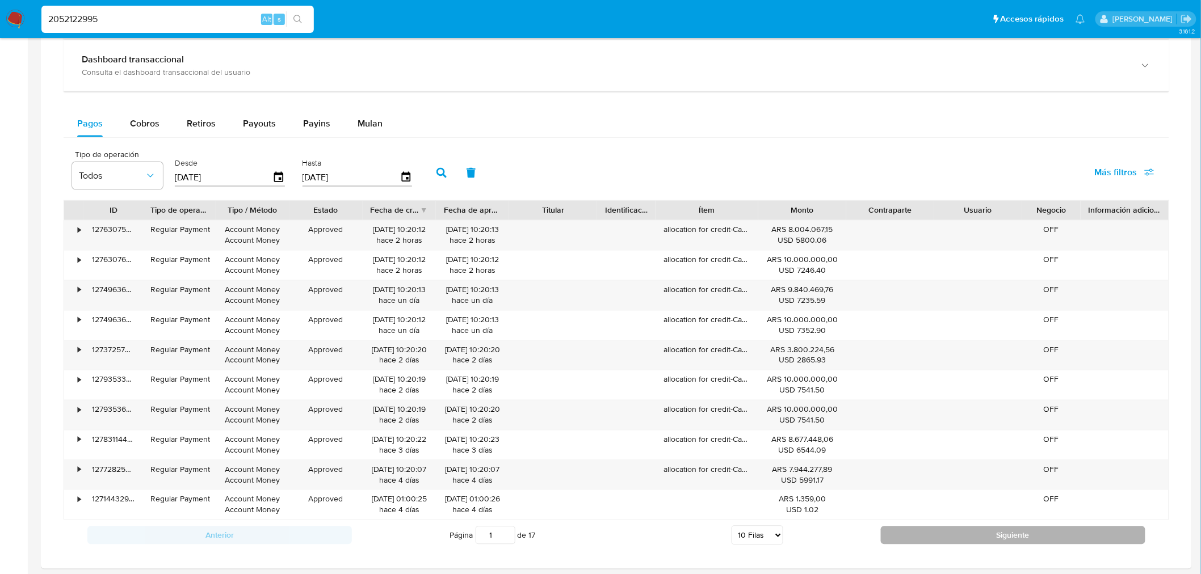
click at [1047, 541] on button "Siguiente" at bounding box center [1013, 536] width 264 height 18
type input "2"
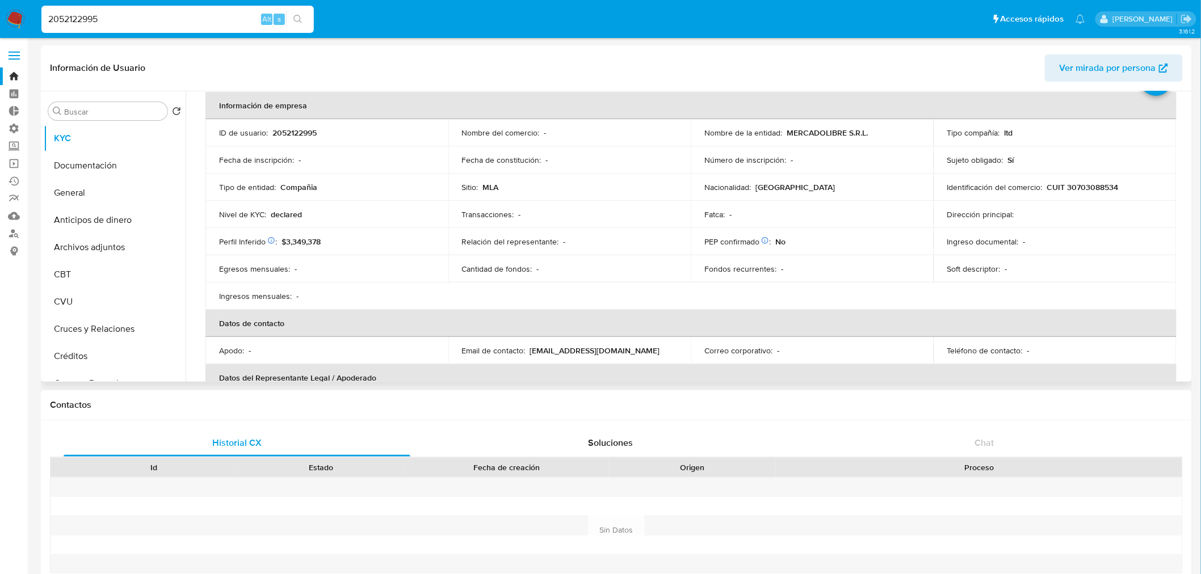
scroll to position [0, 0]
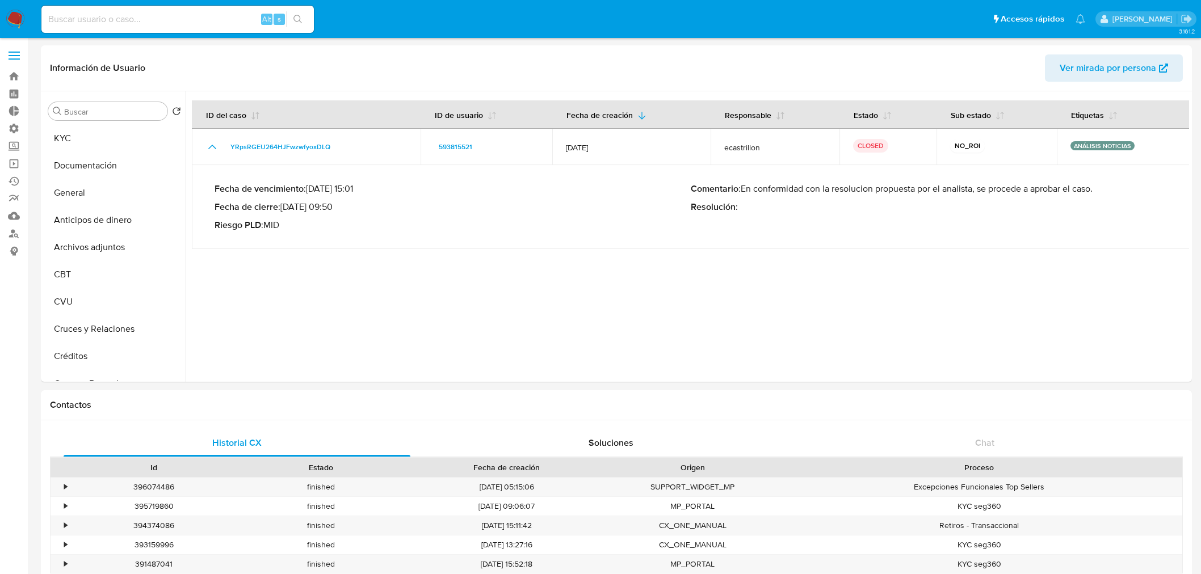
select select "10"
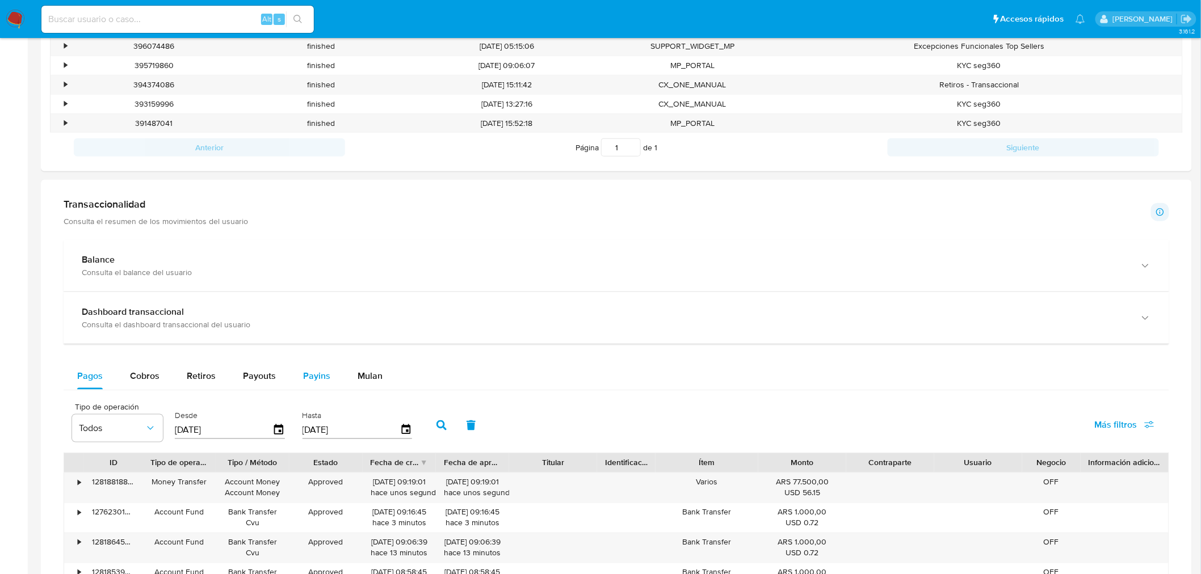
scroll to position [251, 0]
click at [258, 381] on span "Payouts" at bounding box center [259, 375] width 33 height 13
select select "10"
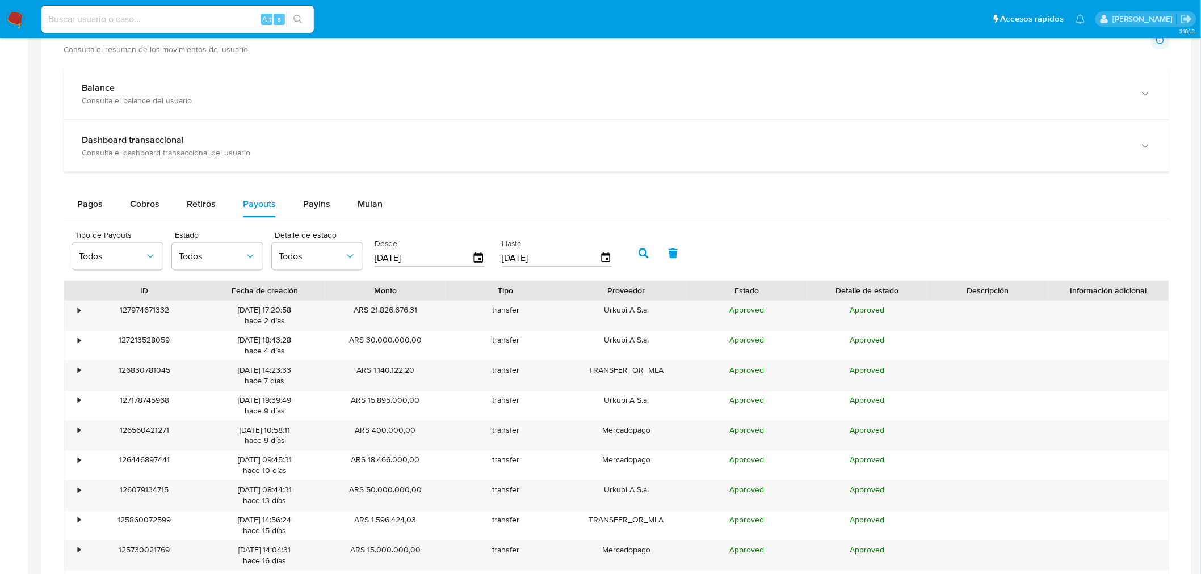
scroll to position [694, 0]
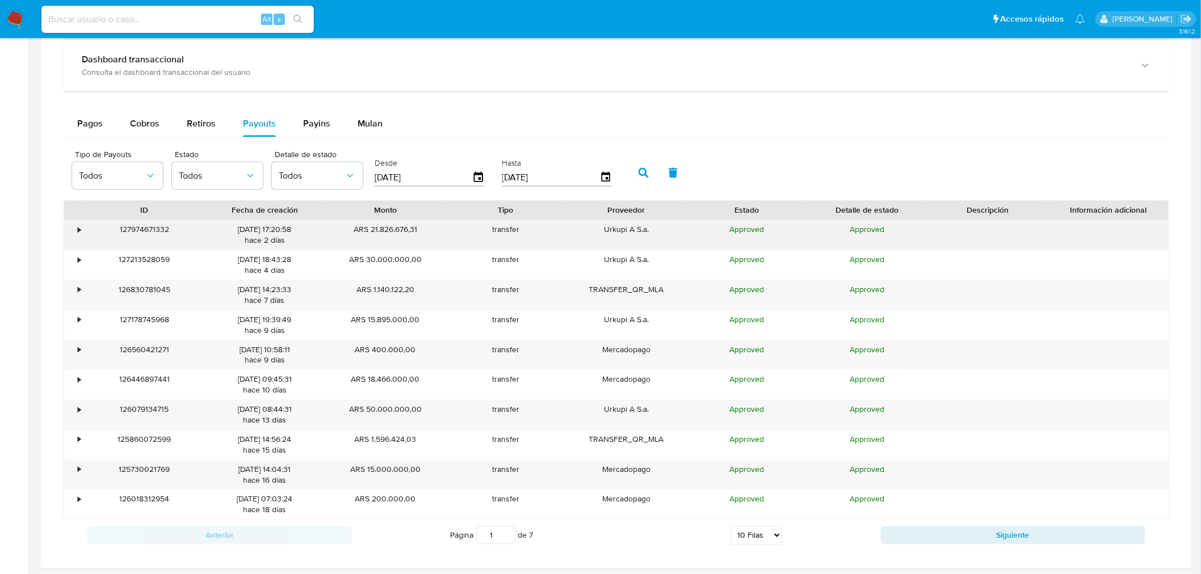
click at [74, 228] on div "•" at bounding box center [74, 236] width 20 height 30
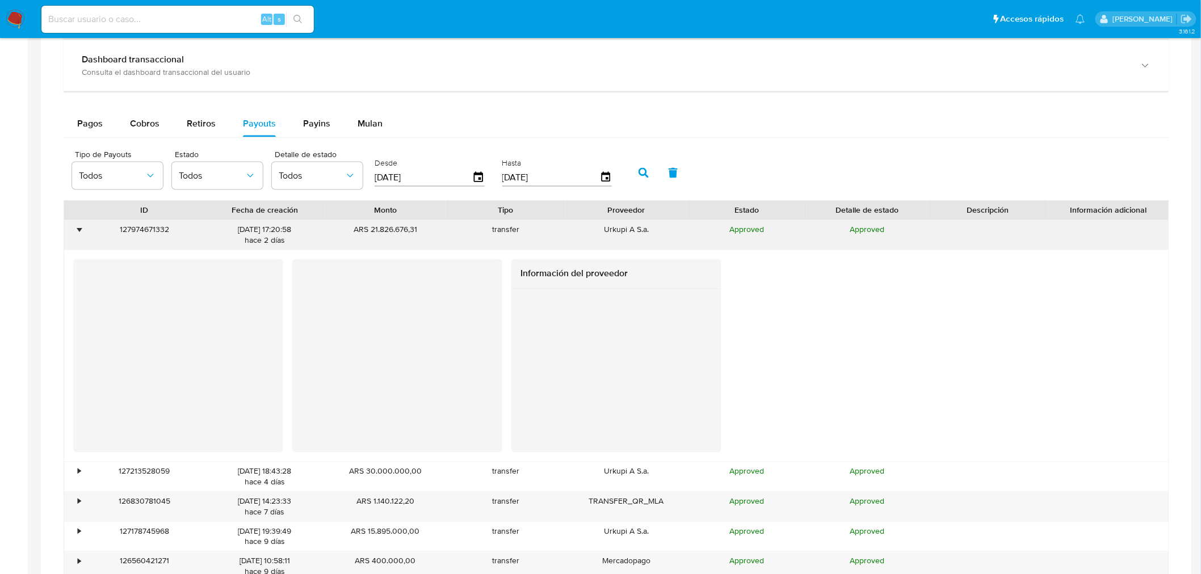
click at [75, 230] on div "•" at bounding box center [74, 236] width 20 height 30
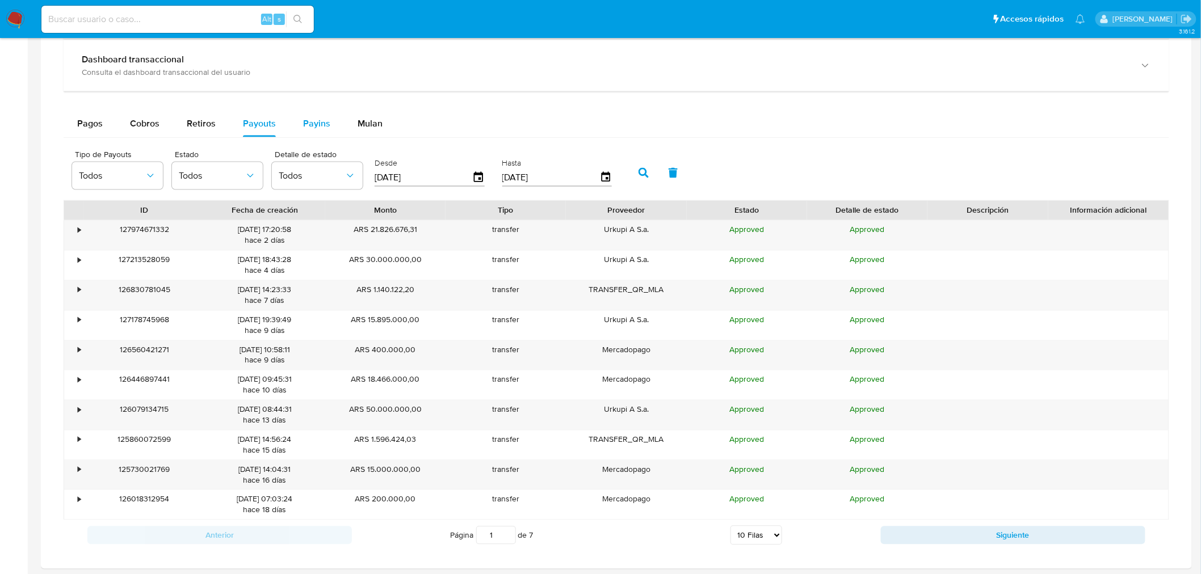
click at [304, 126] on span "Payins" at bounding box center [316, 123] width 27 height 13
select select "10"
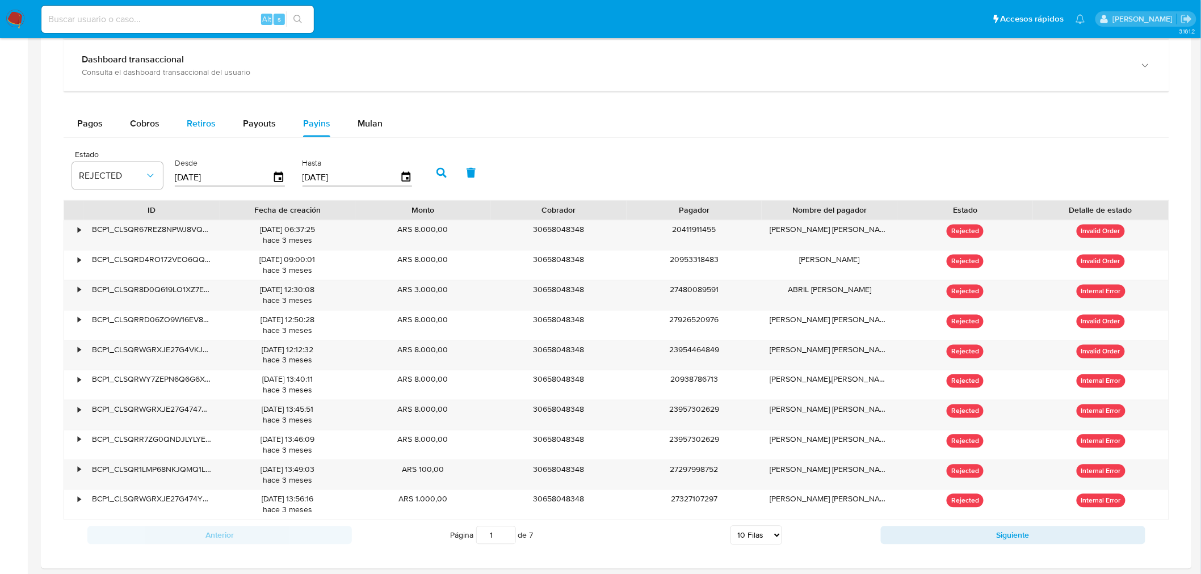
click at [200, 123] on span "Retiros" at bounding box center [201, 123] width 29 height 13
select select "10"
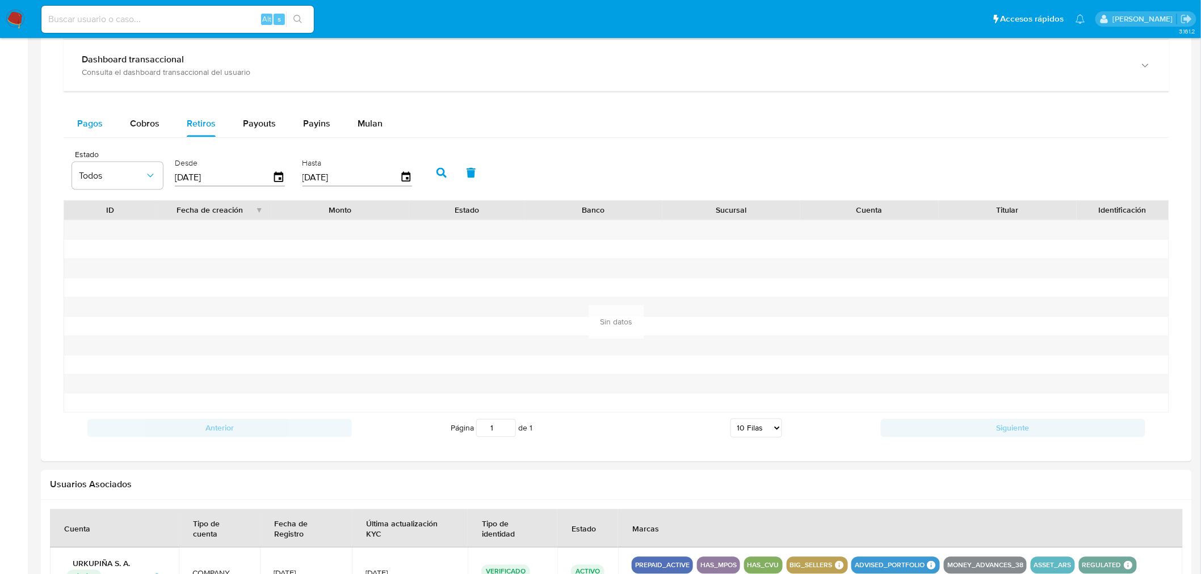
click at [77, 125] on span "Pagos" at bounding box center [90, 123] width 26 height 13
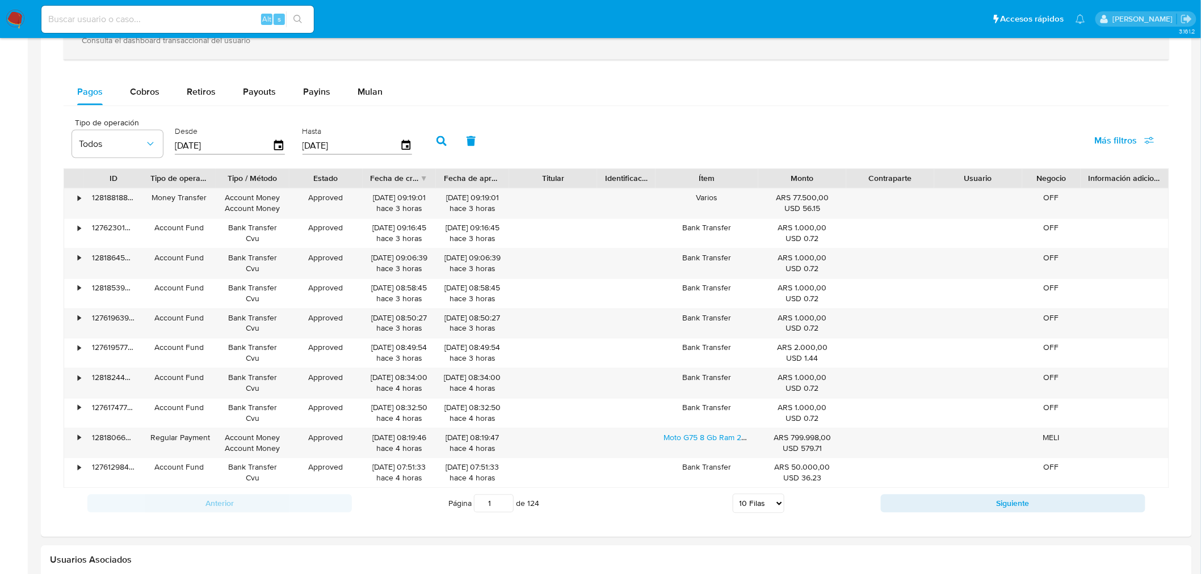
scroll to position [757, 0]
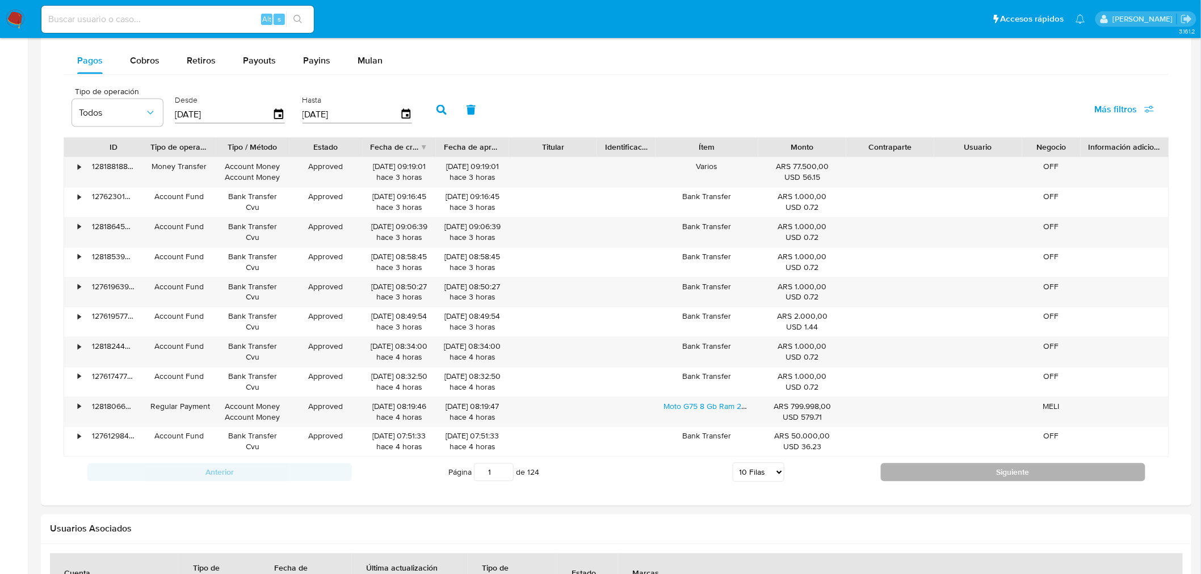
click at [977, 468] on button "Siguiente" at bounding box center [1013, 473] width 264 height 18
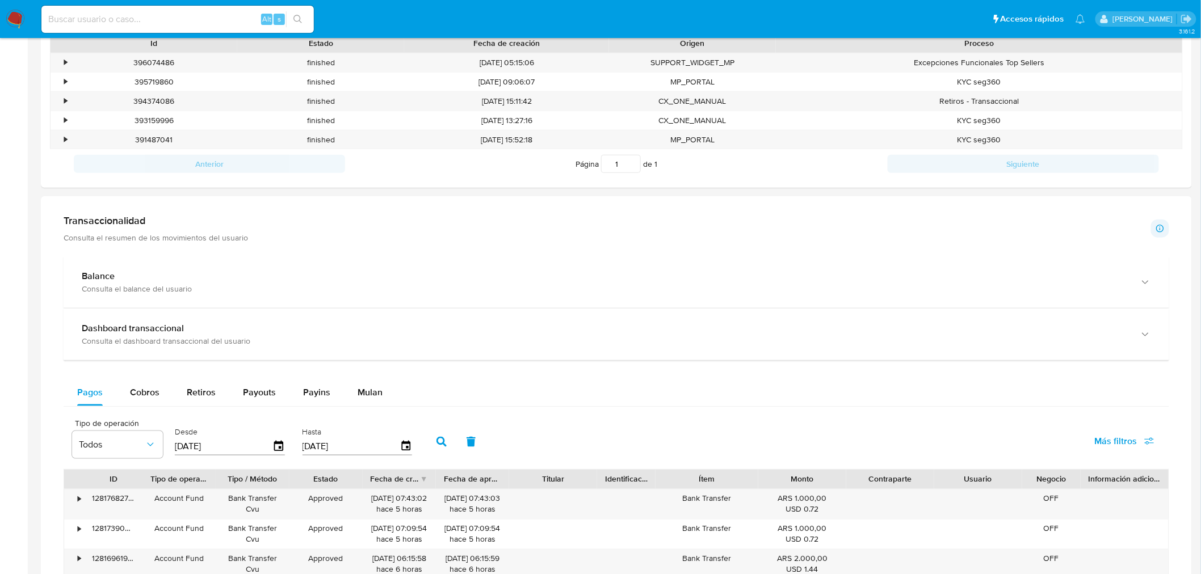
scroll to position [423, 0]
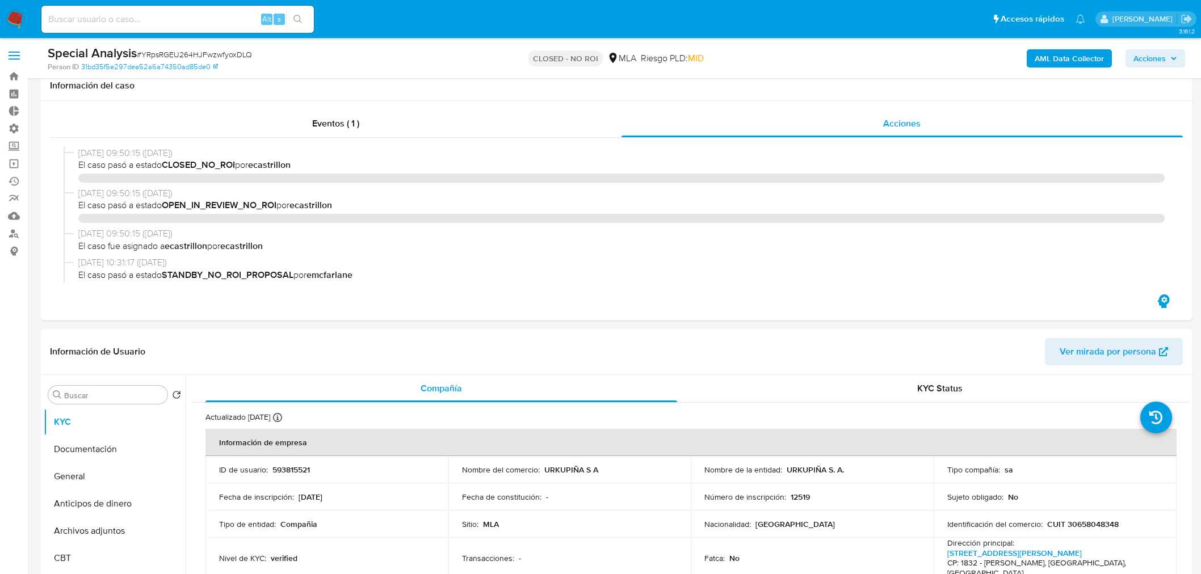
select select "10"
